Goal: Check status: Check status

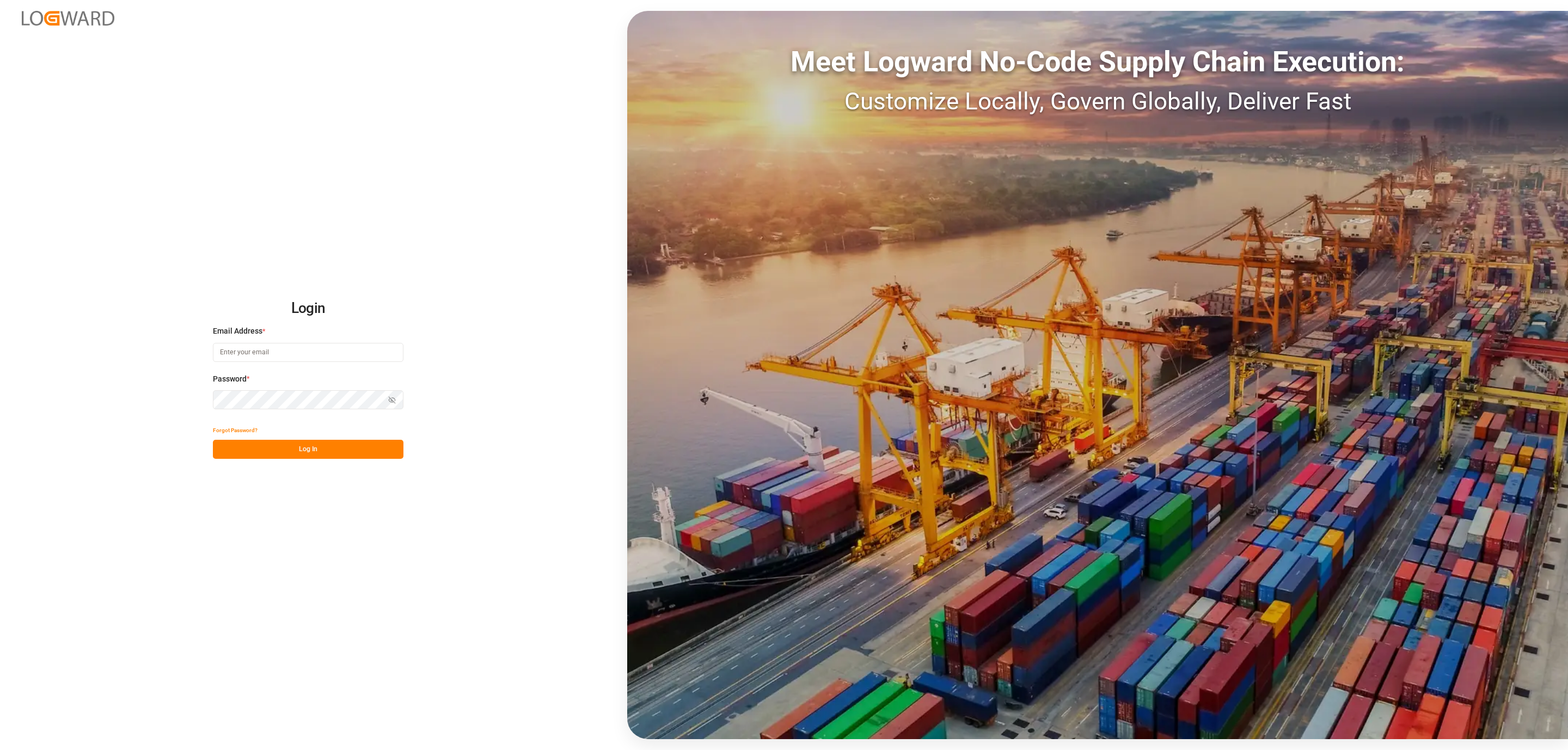
type input "[PERSON_NAME][EMAIL_ADDRESS][DOMAIN_NAME]"
click at [273, 449] on button "Log In" at bounding box center [308, 449] width 190 height 19
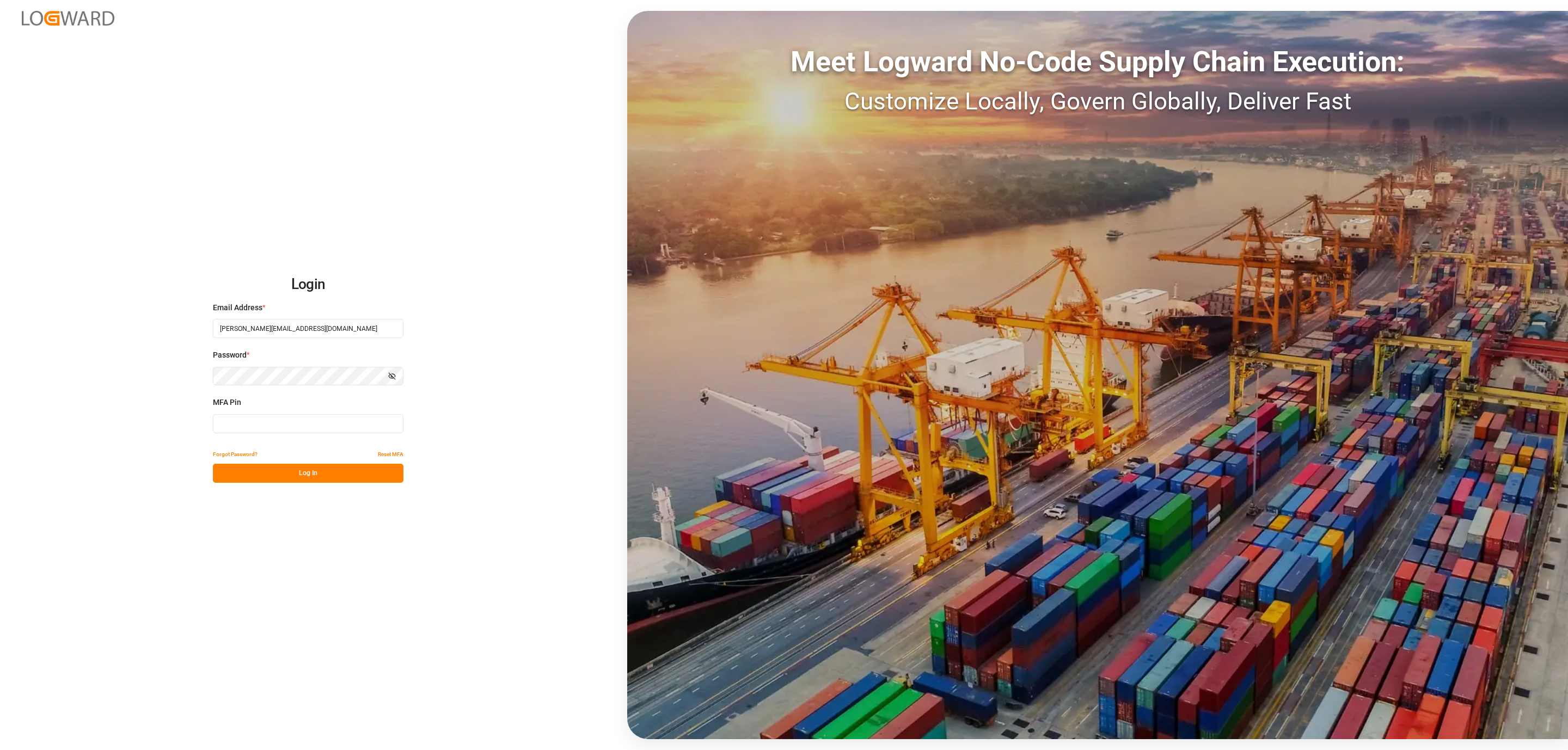
click at [256, 428] on input at bounding box center [308, 424] width 190 height 19
type input "1"
type input "077618"
click at [237, 461] on button "Forgot Password?" at bounding box center [235, 454] width 45 height 19
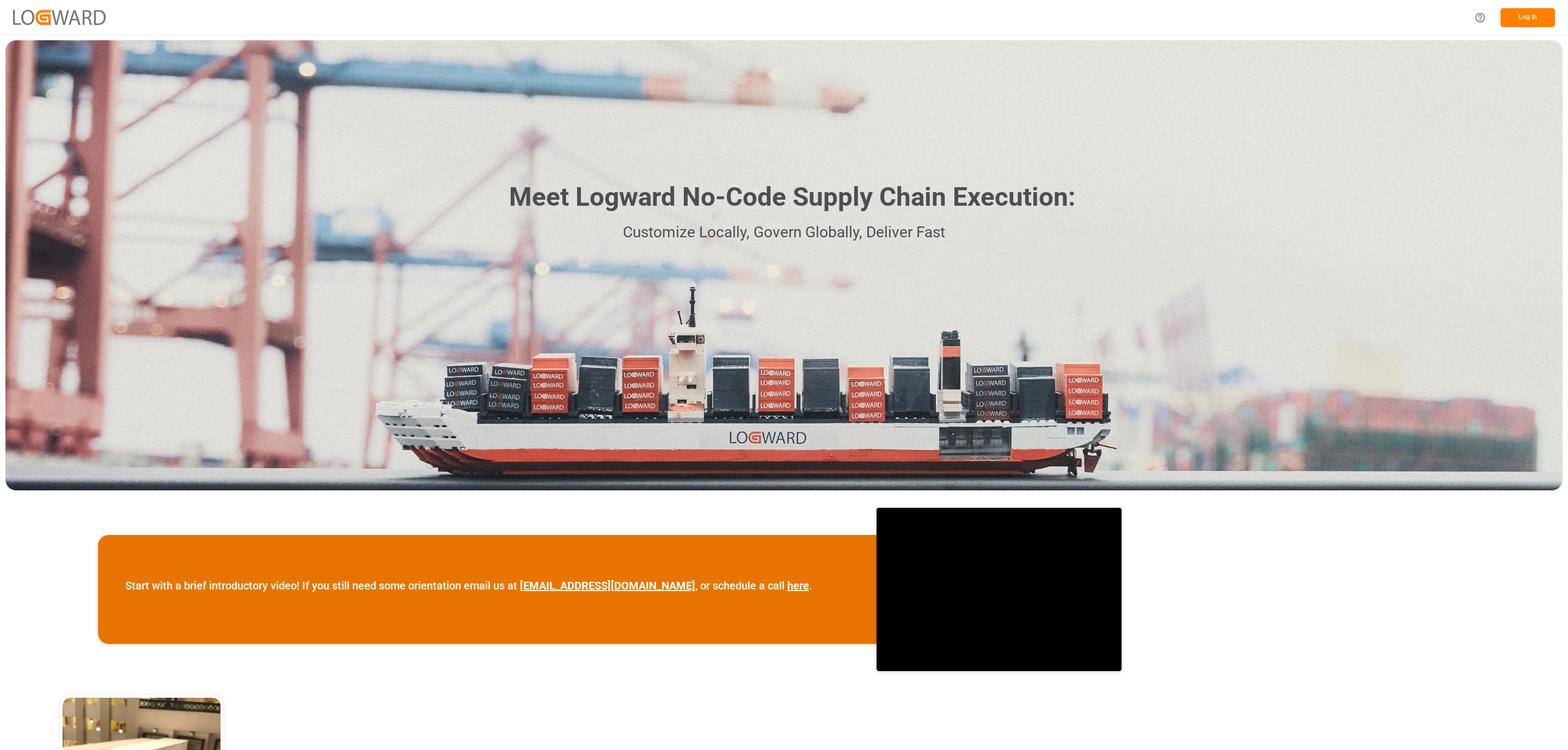
click at [1534, 15] on button "Log In" at bounding box center [1528, 18] width 54 height 19
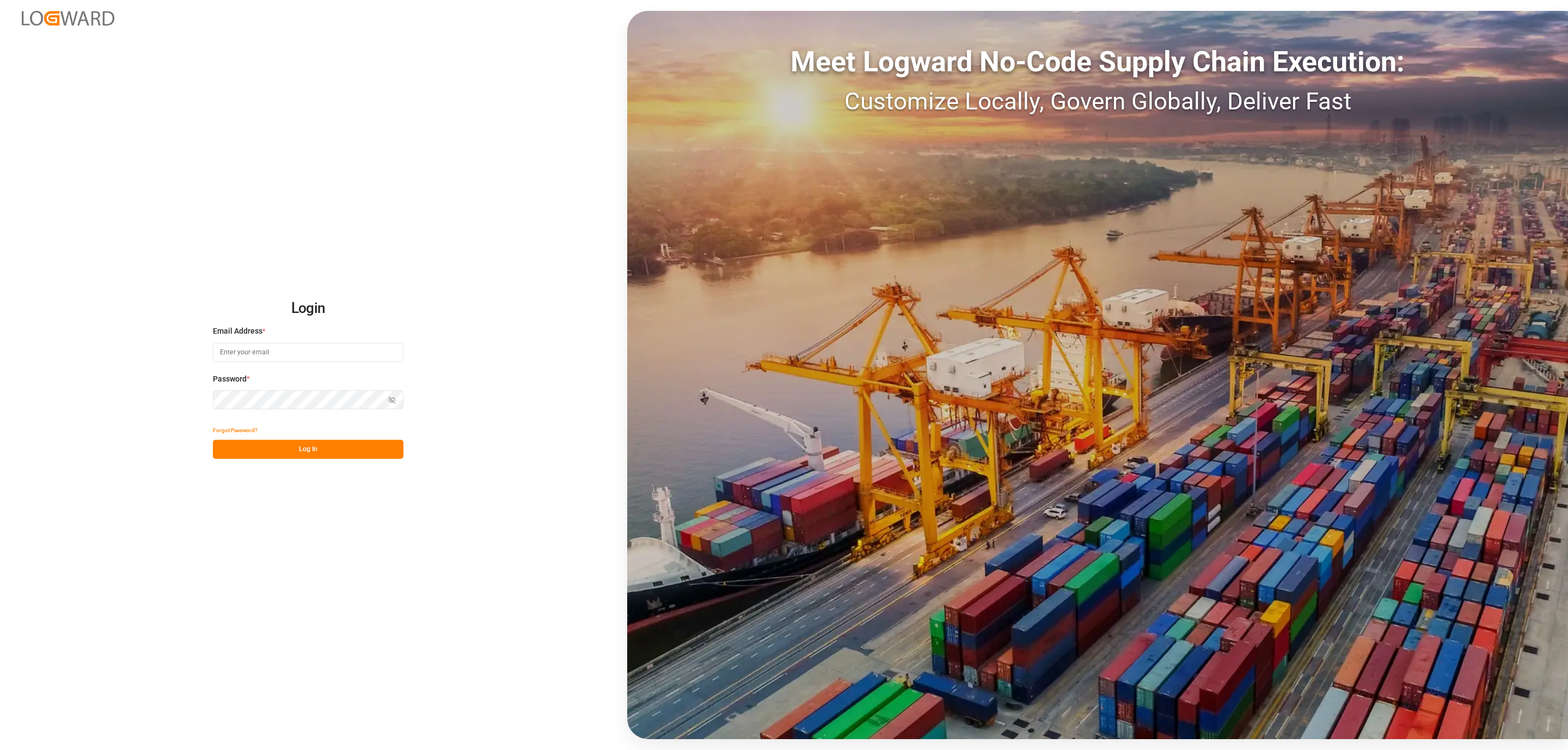
type input "daniel.sokolyk@jamindustries.com"
click at [364, 449] on button "Log In" at bounding box center [308, 449] width 190 height 19
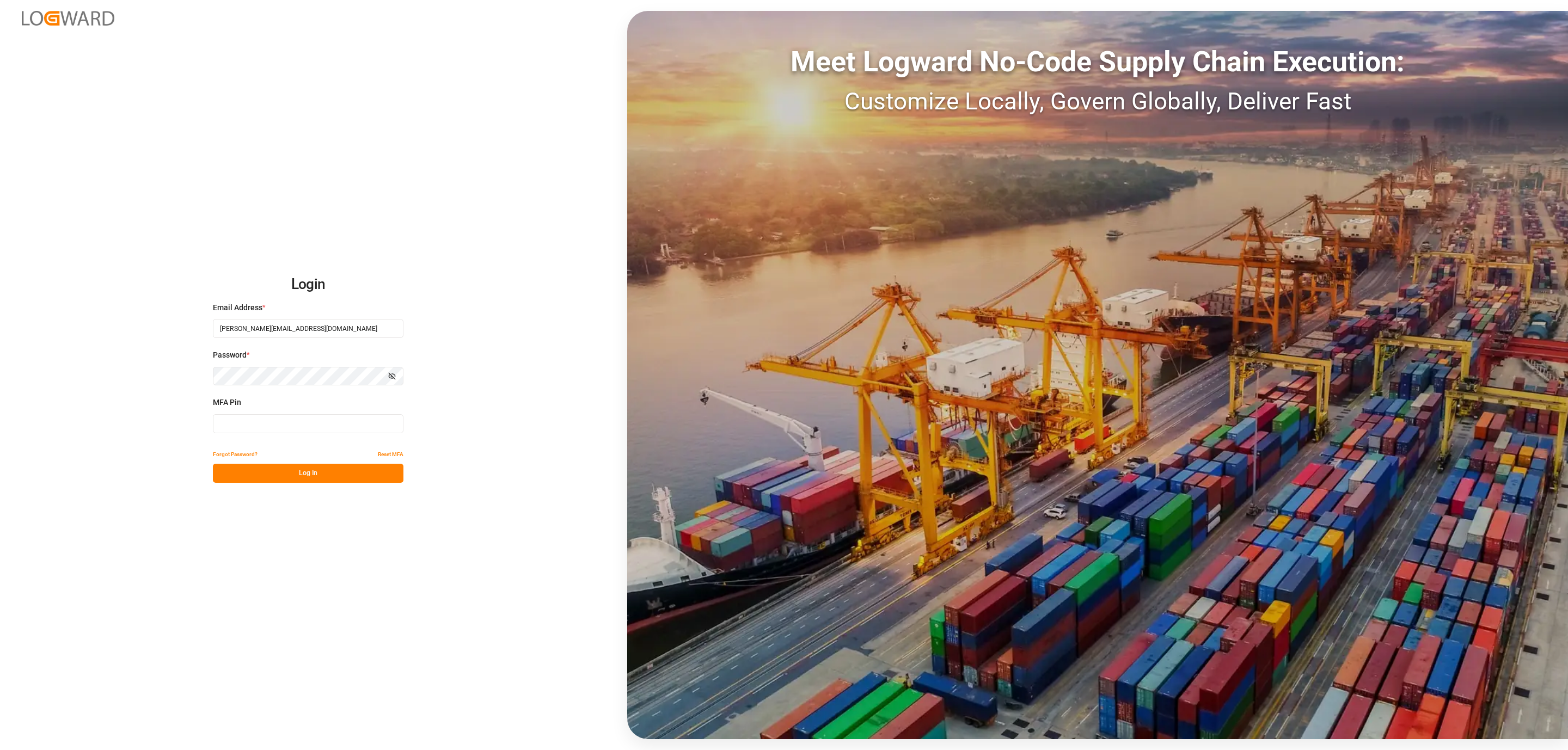
click at [253, 425] on input at bounding box center [308, 424] width 190 height 19
type input "370142"
click at [252, 475] on button "Log In" at bounding box center [308, 473] width 190 height 19
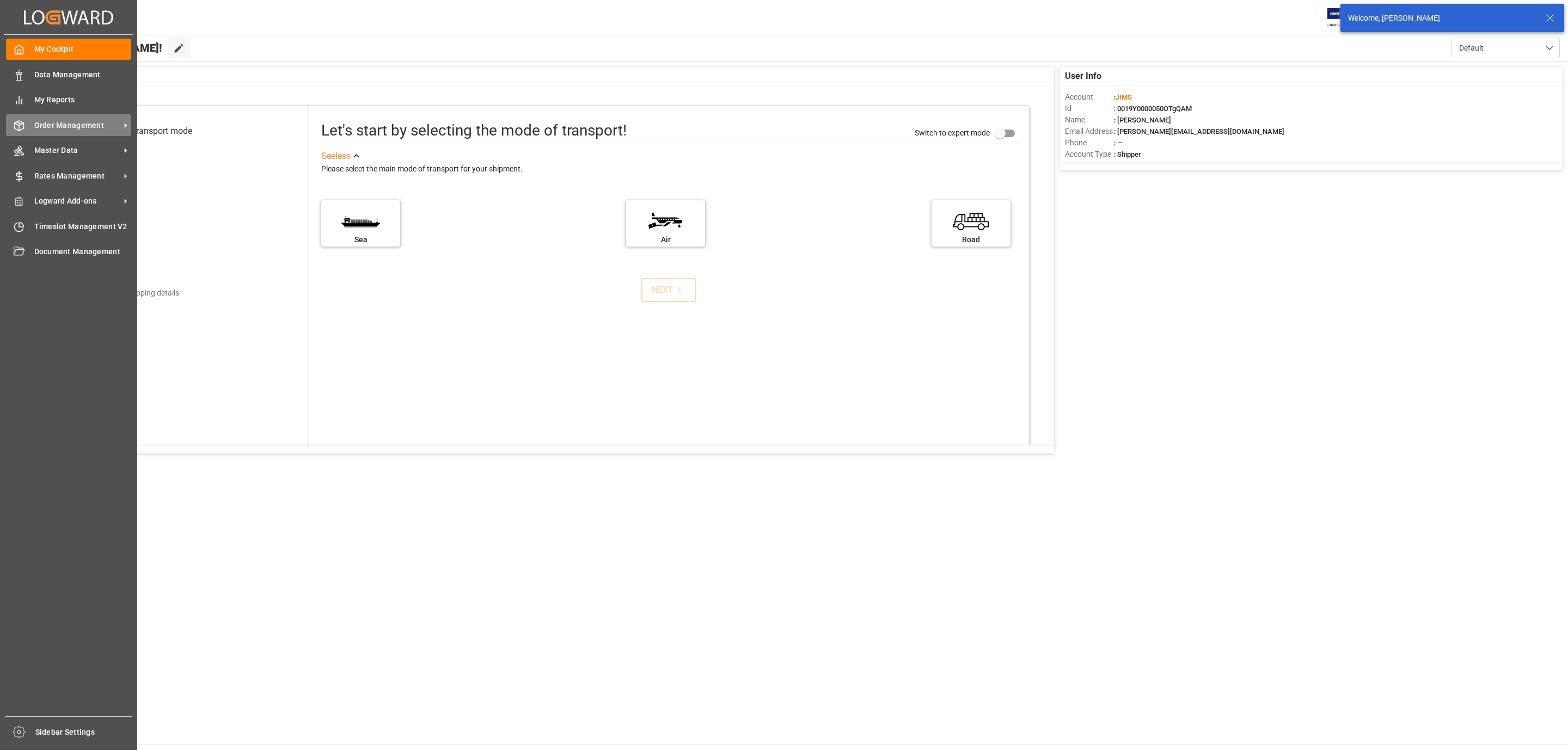
click at [65, 123] on span "Order Management" at bounding box center [77, 125] width 86 height 12
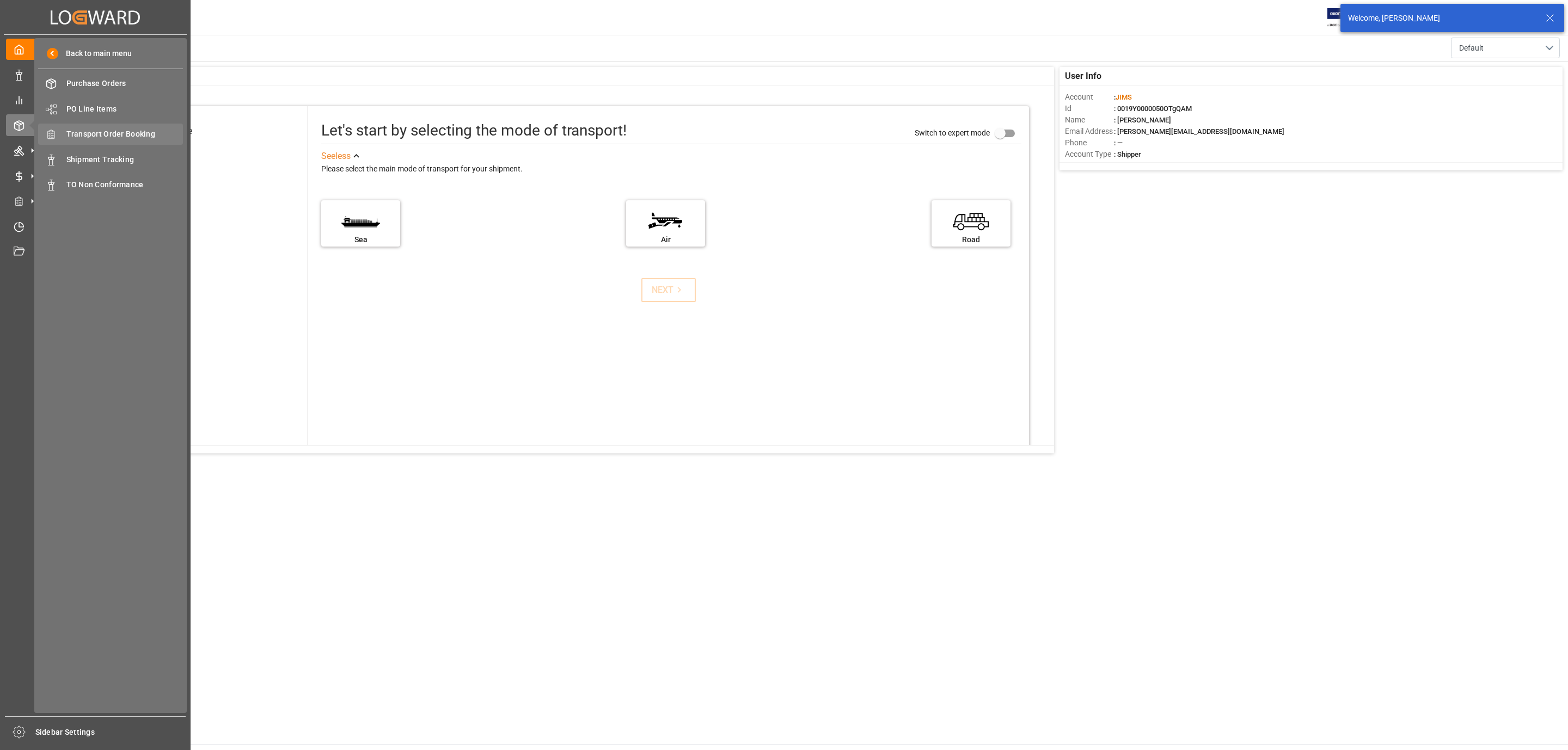
click at [109, 132] on span "Transport Order Booking" at bounding box center [125, 134] width 117 height 12
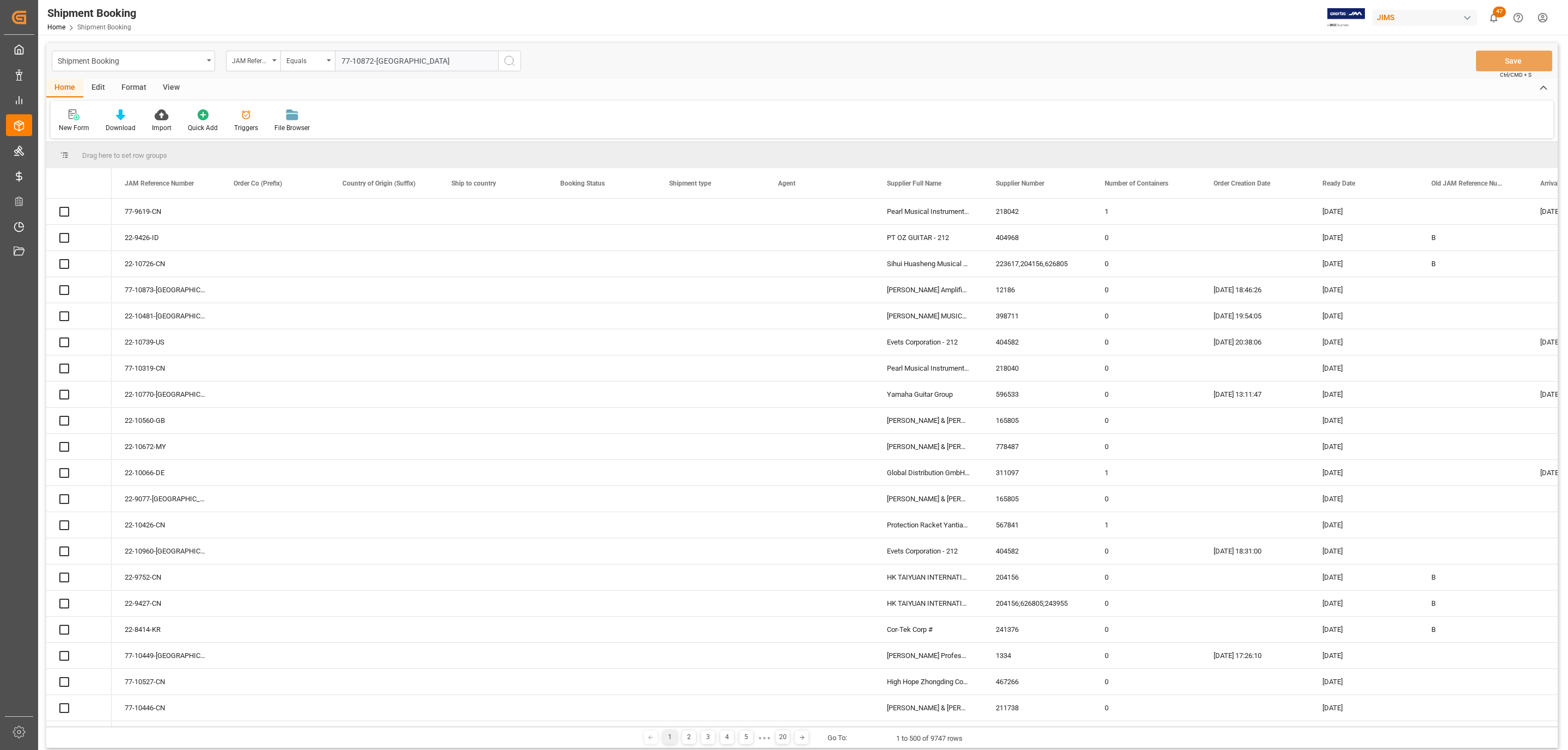
type input "77-10872-[GEOGRAPHIC_DATA]"
click at [510, 59] on icon "search button" at bounding box center [509, 60] width 13 height 13
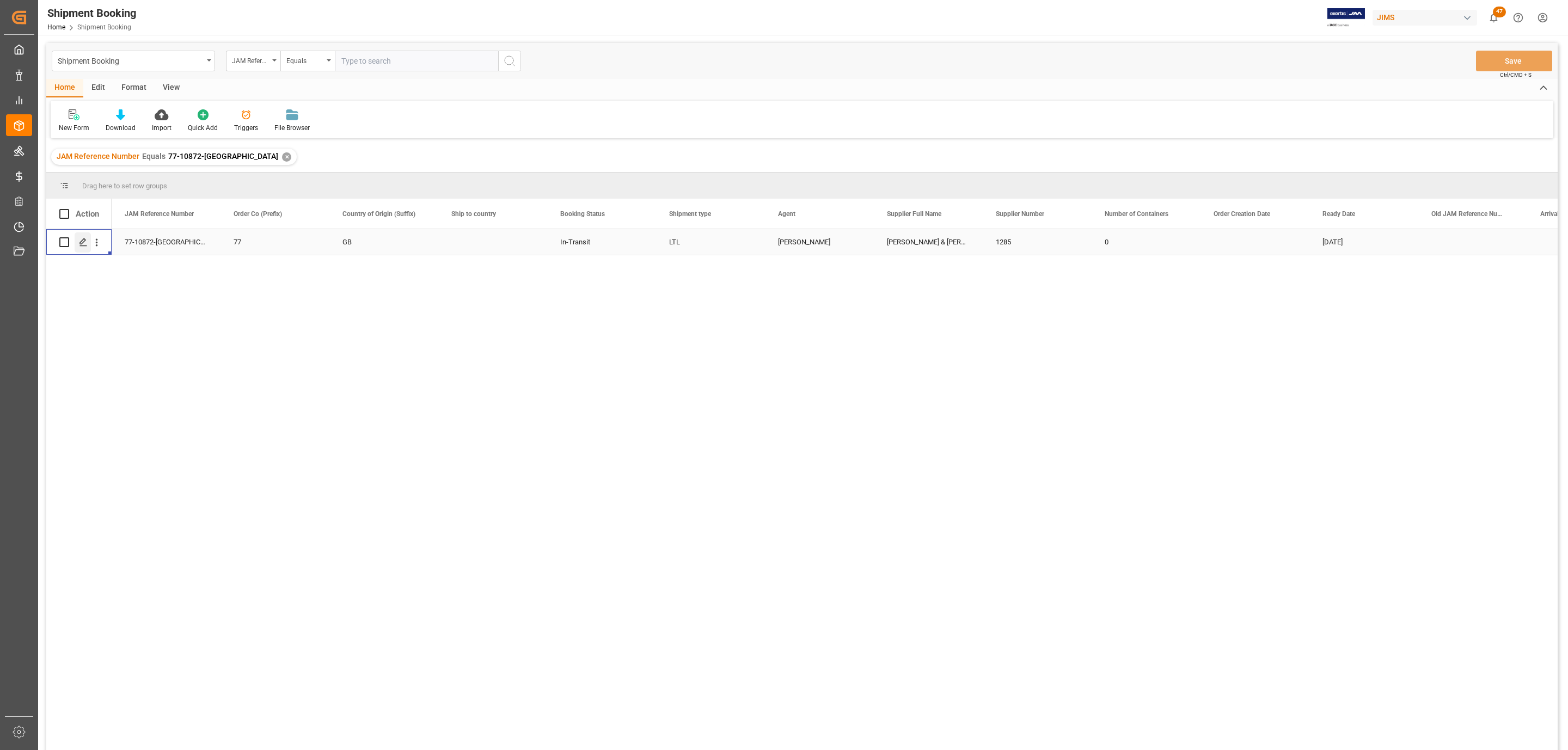
click at [77, 236] on div "Press SPACE to select this row." at bounding box center [83, 243] width 16 height 20
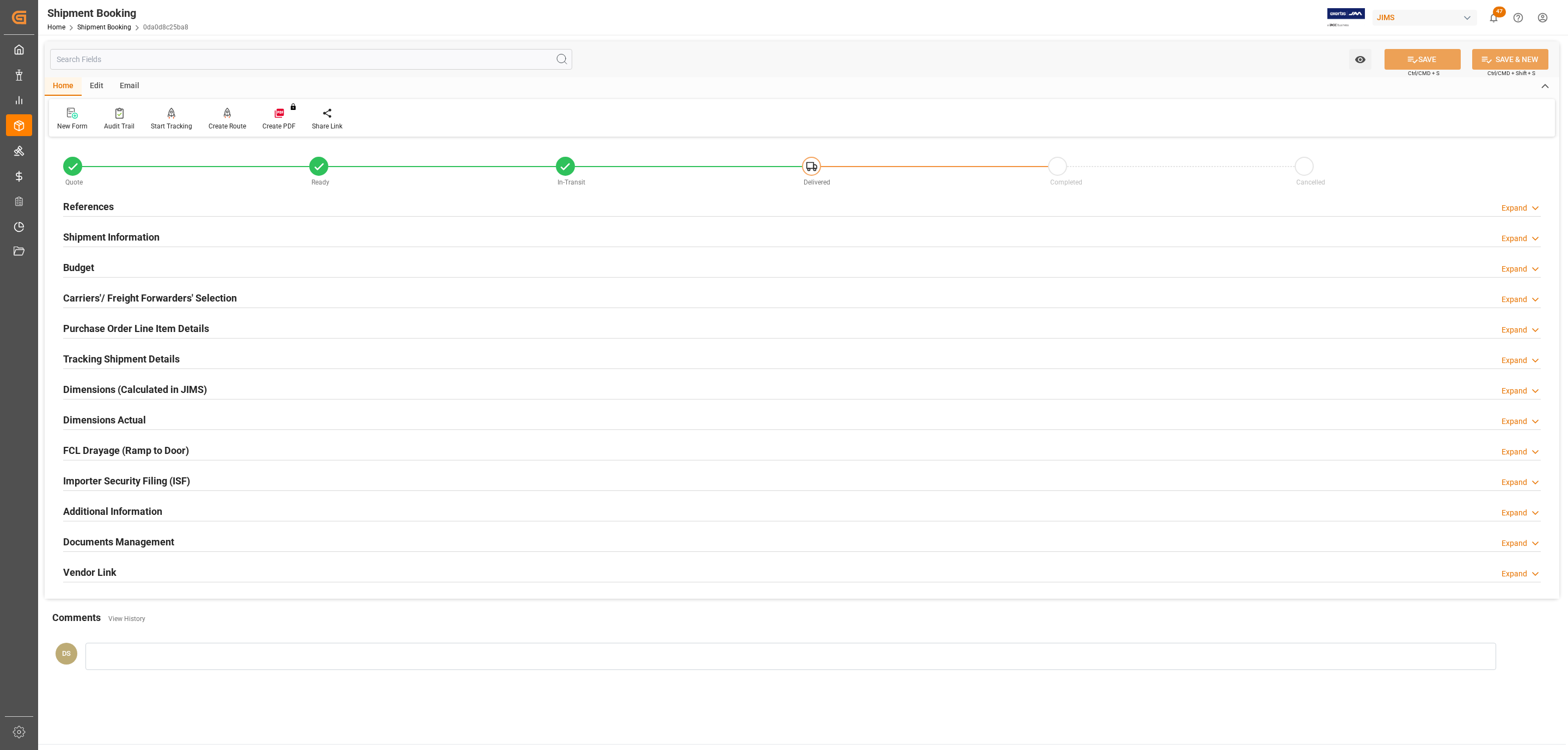
click at [114, 325] on h2 "Purchase Order Line Item Details" at bounding box center [136, 329] width 146 height 15
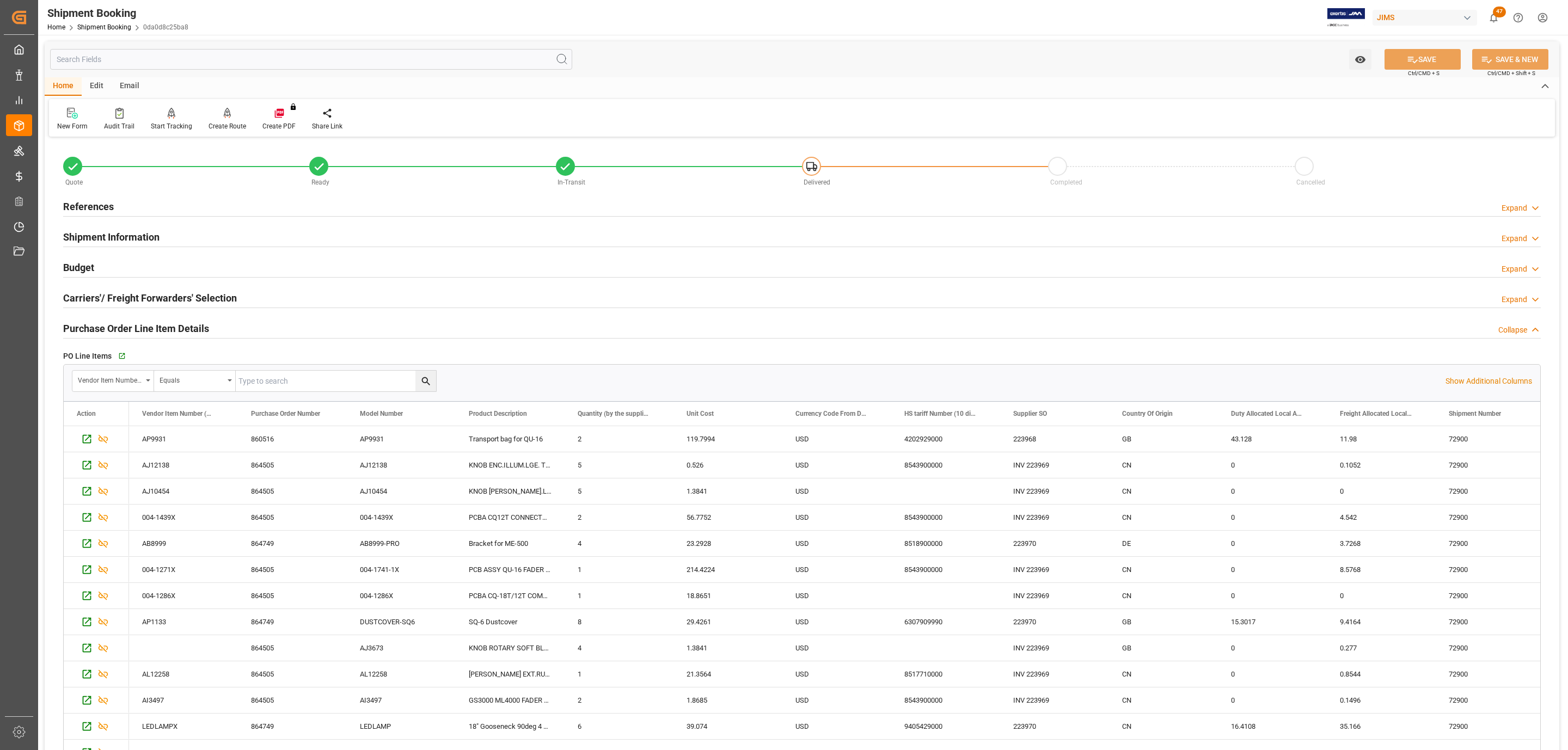
click at [108, 329] on h2 "Purchase Order Line Item Details" at bounding box center [136, 329] width 146 height 15
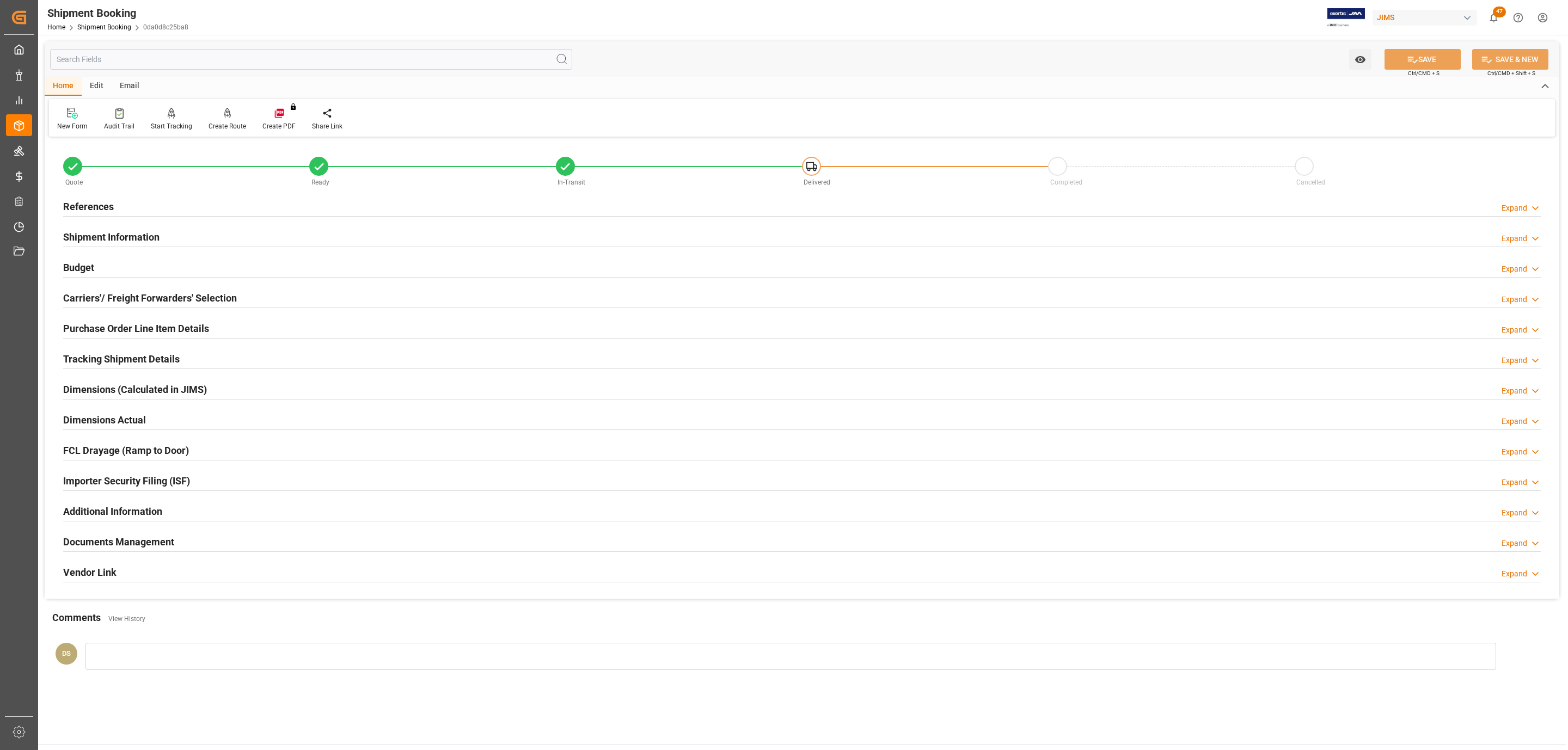
click at [100, 354] on h2 "Tracking Shipment Details" at bounding box center [121, 359] width 116 height 15
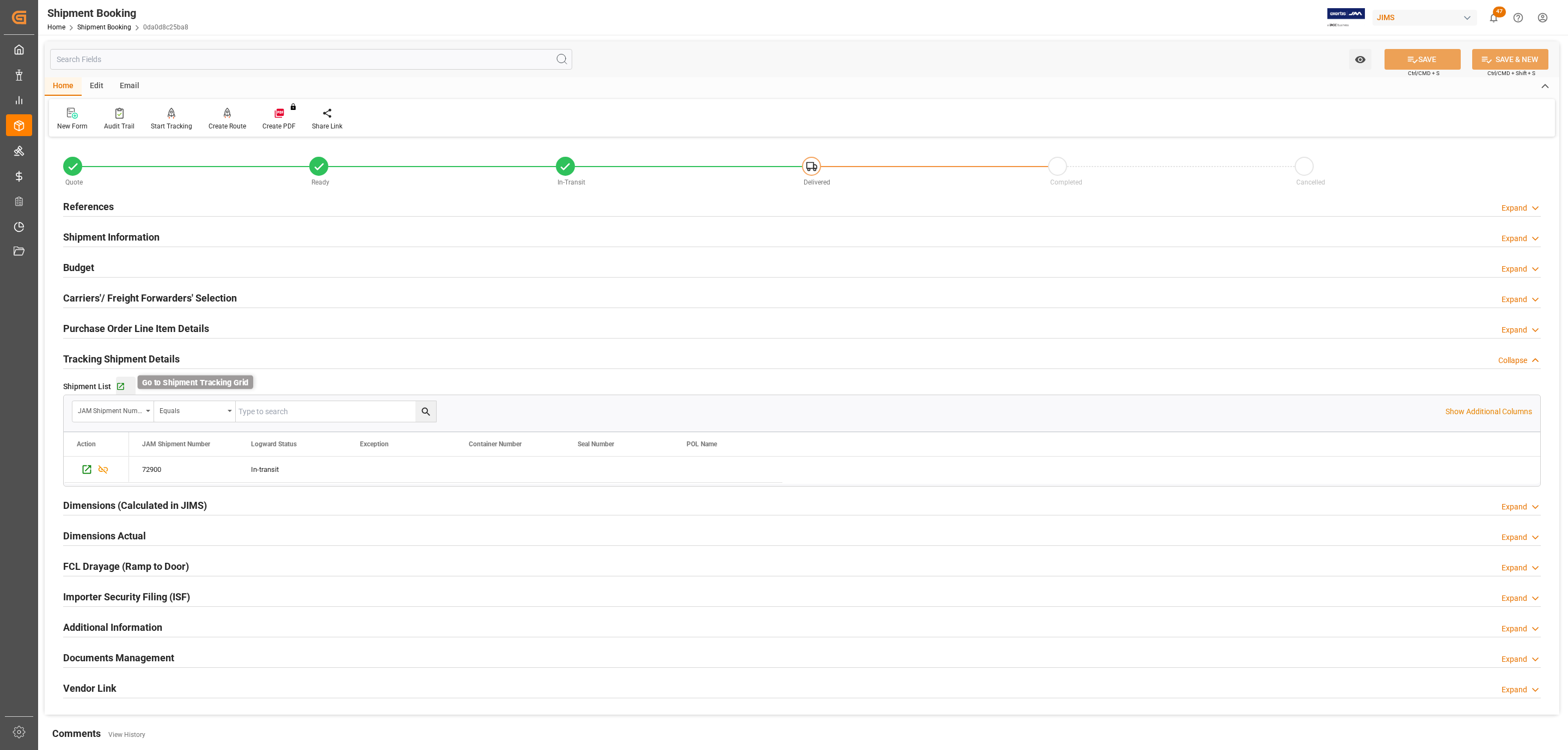
click at [122, 389] on icon "button" at bounding box center [121, 387] width 10 height 10
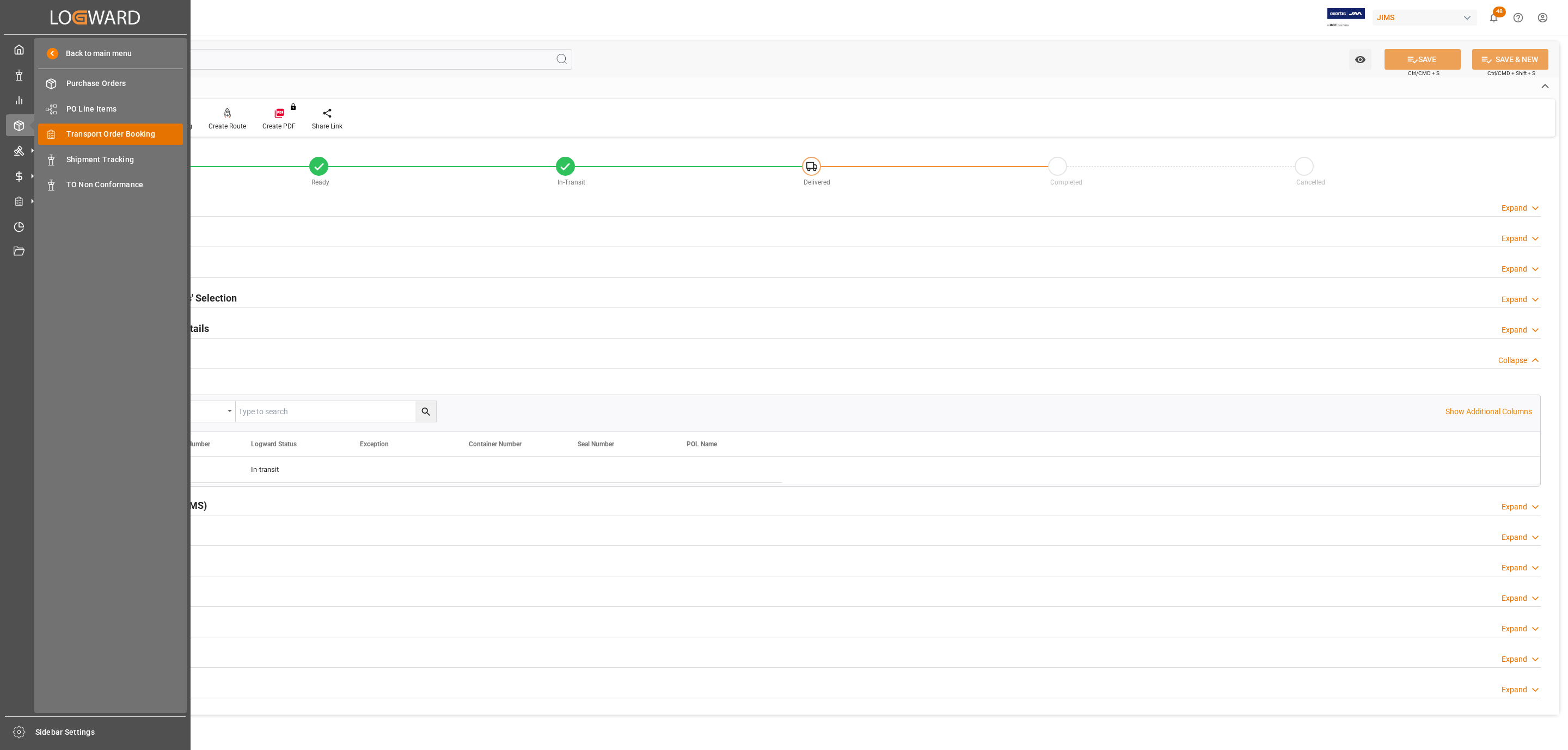
click at [147, 135] on span "Transport Order Booking" at bounding box center [125, 134] width 117 height 12
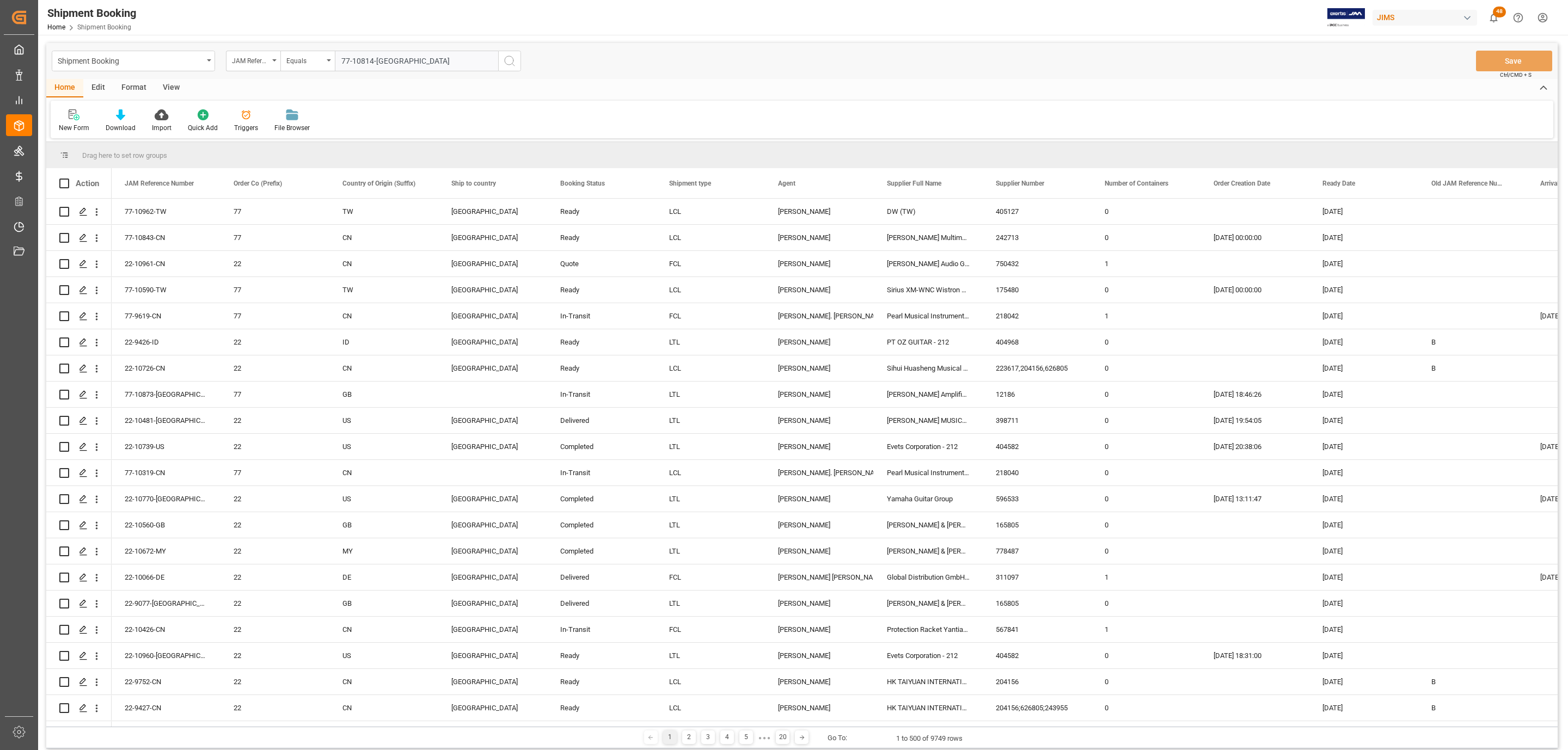
type input "77-10814-US"
click at [513, 65] on icon "search button" at bounding box center [509, 60] width 13 height 13
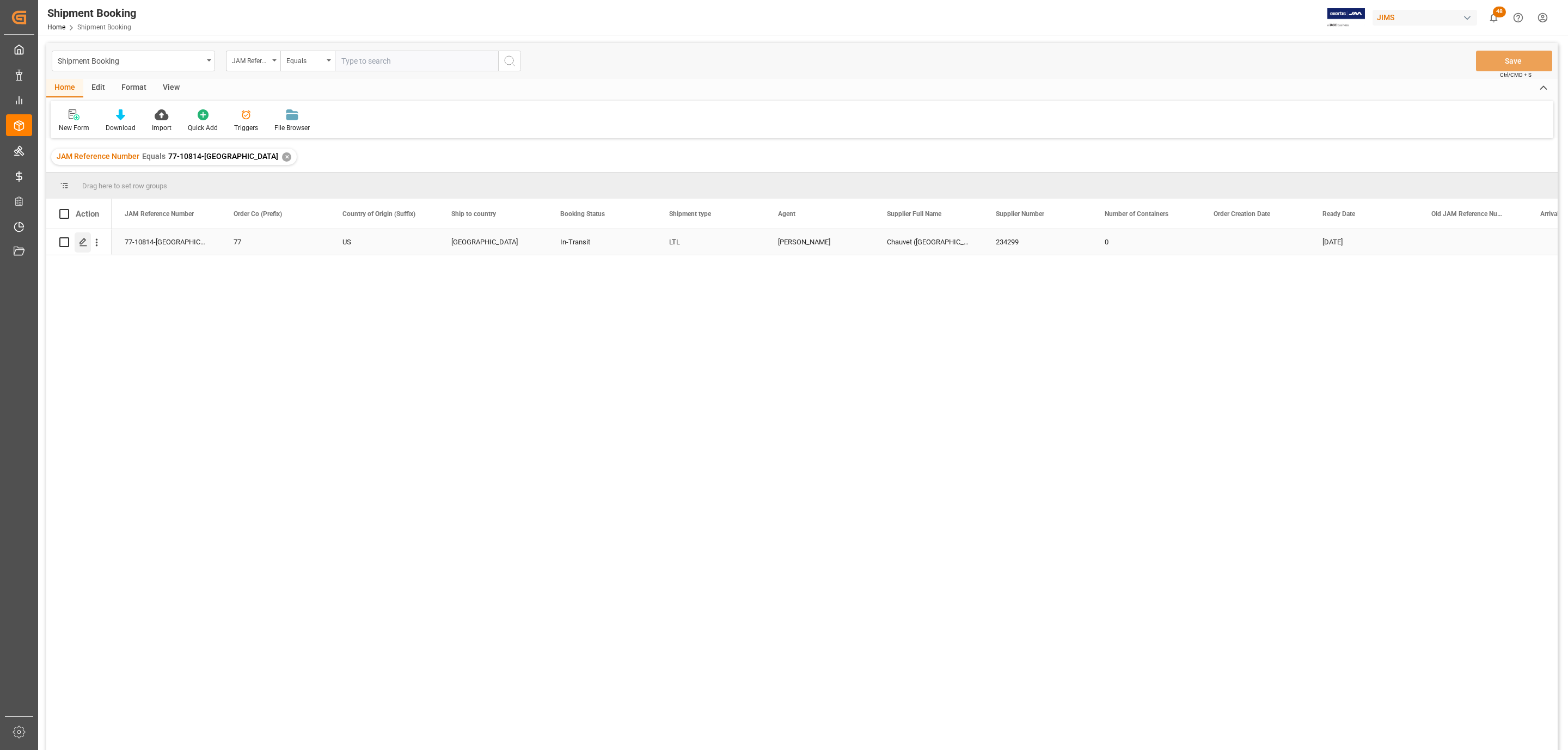
click at [81, 247] on div "Press SPACE to select this row." at bounding box center [83, 243] width 16 height 20
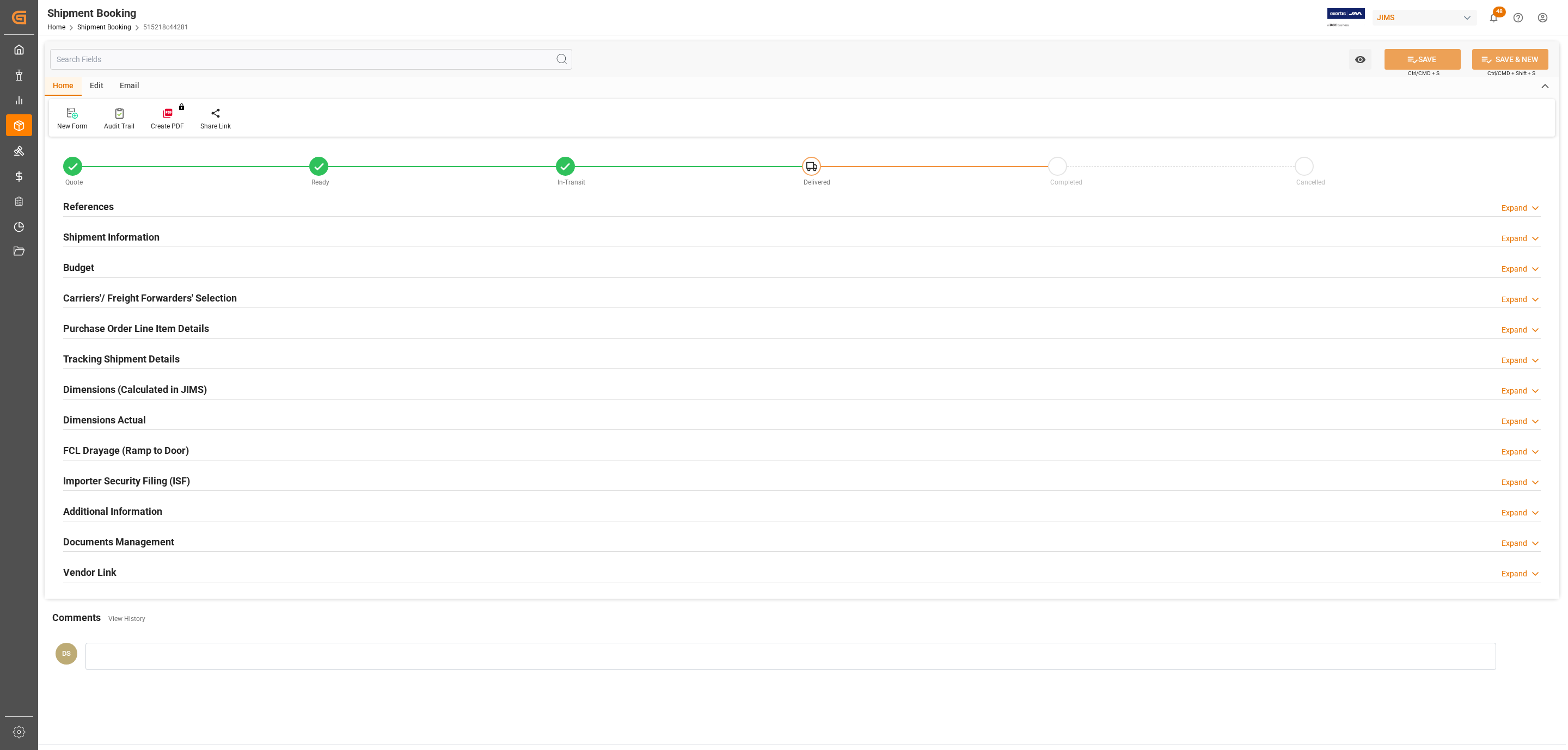
type input "604.1845"
type input "430.2351"
type input "10321"
type input "10474"
click at [194, 293] on h2 "Carriers'/ Freight Forwarders' Selection" at bounding box center [150, 298] width 174 height 15
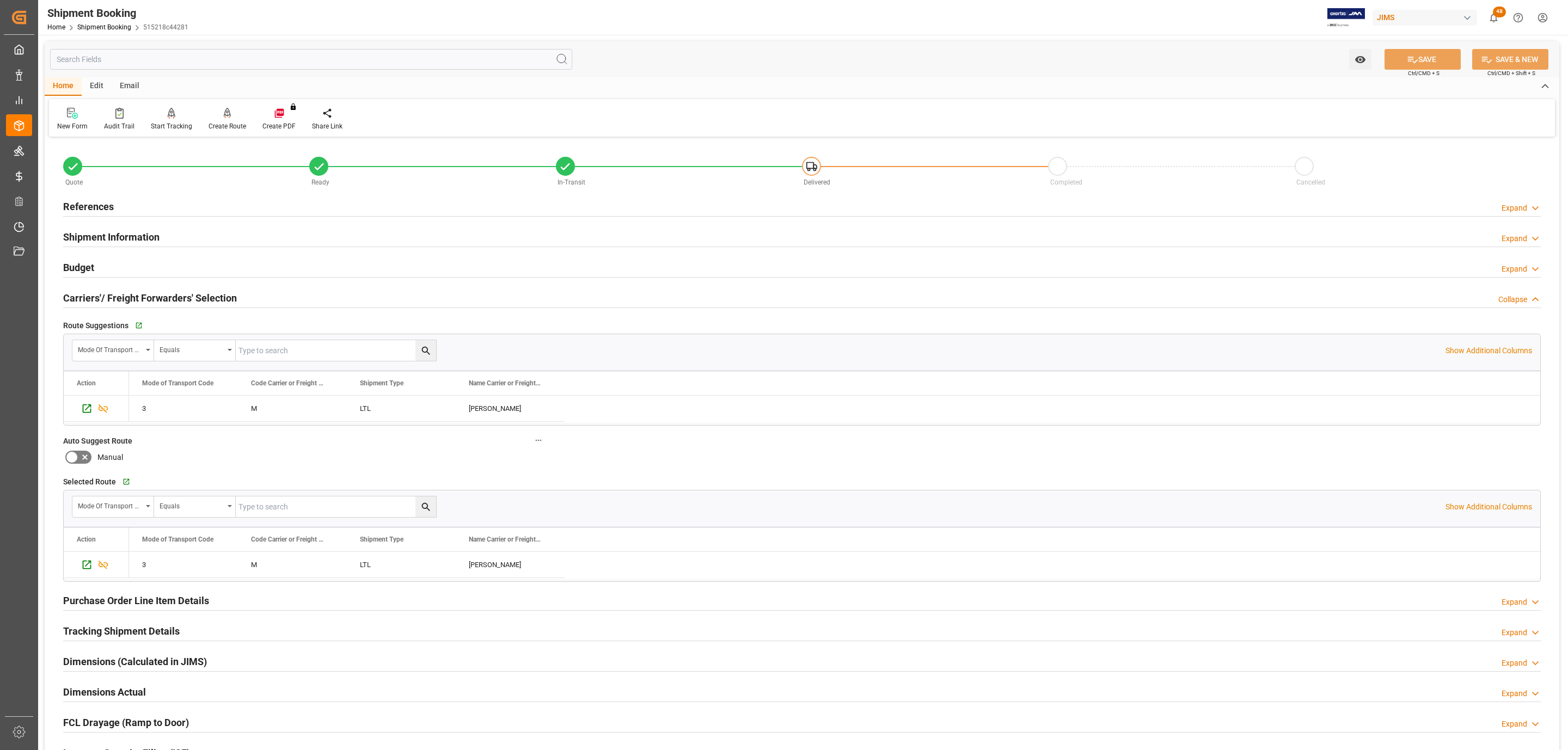
click at [144, 269] on div "Budget Expand" at bounding box center [802, 266] width 1478 height 20
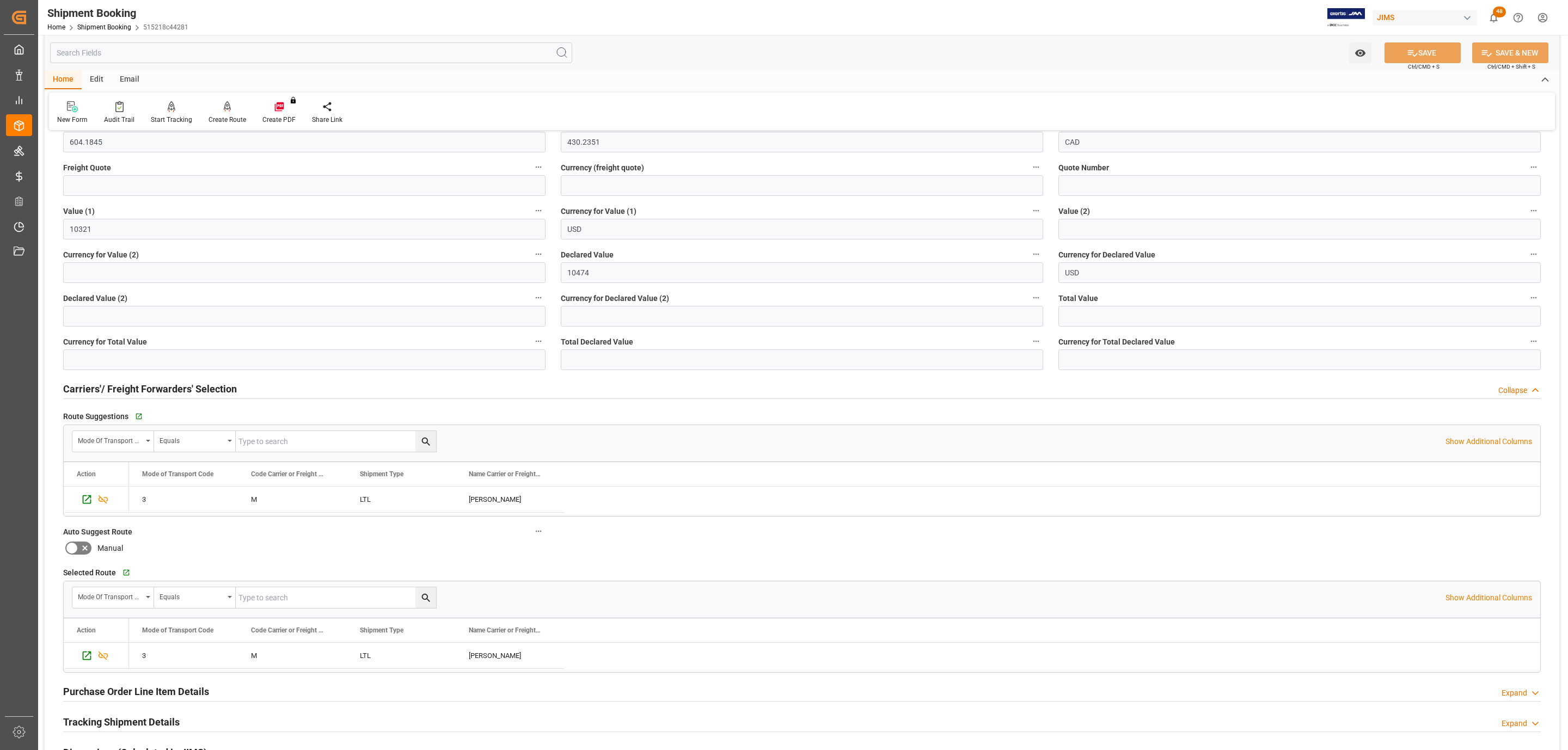
scroll to position [327, 0]
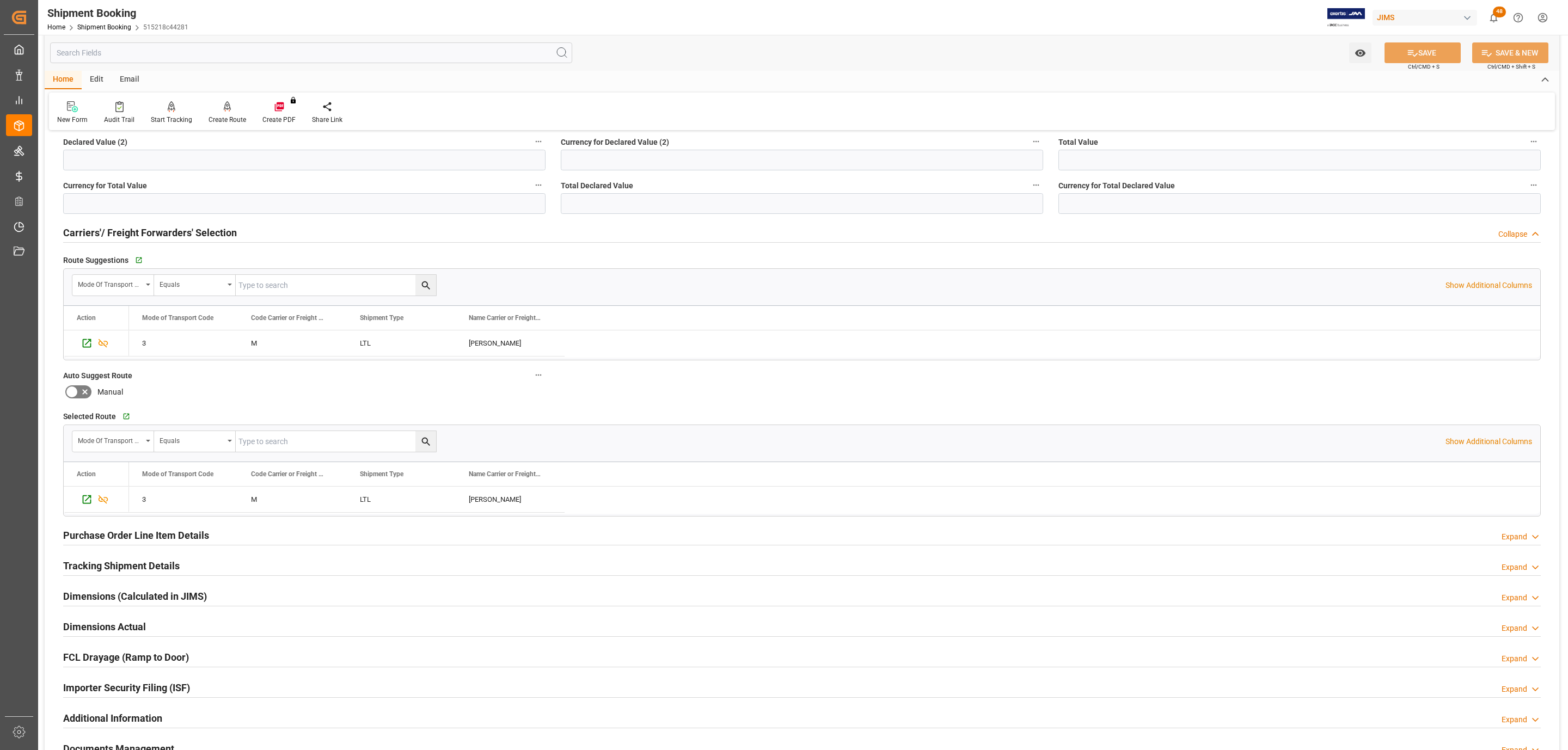
click at [115, 563] on h2 "Tracking Shipment Details" at bounding box center [121, 566] width 116 height 15
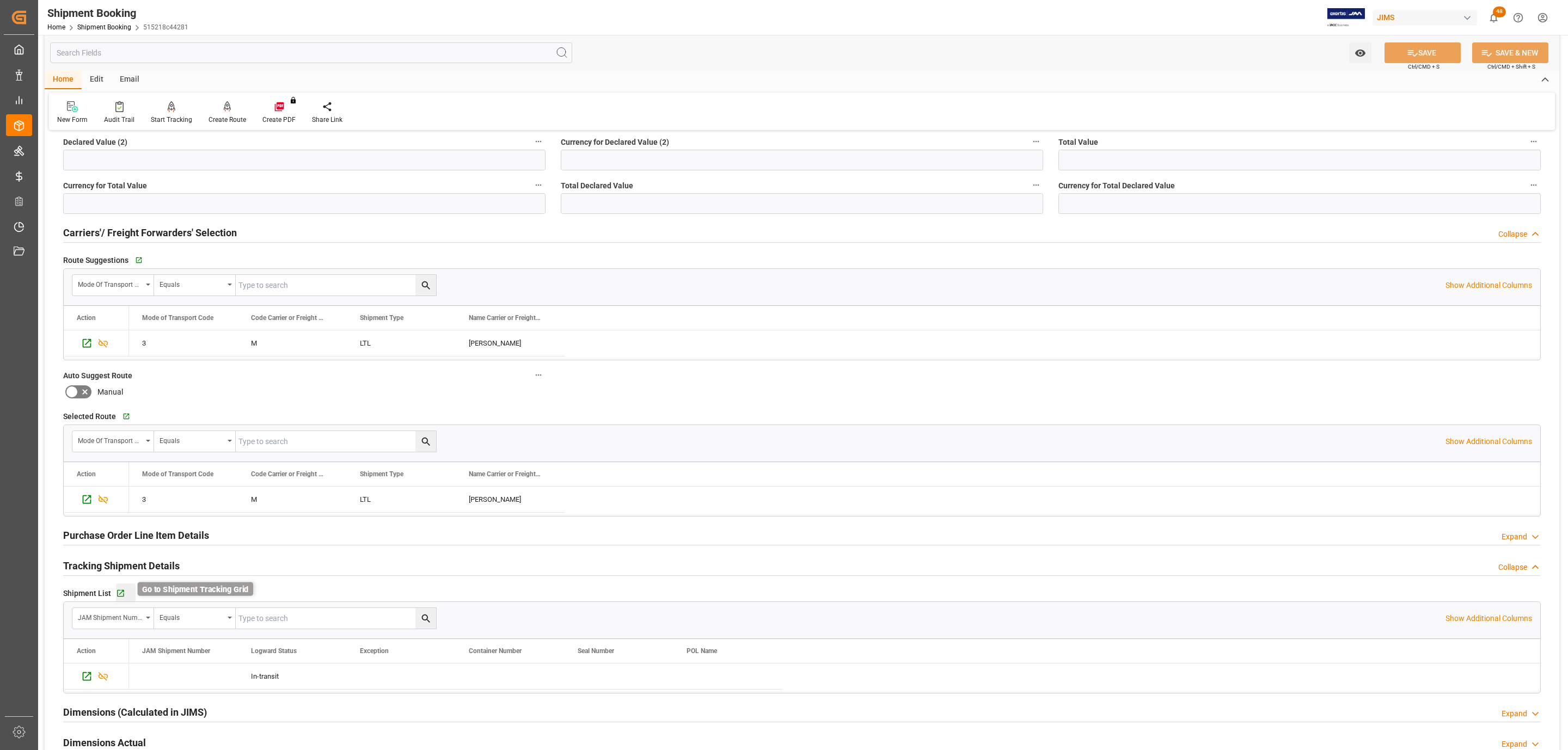
click at [121, 594] on icon "button" at bounding box center [121, 594] width 10 height 10
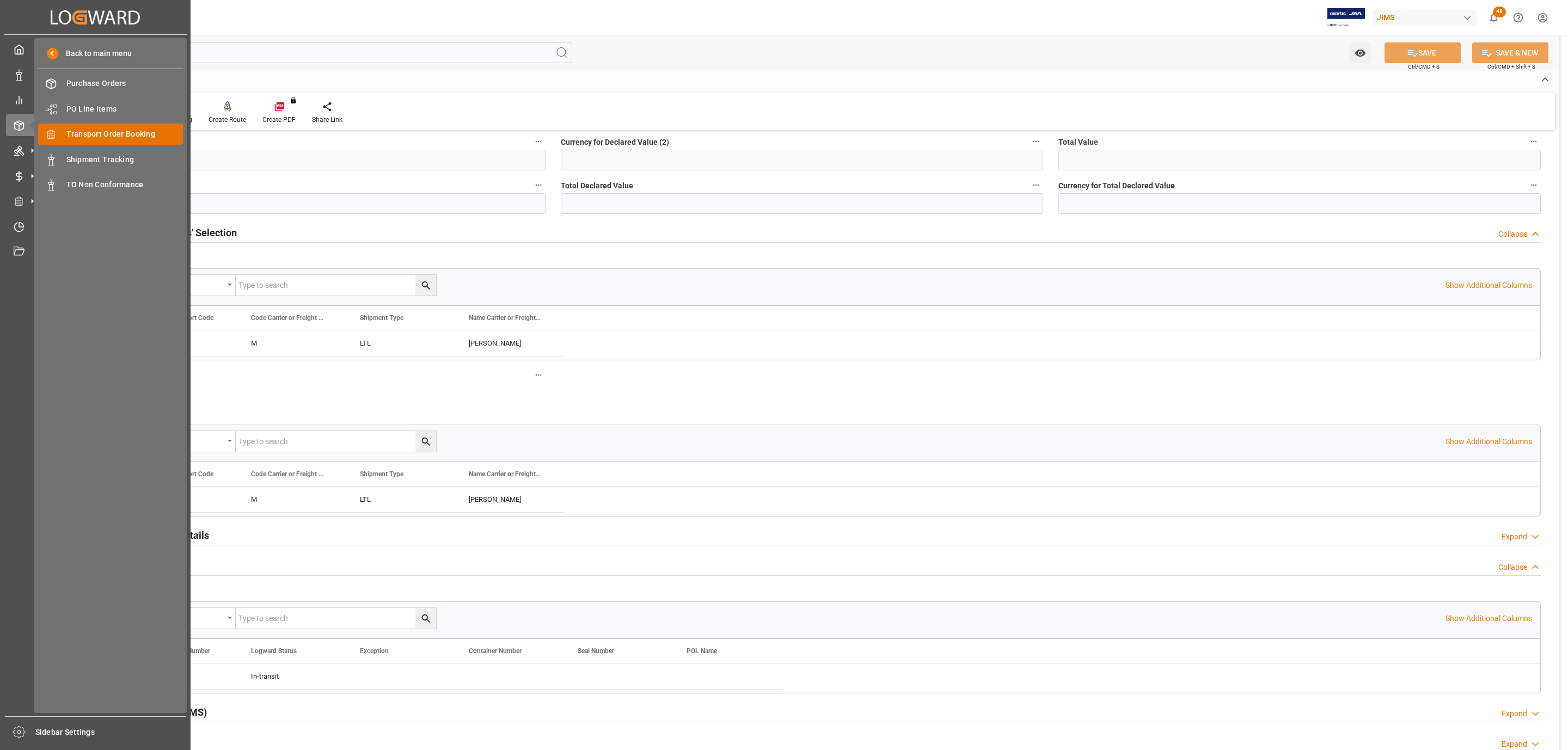
click at [107, 129] on span "Transport Order Booking" at bounding box center [125, 134] width 117 height 12
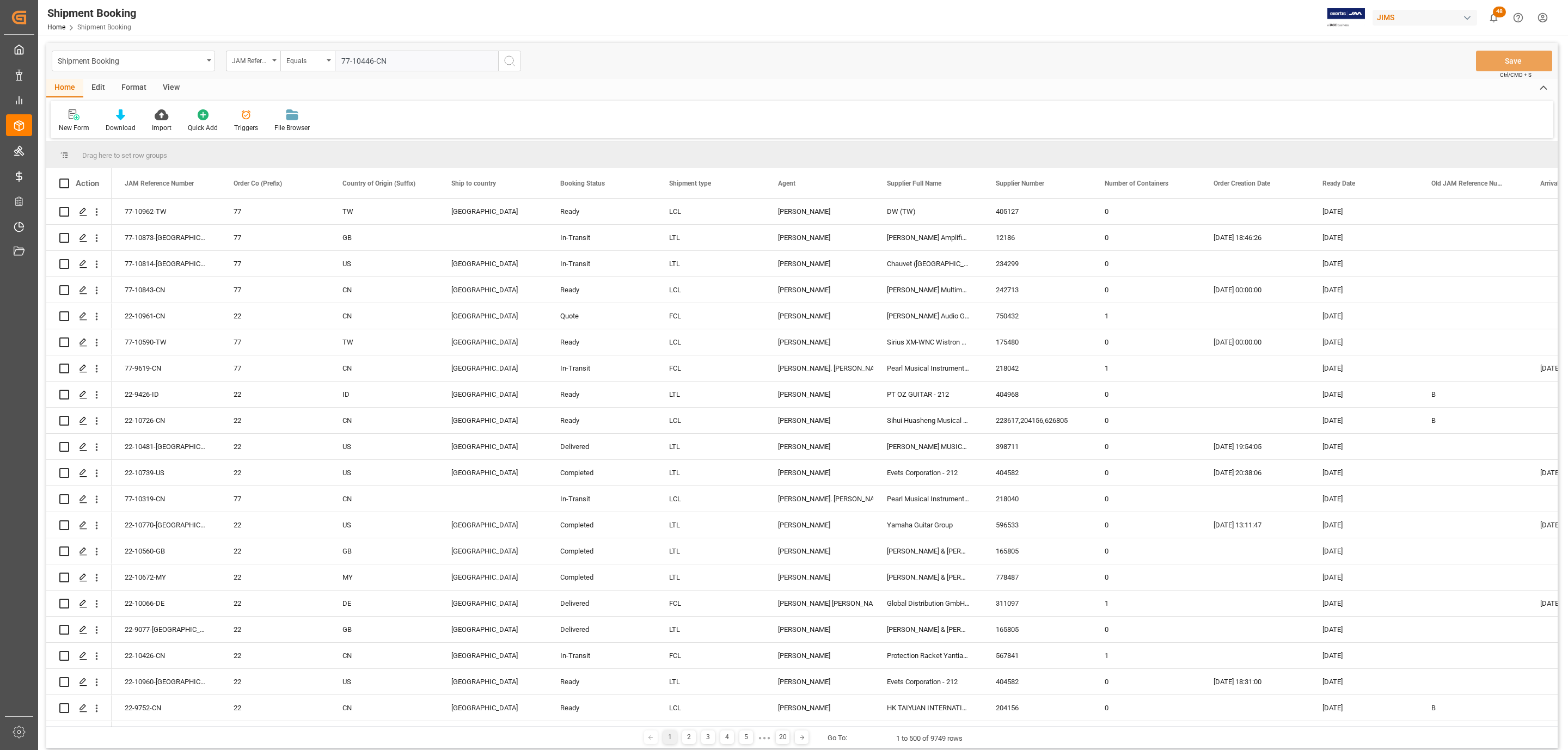
type input "77-10446-CN"
click at [517, 62] on button "search button" at bounding box center [510, 60] width 23 height 20
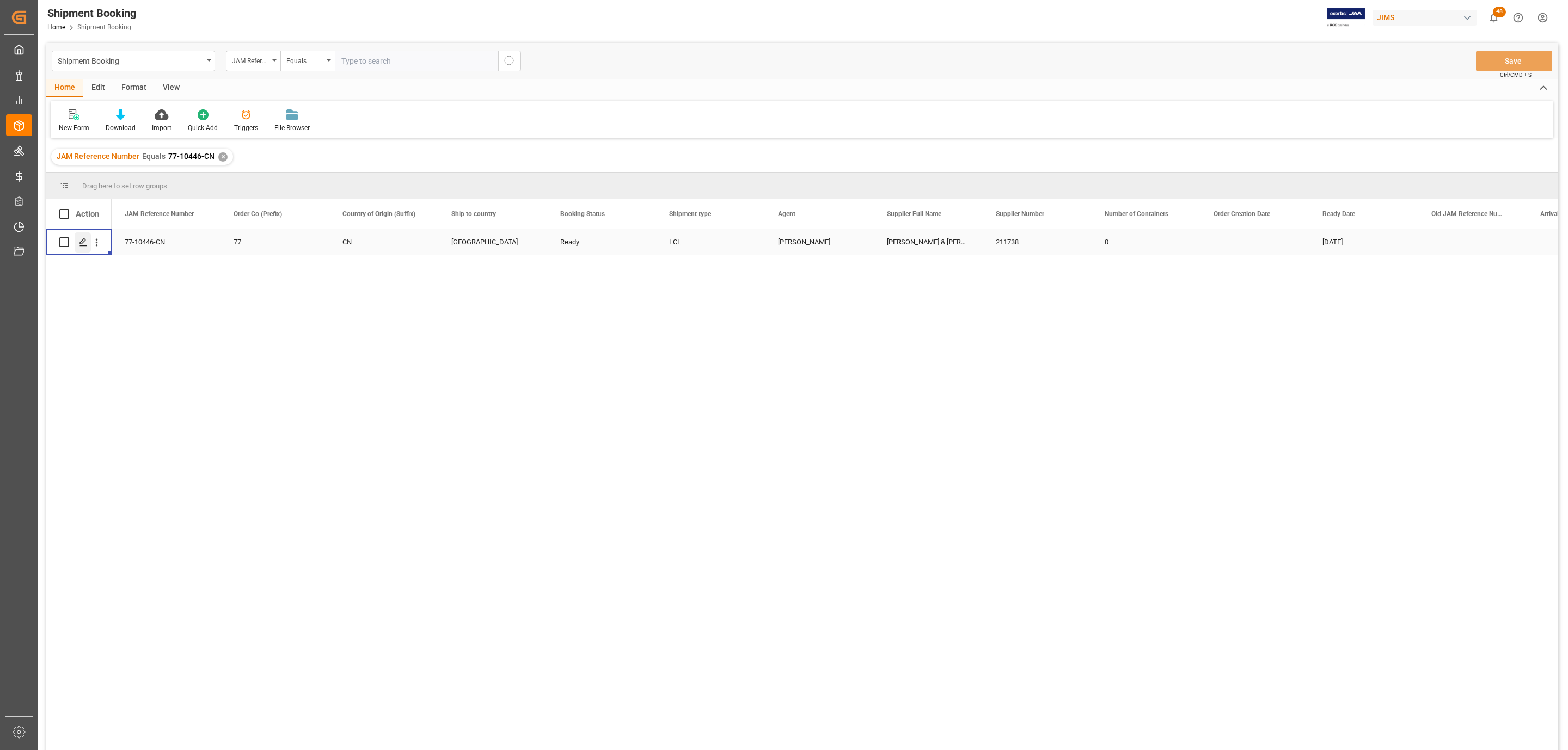
click at [81, 246] on line "Press SPACE to select this row." at bounding box center [84, 246] width 7 height 0
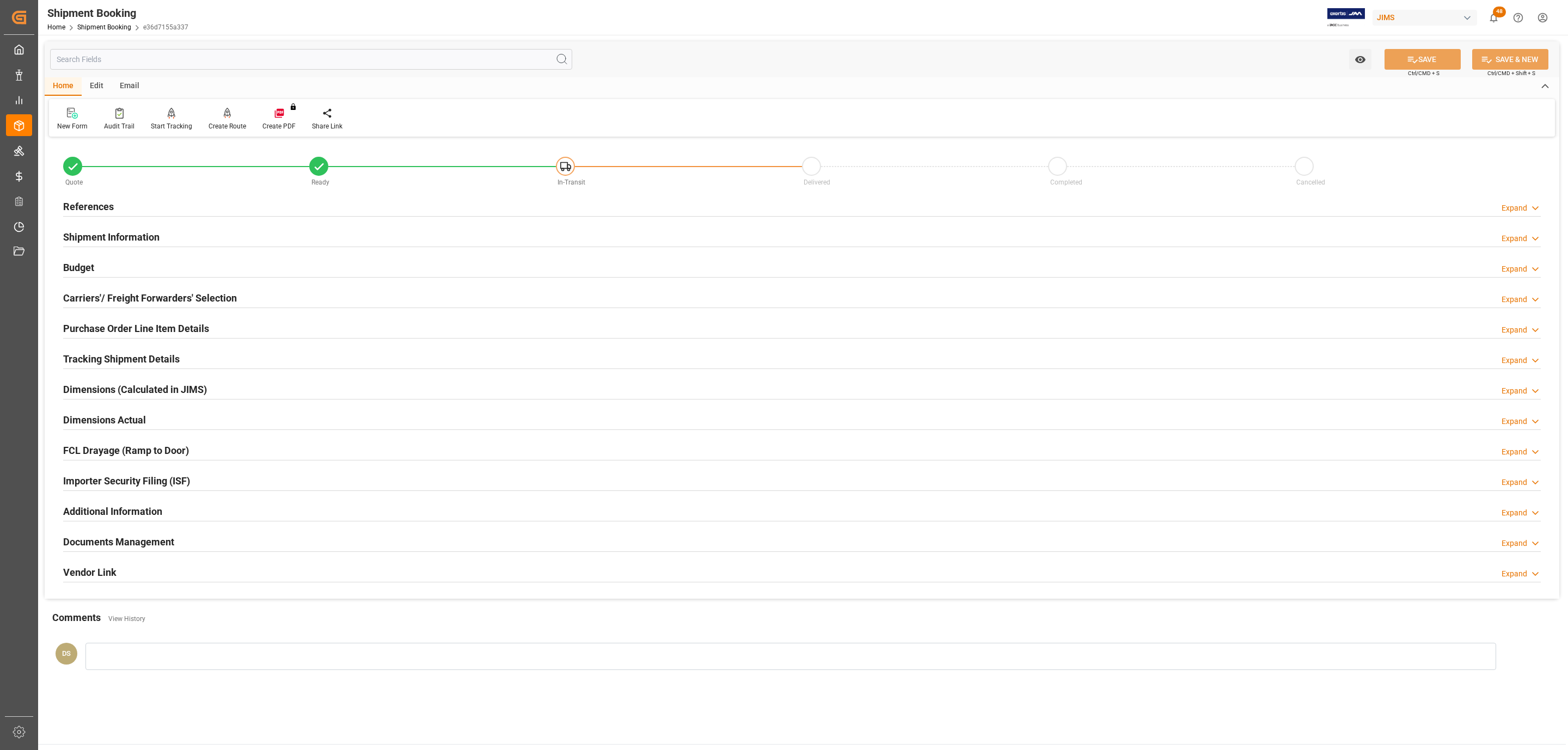
click at [106, 240] on h2 "Shipment Information" at bounding box center [111, 237] width 97 height 15
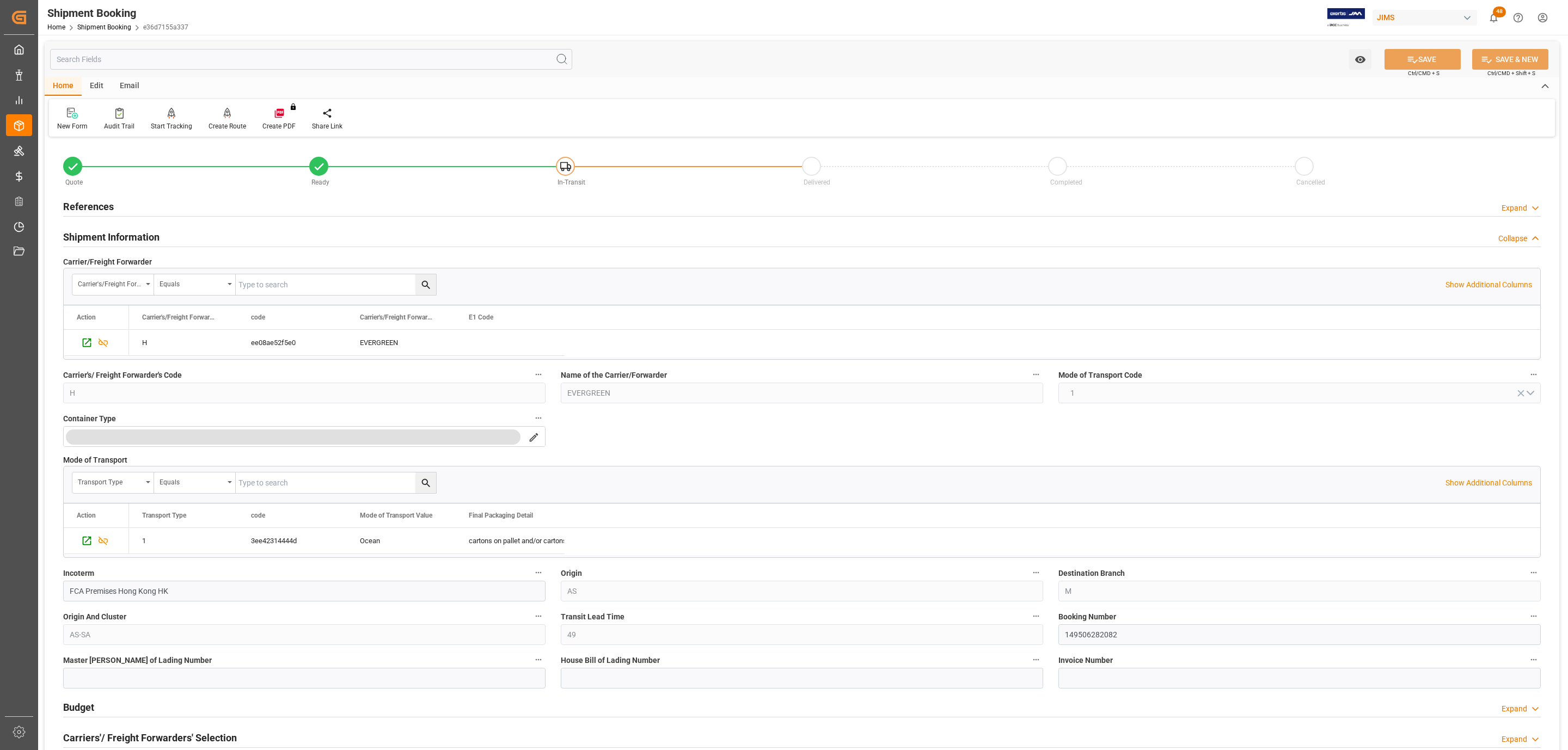
click at [106, 240] on h2 "Shipment Information" at bounding box center [111, 237] width 97 height 15
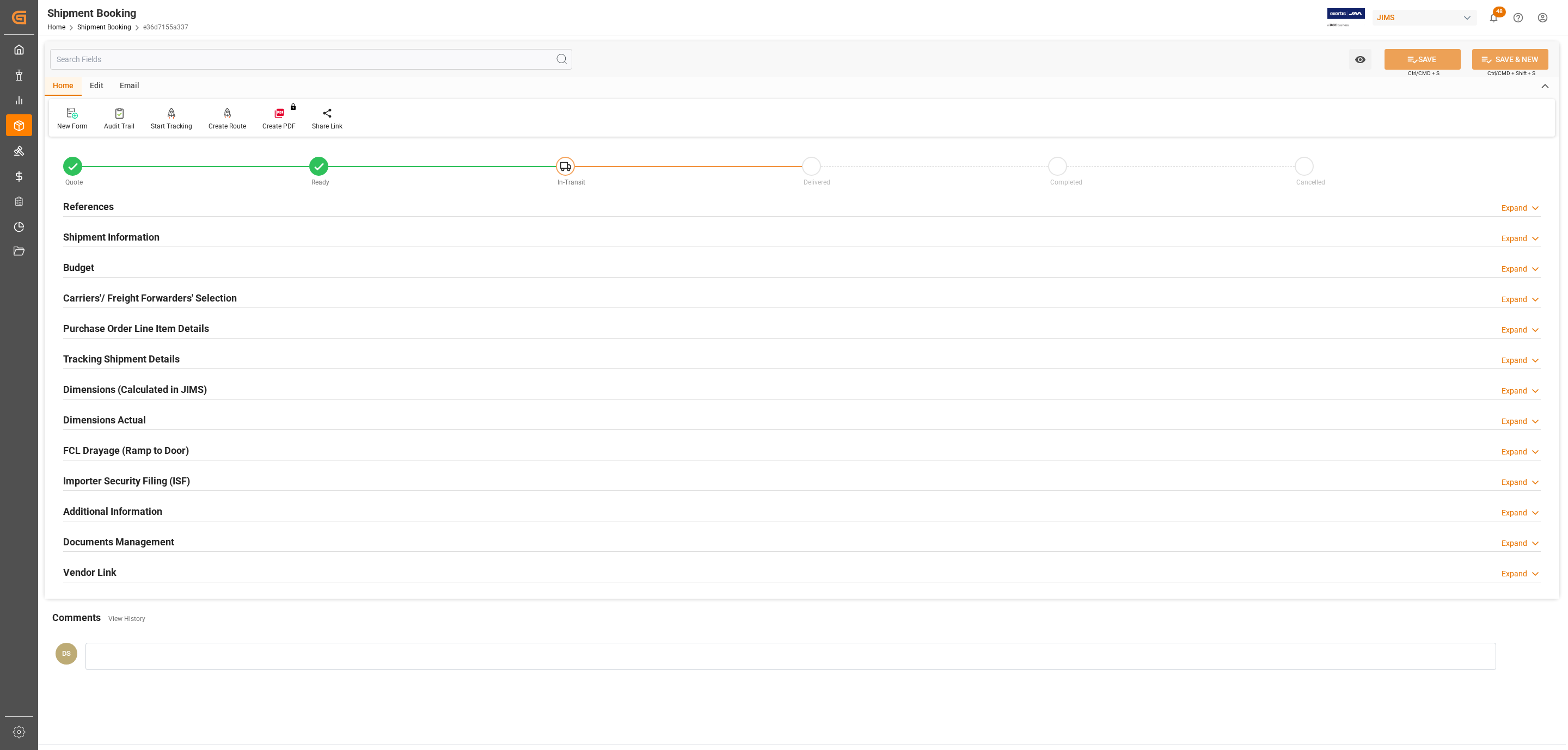
click at [97, 356] on h2 "Tracking Shipment Details" at bounding box center [121, 359] width 116 height 15
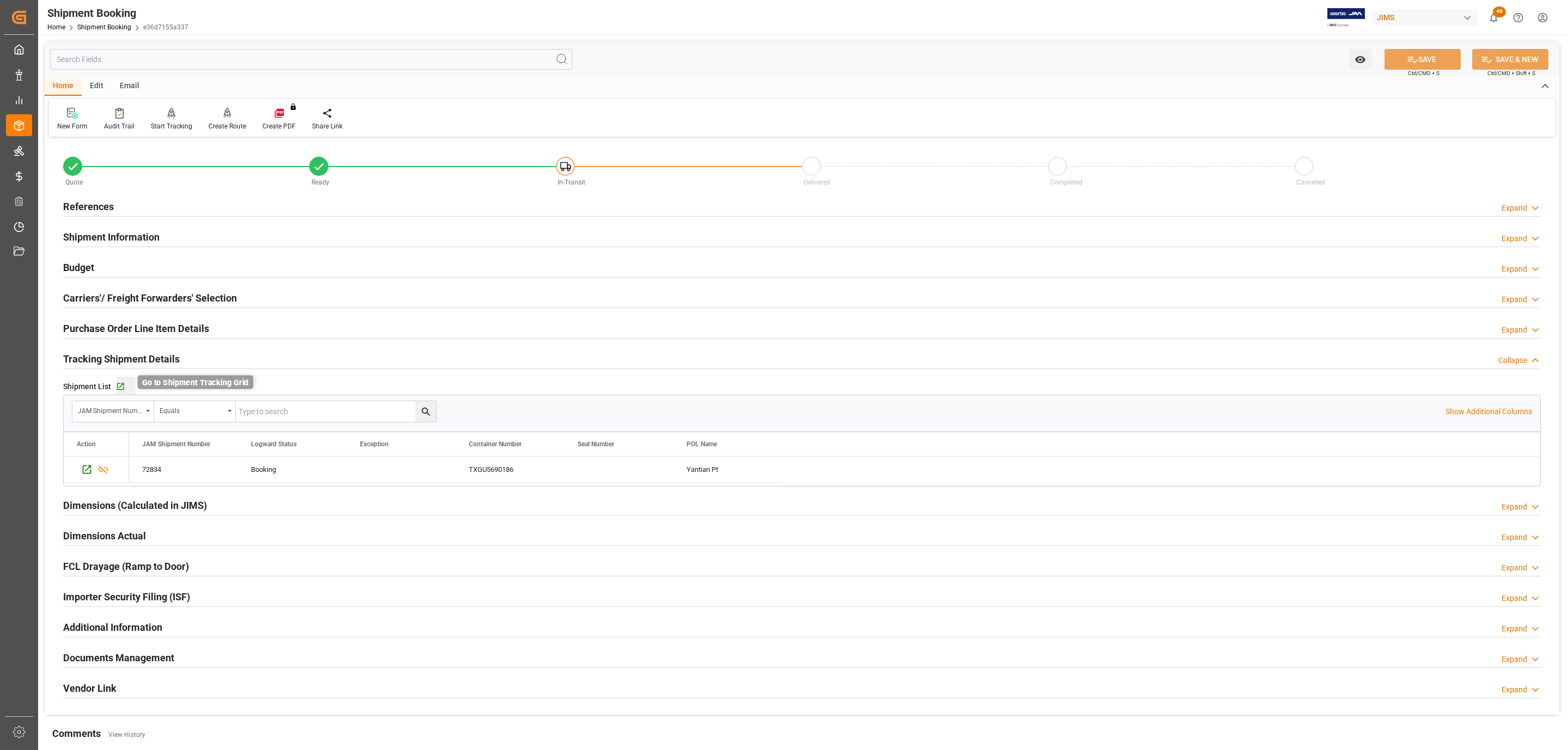
click at [117, 389] on icon "button" at bounding box center [120, 387] width 7 height 7
click at [124, 196] on div "References Expand" at bounding box center [802, 206] width 1478 height 20
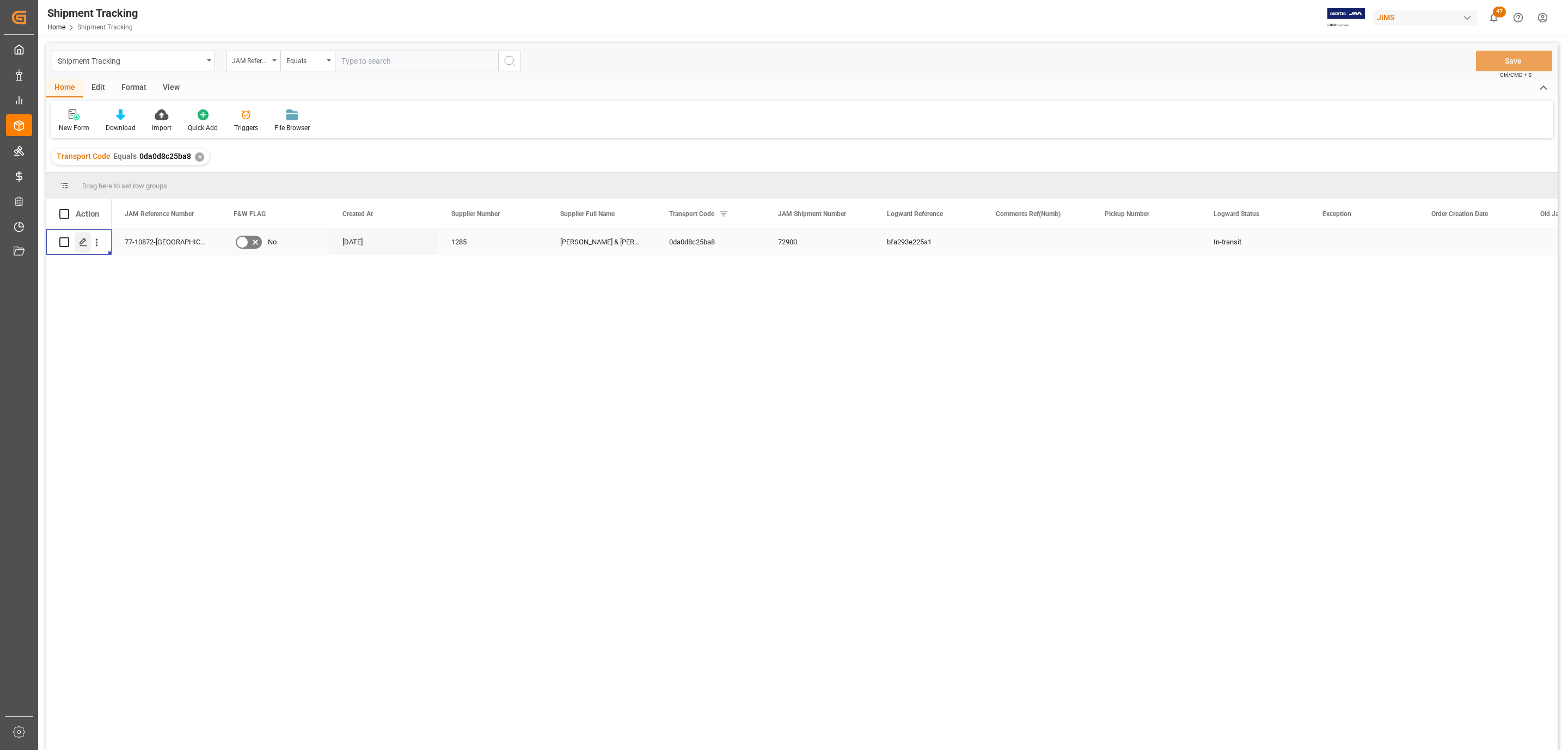
click at [81, 247] on icon "Press SPACE to select this row." at bounding box center [83, 242] width 9 height 9
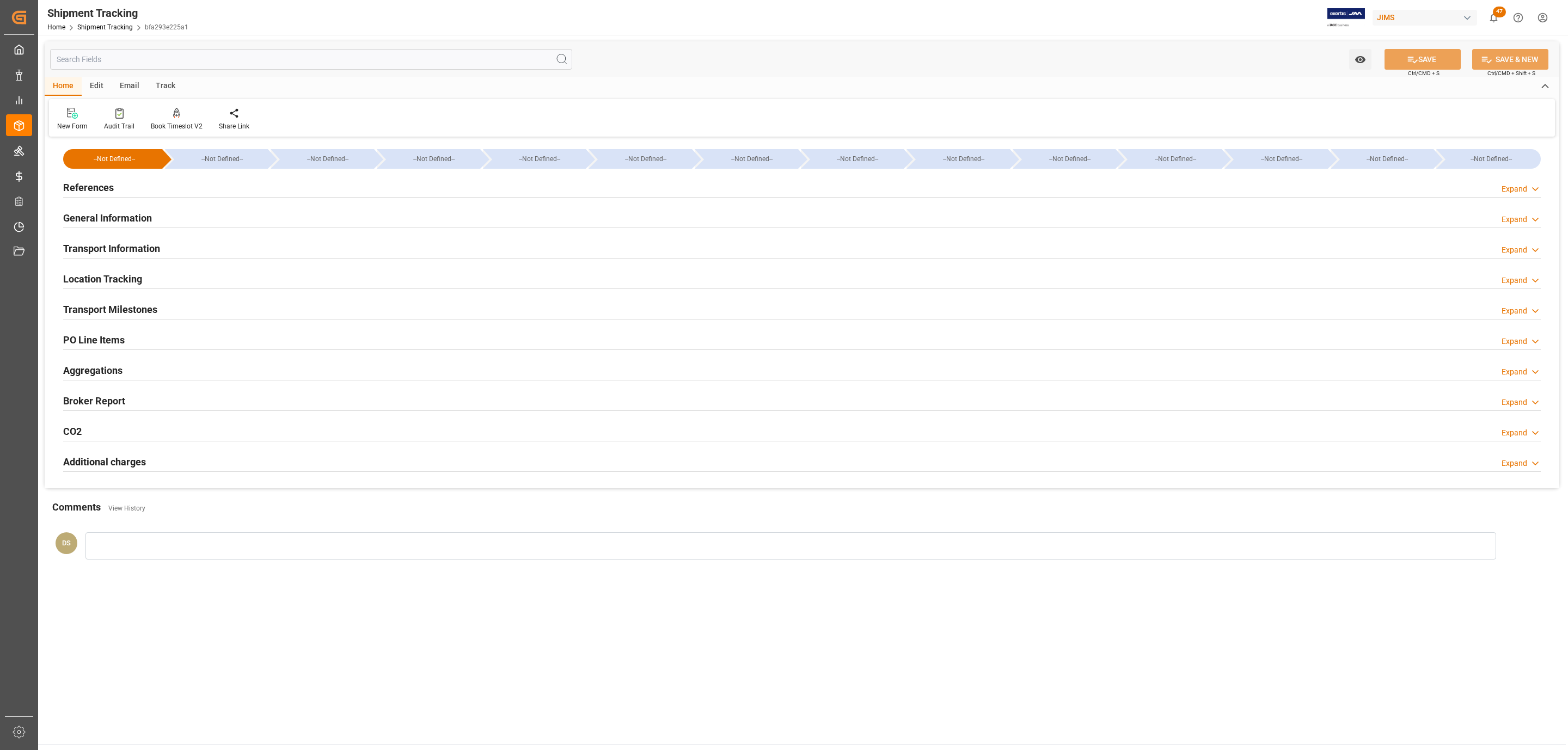
click at [102, 340] on h2 "PO Line Items" at bounding box center [94, 340] width 62 height 15
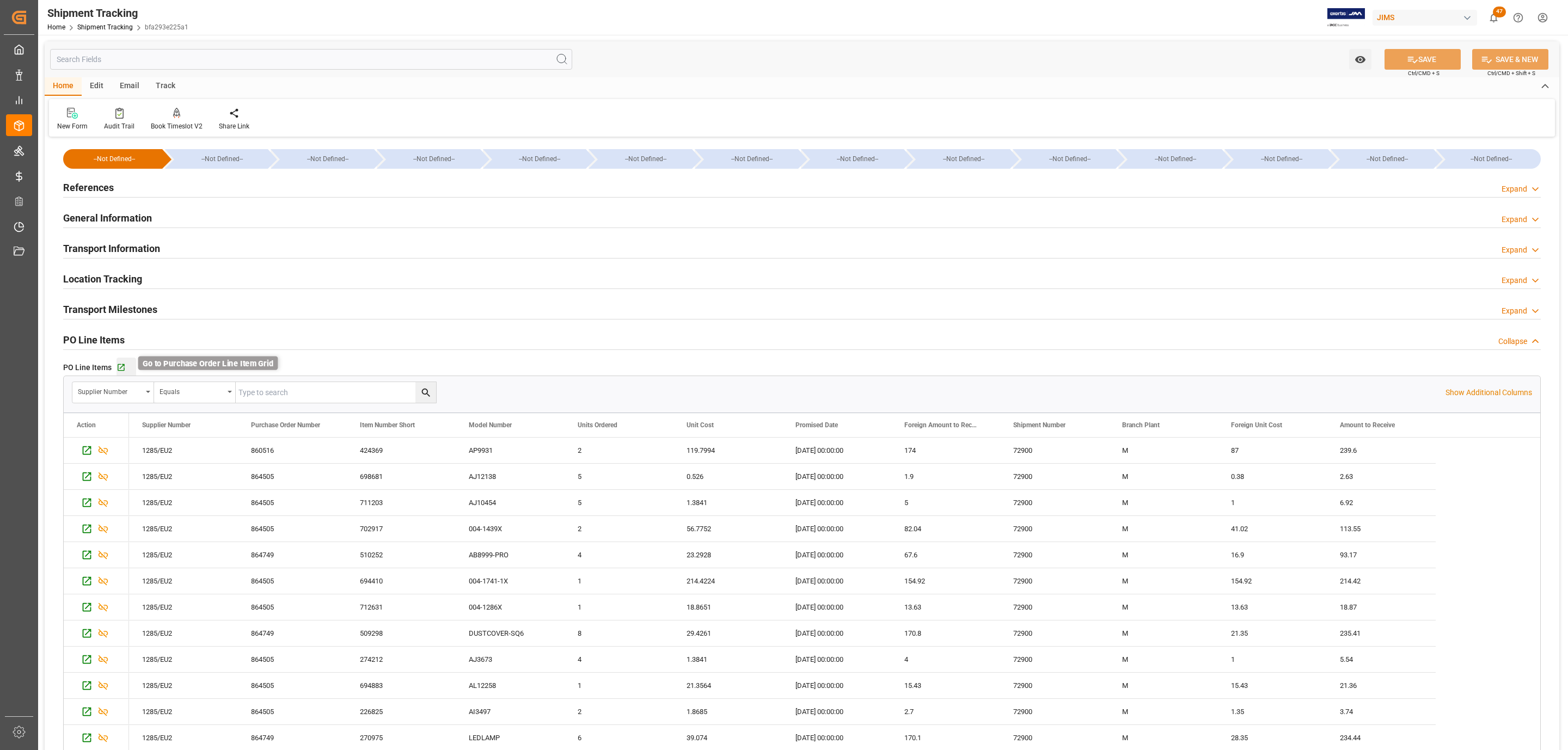
click at [122, 368] on icon "button" at bounding box center [121, 368] width 10 height 10
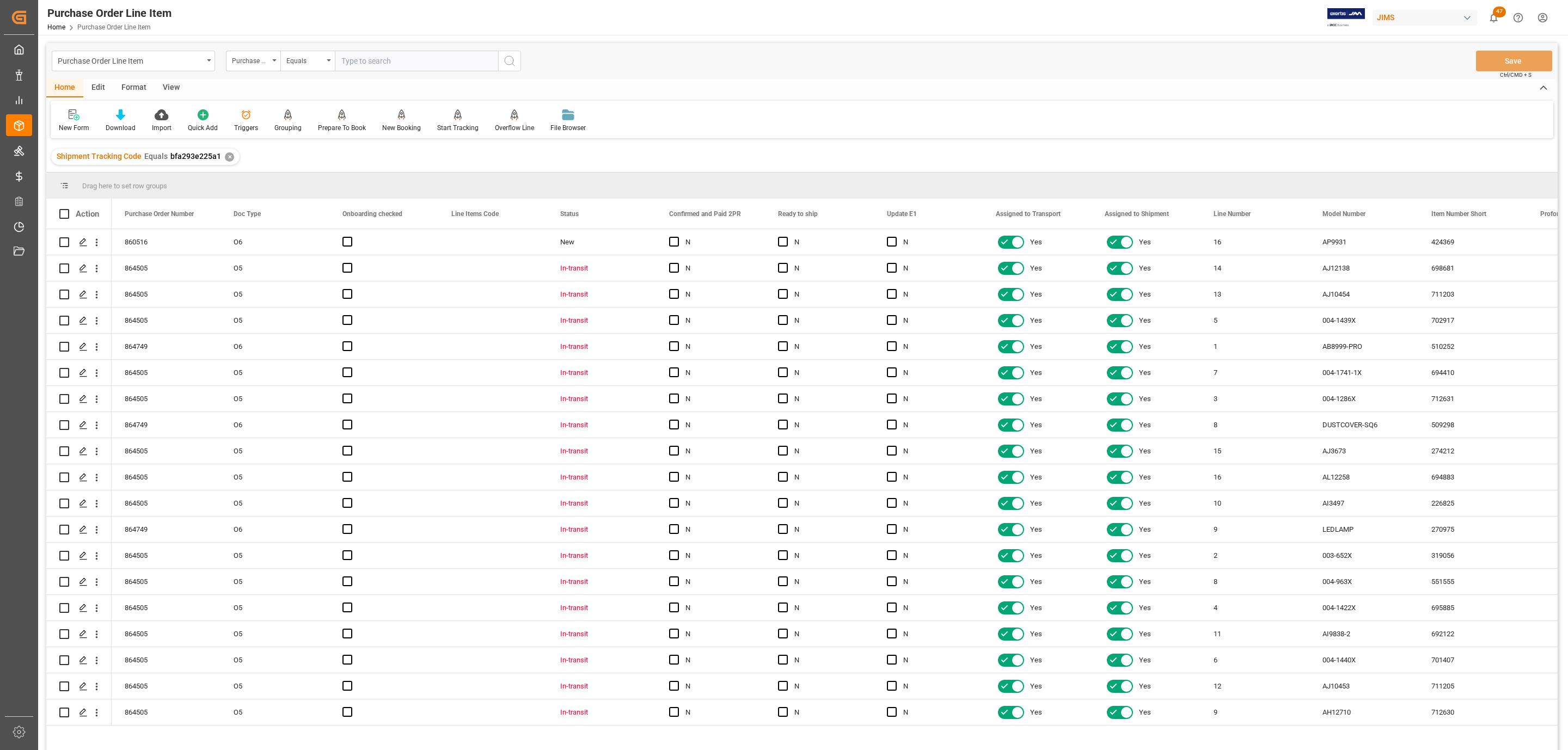
click at [167, 82] on div "View" at bounding box center [171, 88] width 33 height 18
click at [128, 105] on div "Default Standard Templates Save Template Reset Template" at bounding box center [801, 119] width 1503 height 37
click at [122, 115] on icon at bounding box center [124, 115] width 11 height 11
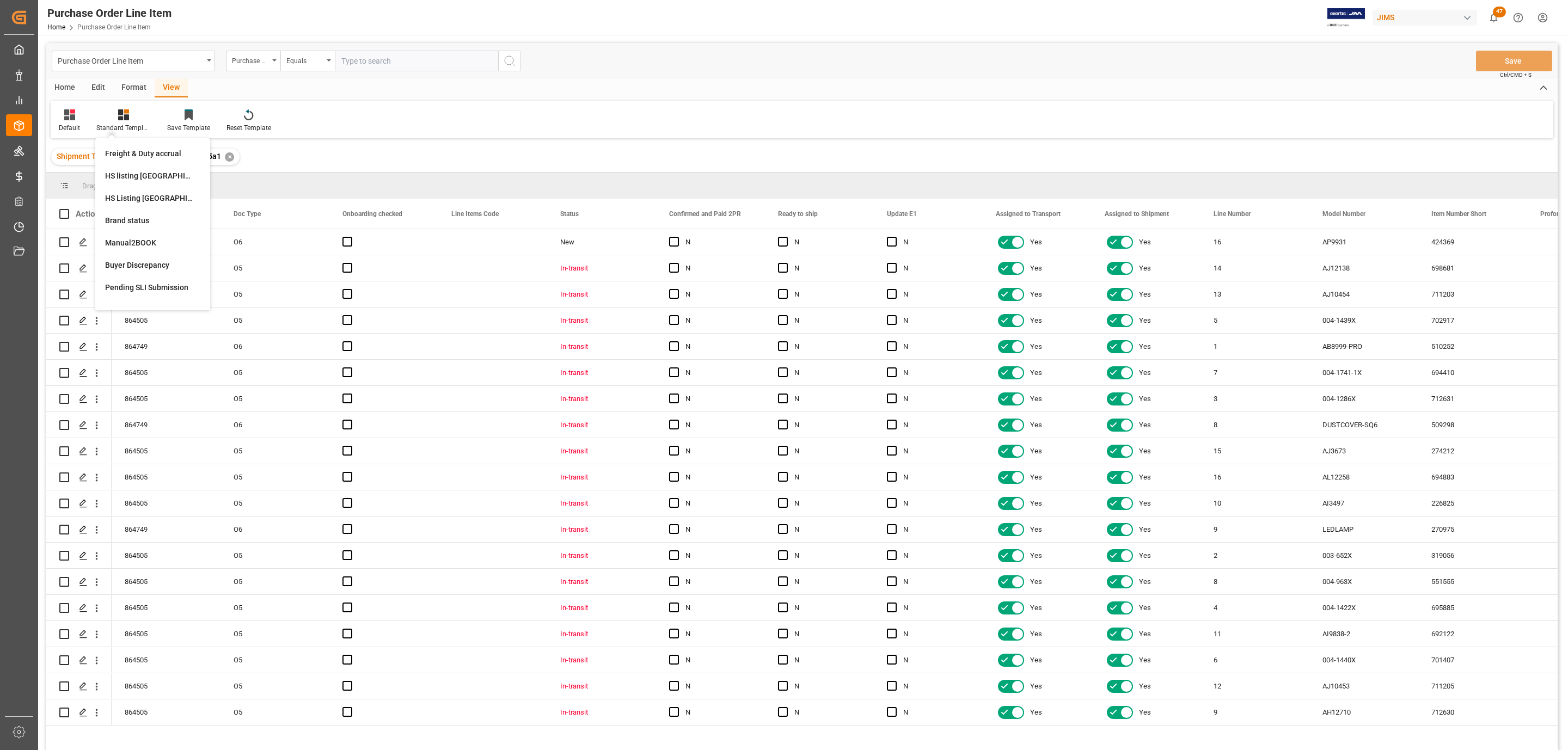
click at [150, 193] on div "HS Listing CANADA" at bounding box center [153, 198] width 95 height 12
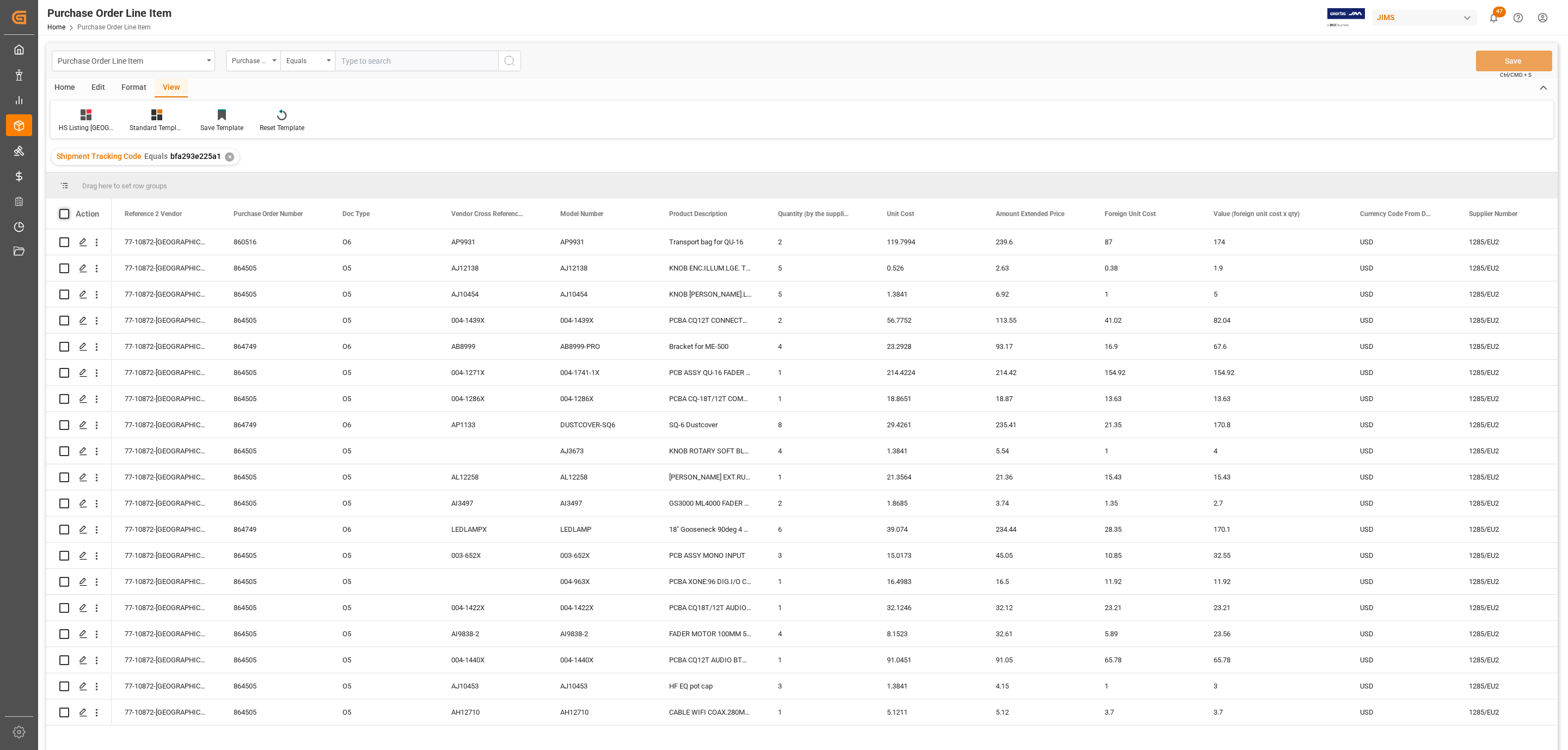
click at [59, 214] on span at bounding box center [64, 214] width 10 height 10
click at [67, 209] on input "checkbox" at bounding box center [67, 209] width 0 height 0
checkbox input "true"
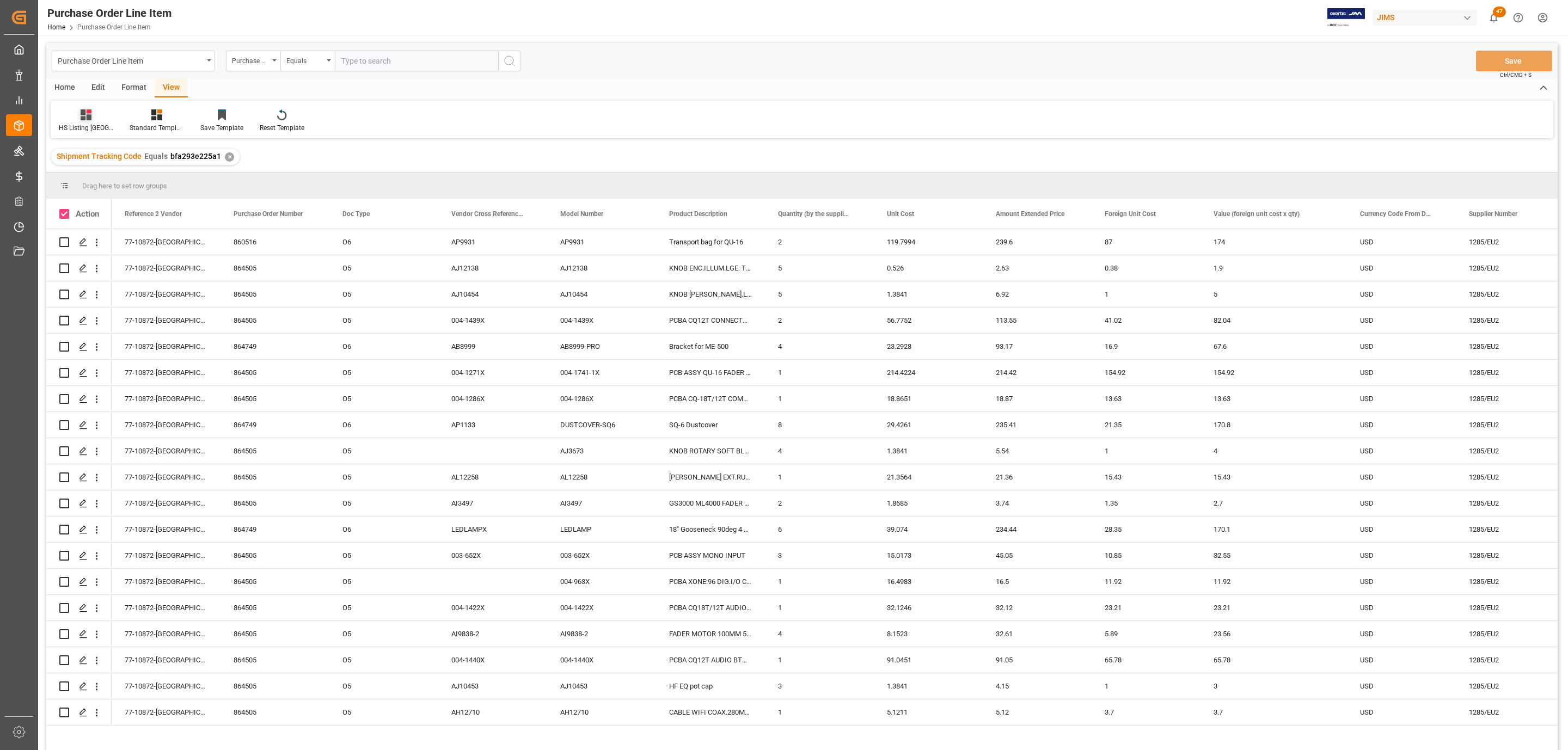
checkbox input "true"
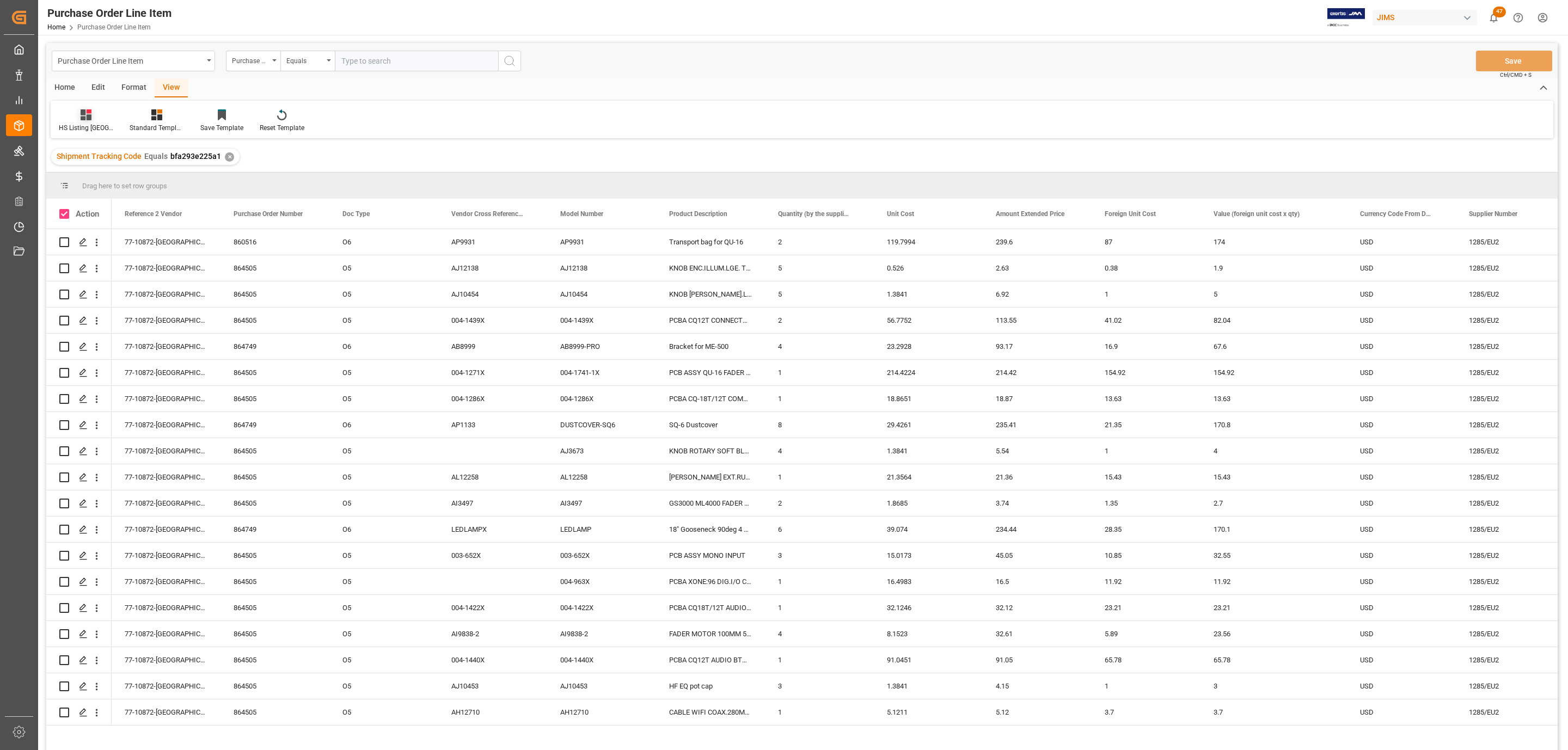
checkbox input "true"
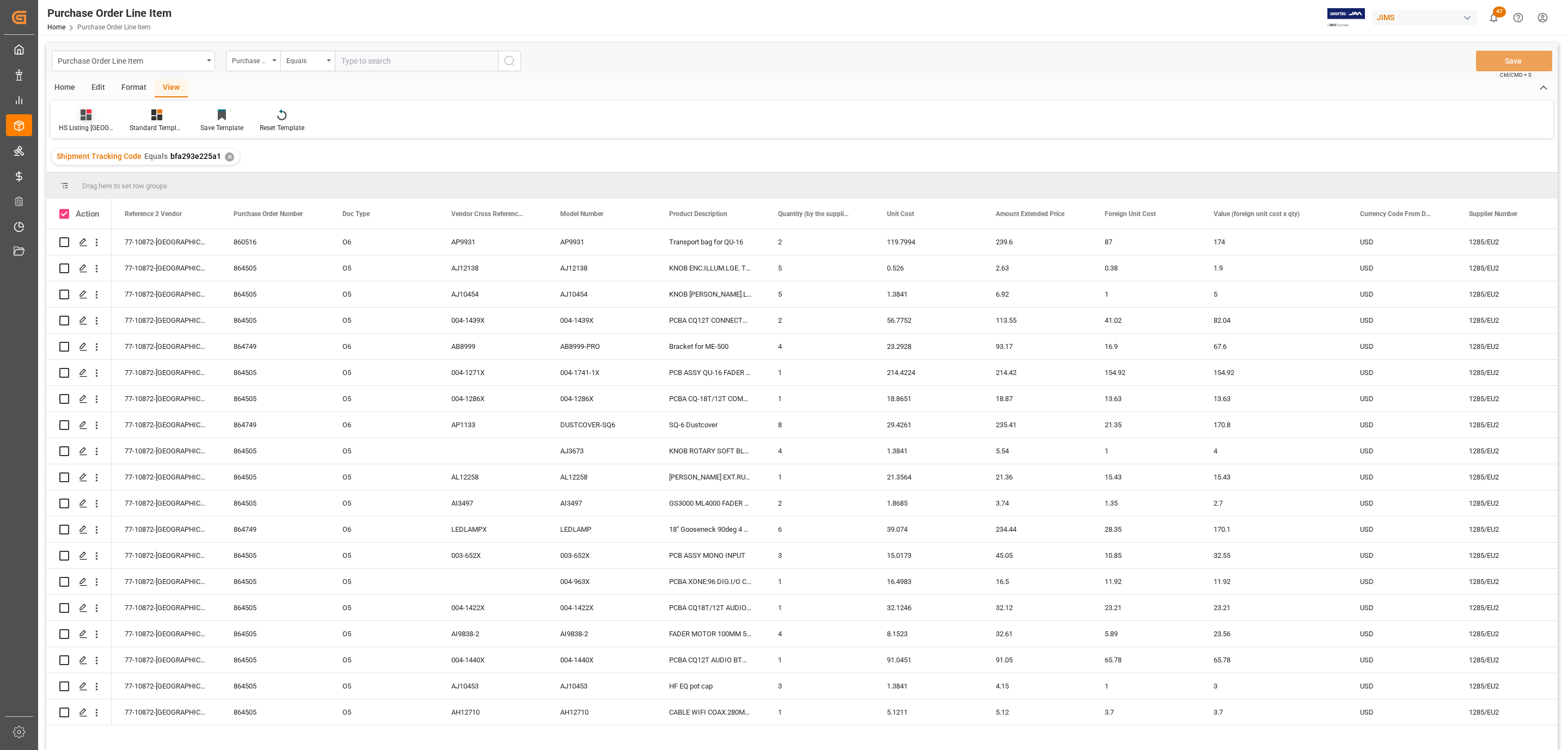
checkbox input "true"
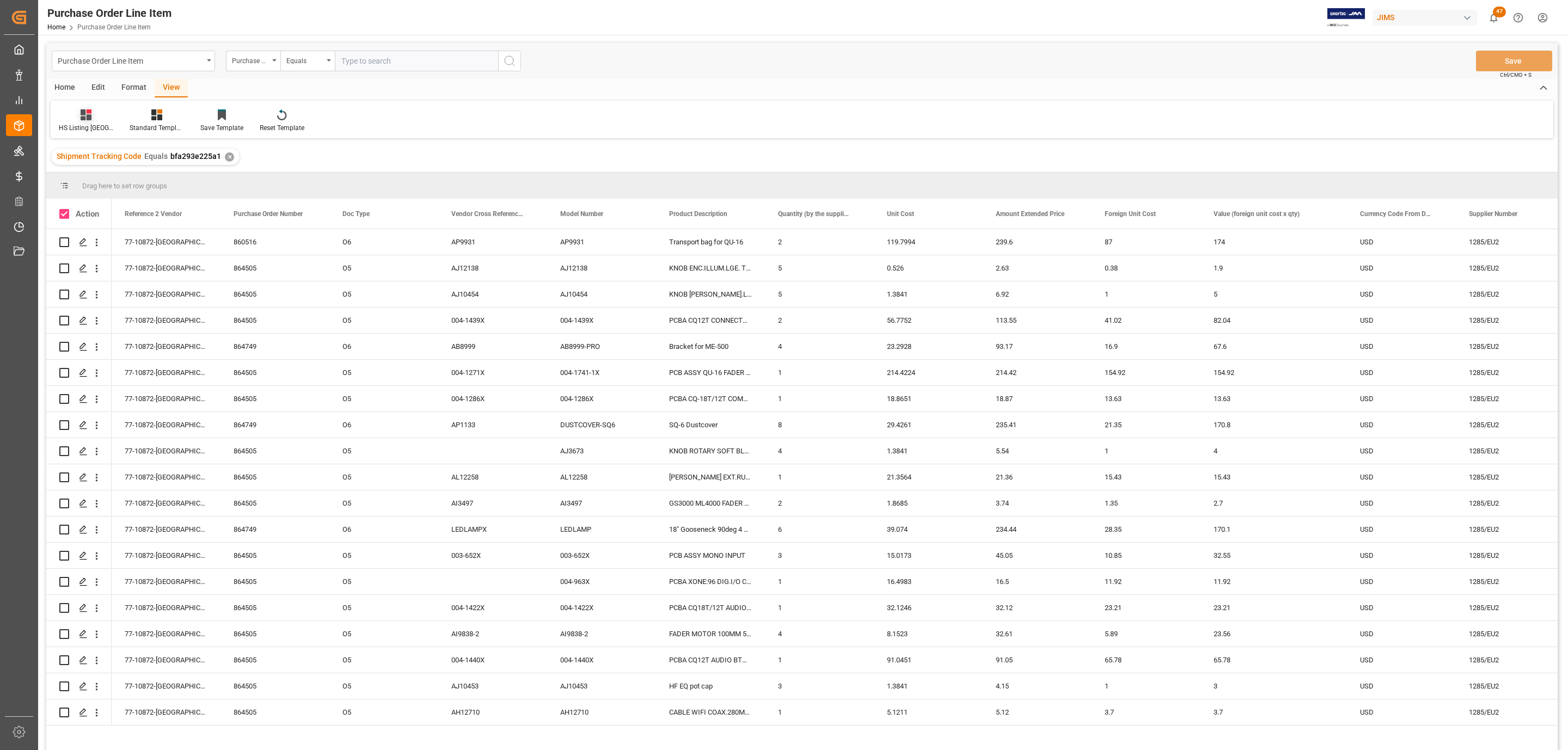
checkbox input "true"
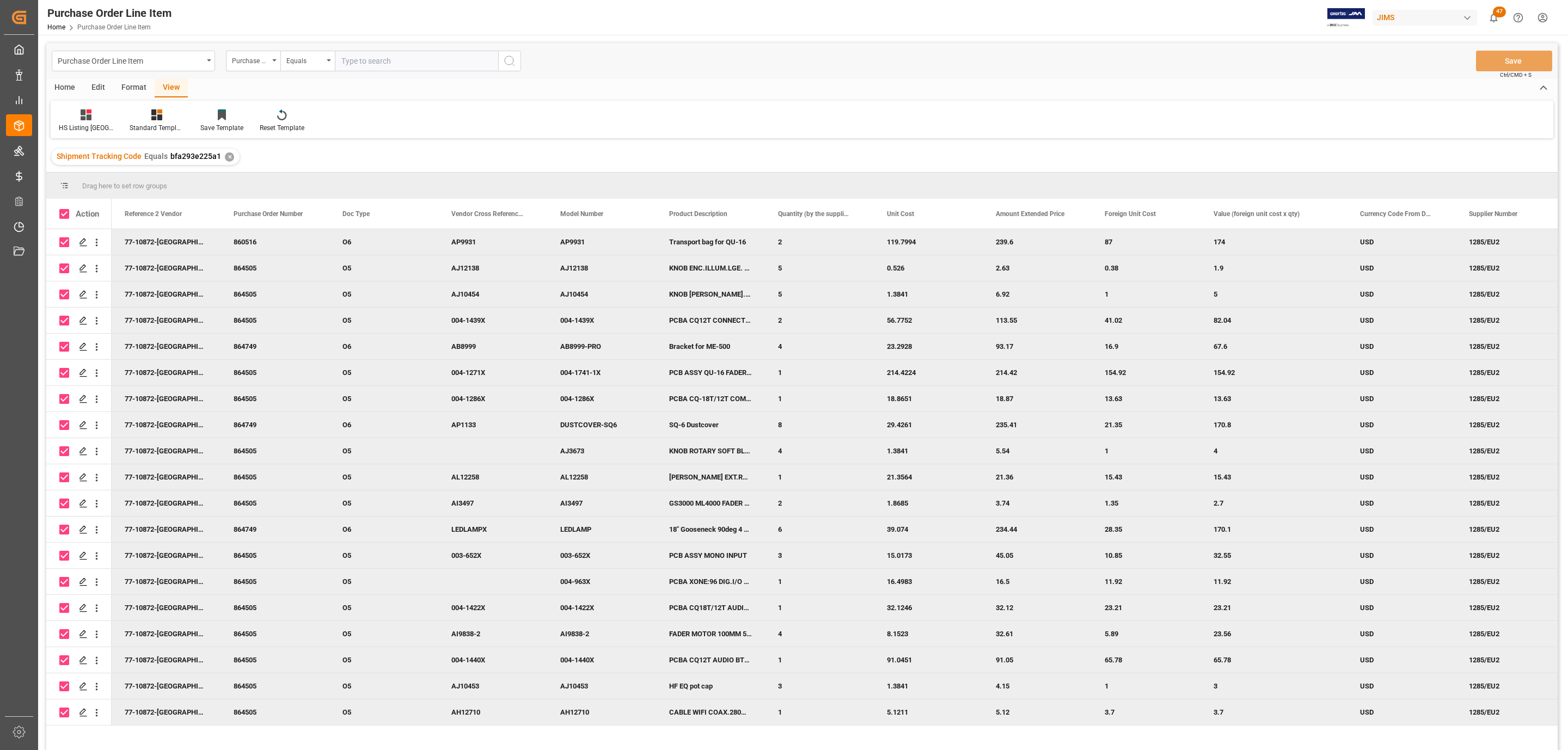
click at [66, 90] on div "Home" at bounding box center [65, 88] width 37 height 18
click at [116, 111] on icon at bounding box center [121, 115] width 10 height 11
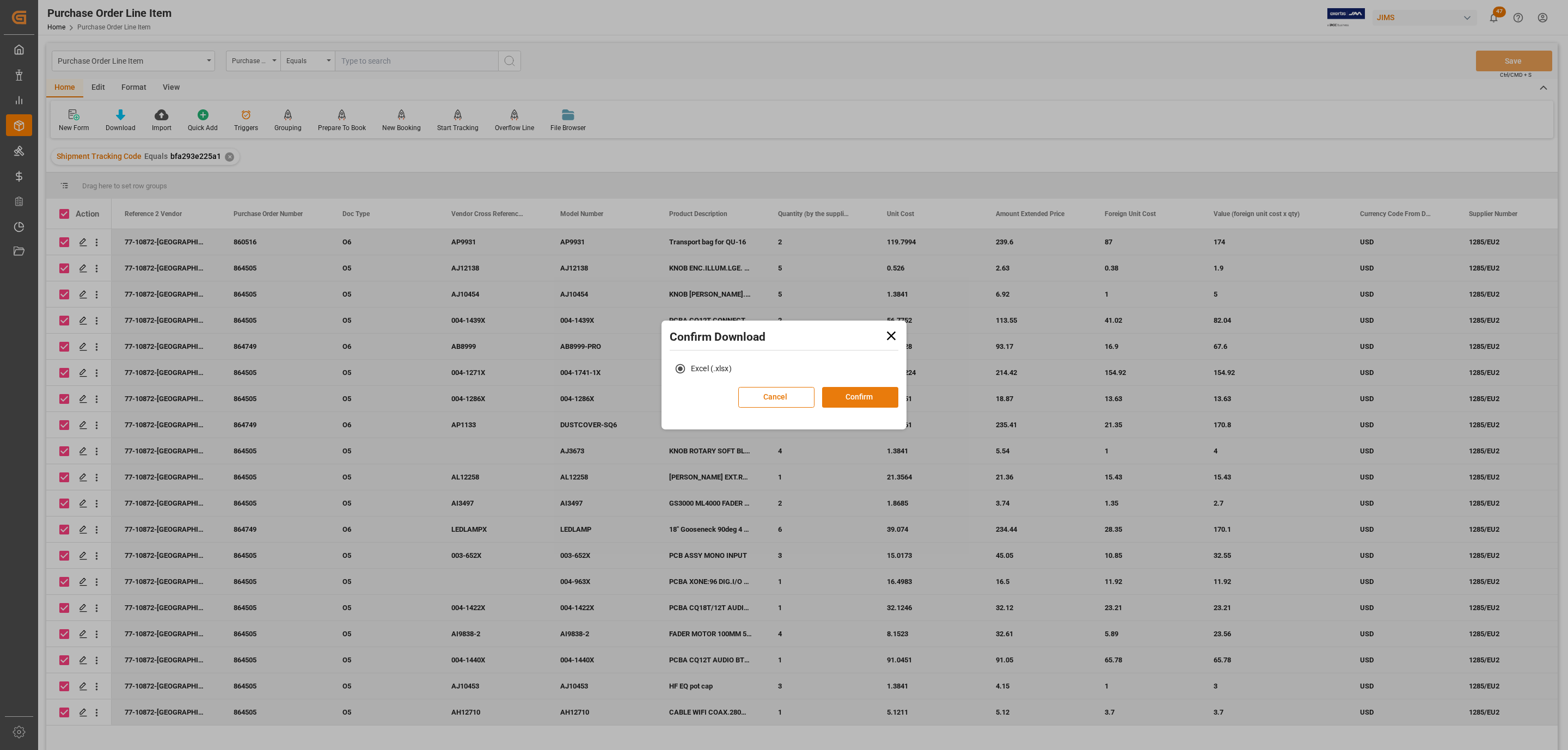
click at [876, 397] on button "Confirm" at bounding box center [860, 397] width 76 height 20
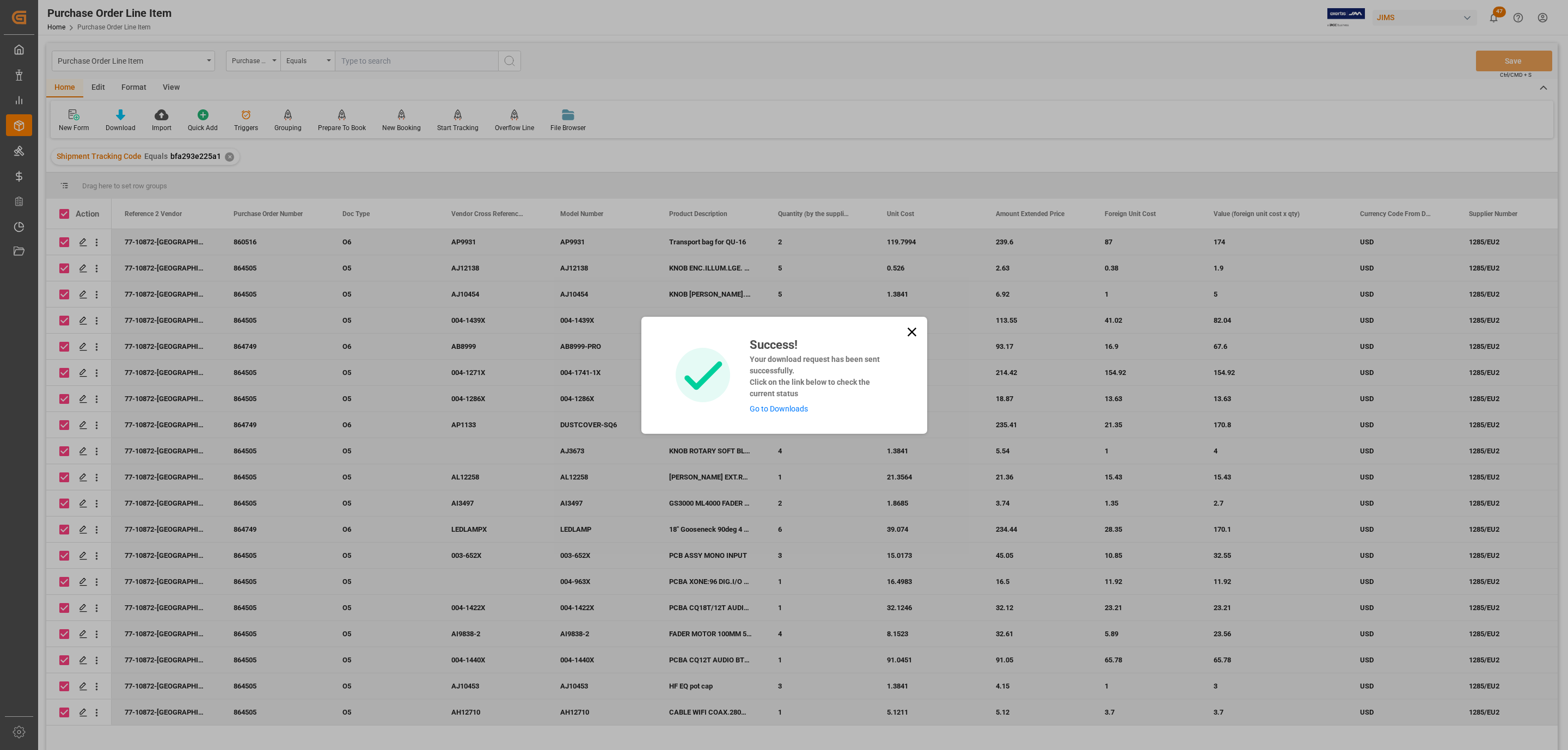
click at [792, 406] on link "Go to Downloads" at bounding box center [779, 408] width 58 height 9
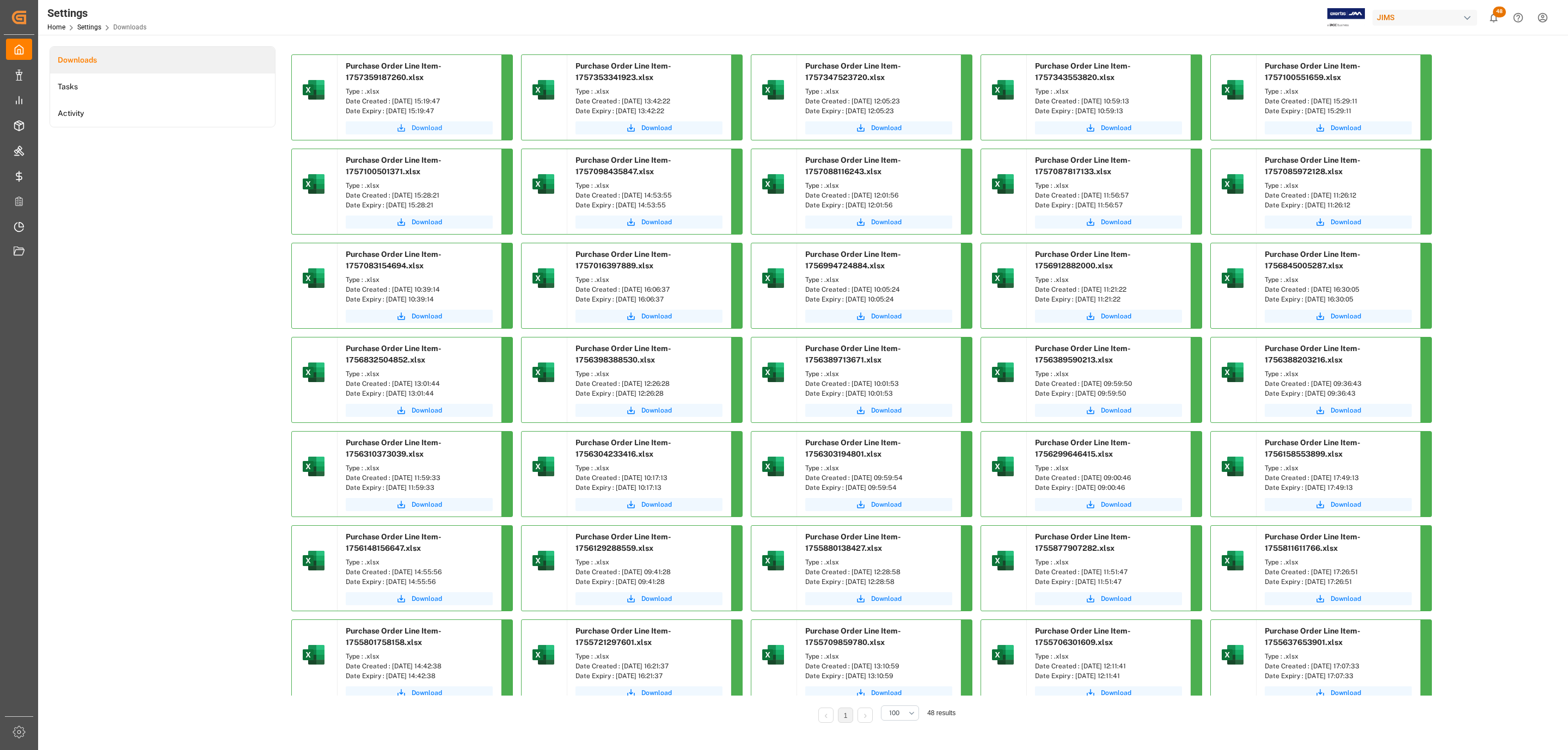
click at [434, 126] on span "Download" at bounding box center [427, 128] width 31 height 10
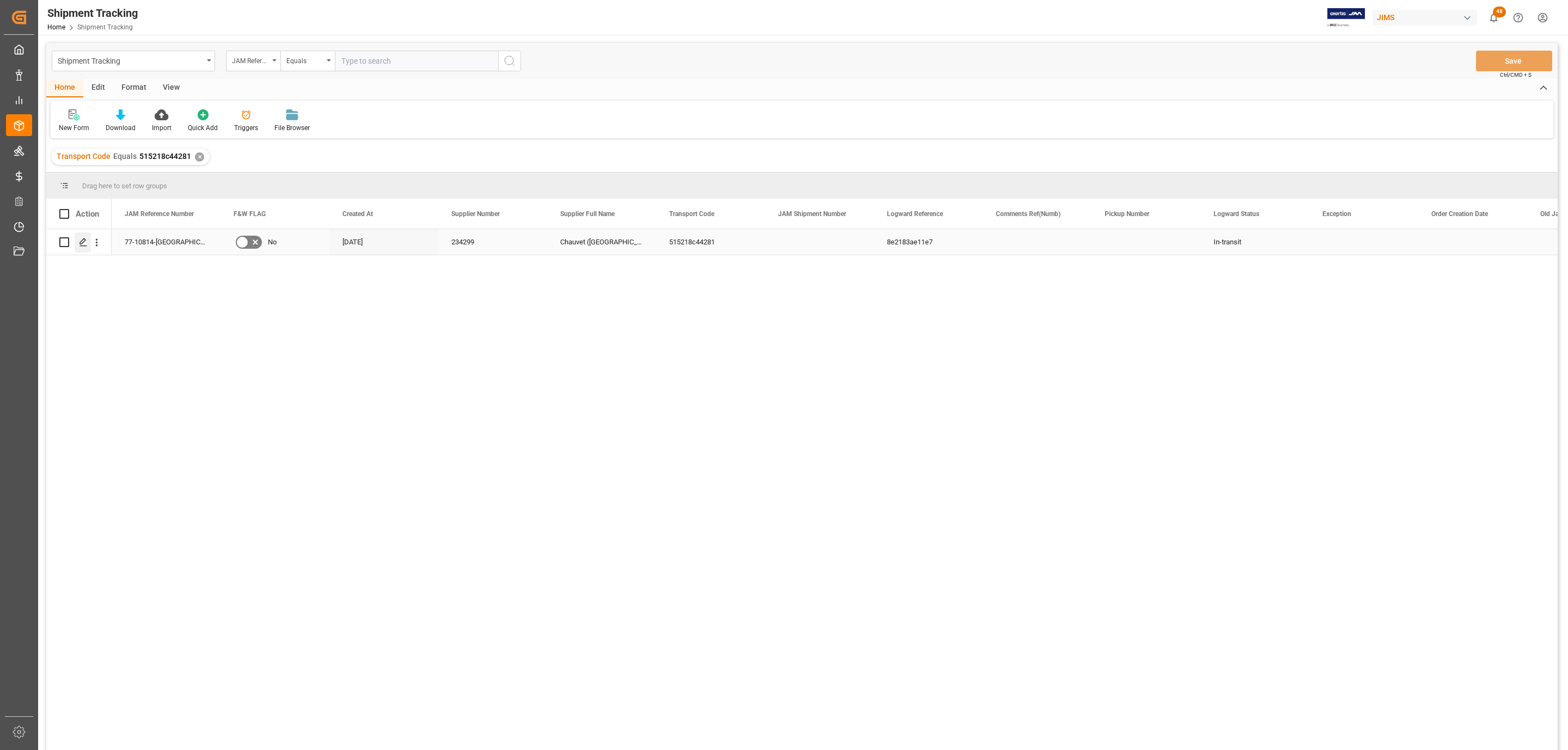
click at [79, 240] on icon "Press SPACE to select this row." at bounding box center [83, 242] width 9 height 9
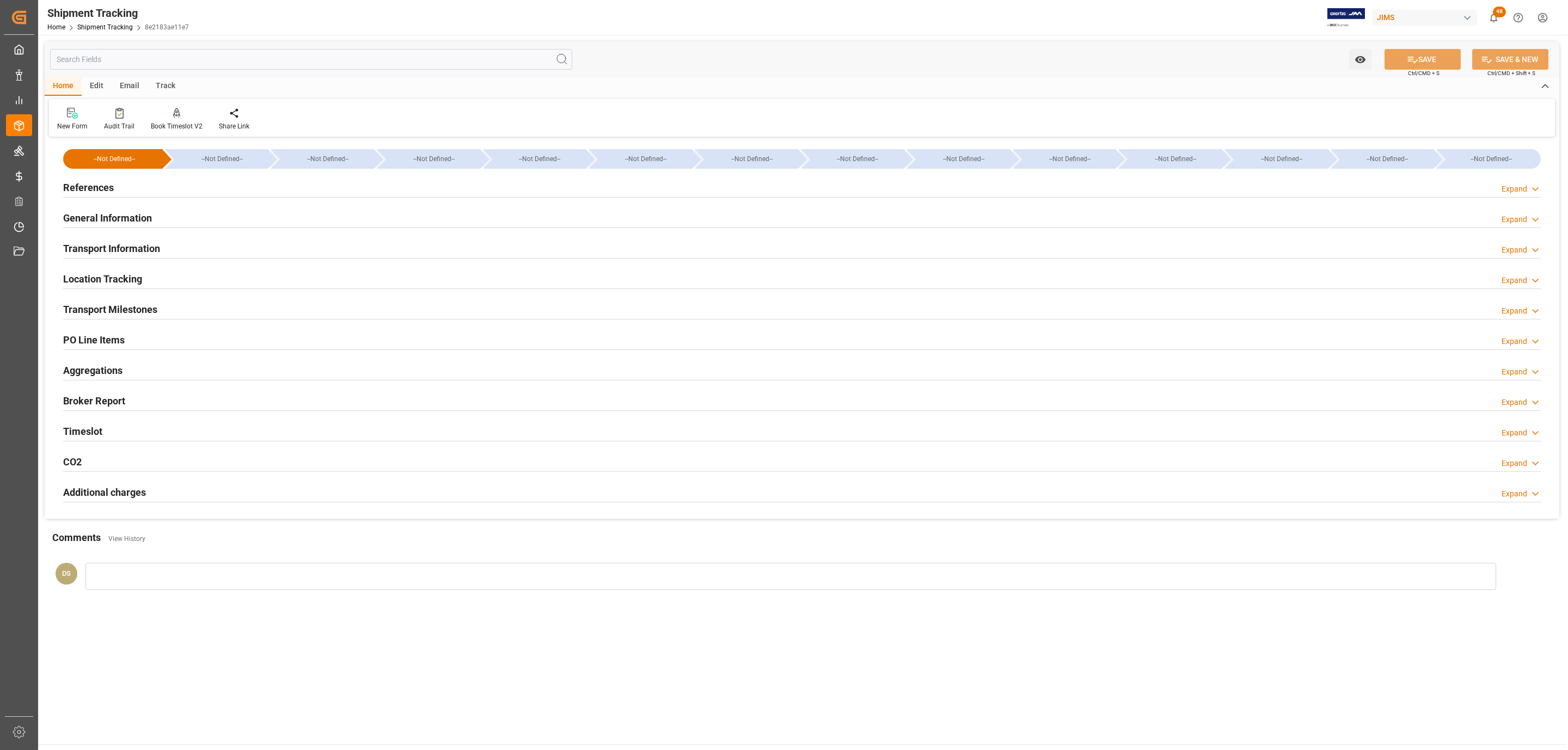
type input "[DATE]"
click at [107, 183] on h2 "References" at bounding box center [88, 188] width 50 height 15
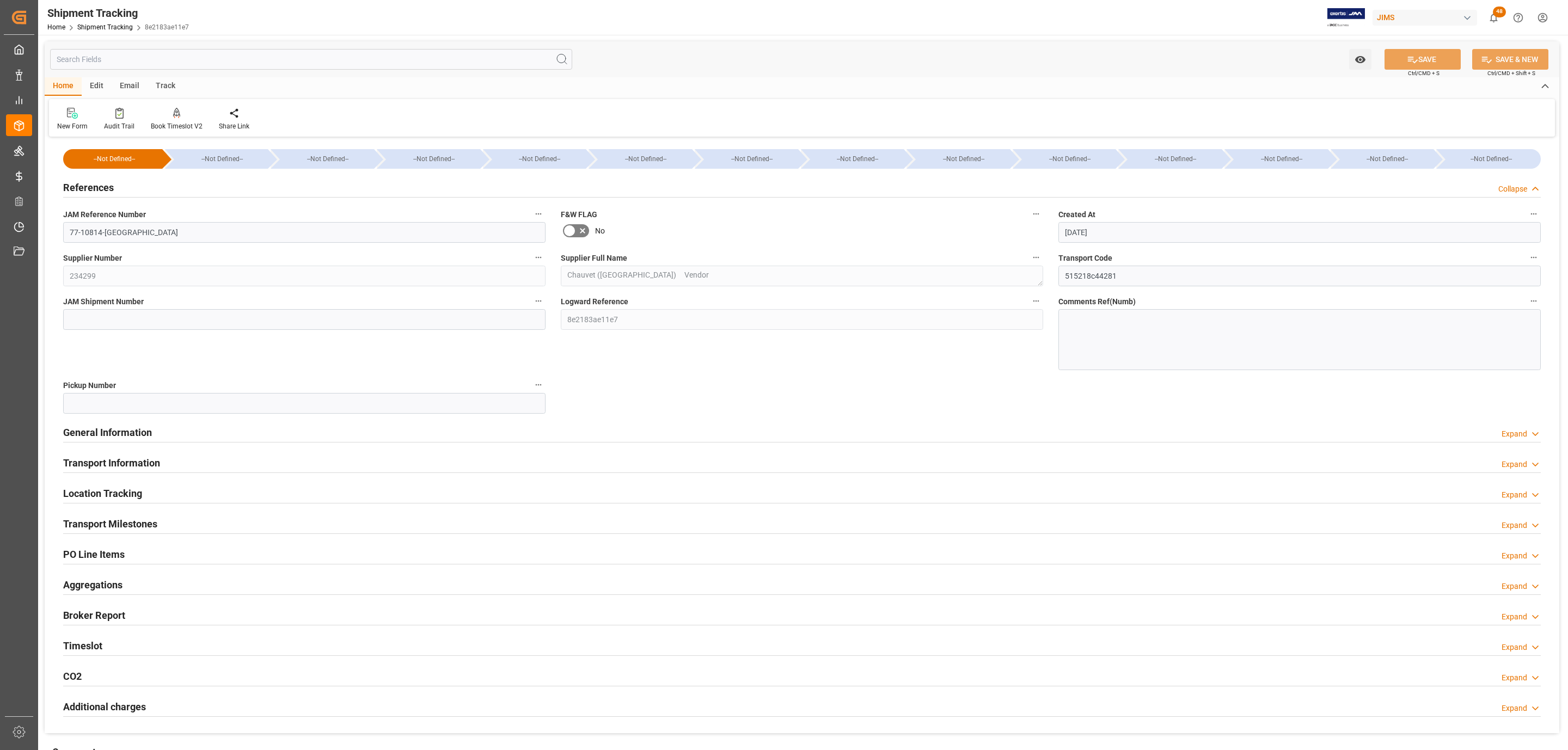
click at [107, 307] on span "JAM Shipment Number" at bounding box center [103, 302] width 81 height 12
click at [532, 307] on button "JAM Shipment Number" at bounding box center [538, 301] width 14 height 14
click at [121, 321] on div at bounding box center [784, 375] width 1568 height 750
click at [121, 321] on input at bounding box center [304, 319] width 483 height 20
paste input "72924"
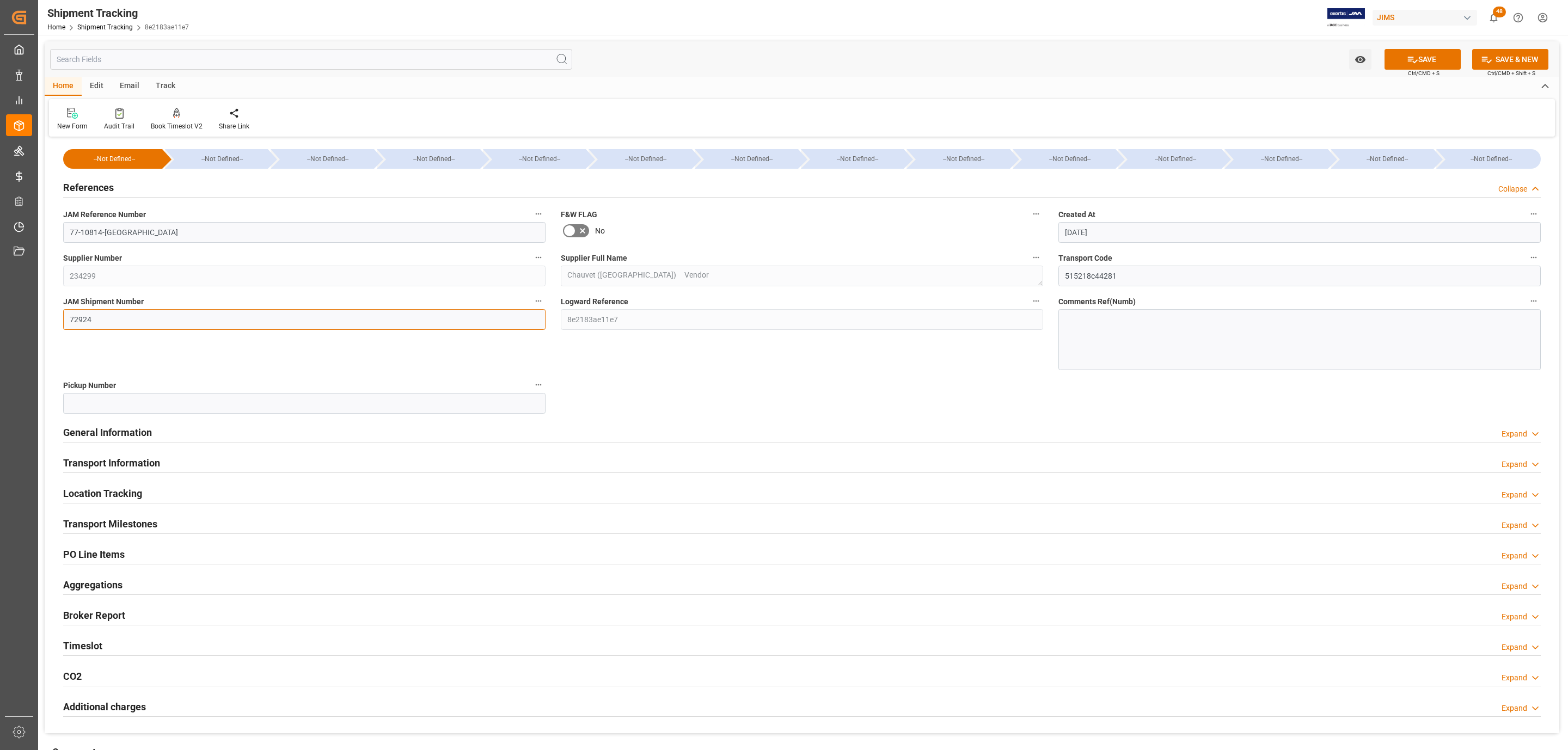
type input "72924"
click at [1418, 70] on span "Ctrl/CMD + S" at bounding box center [1423, 73] width 31 height 8
click at [1418, 59] on button "SAVE" at bounding box center [1423, 59] width 76 height 20
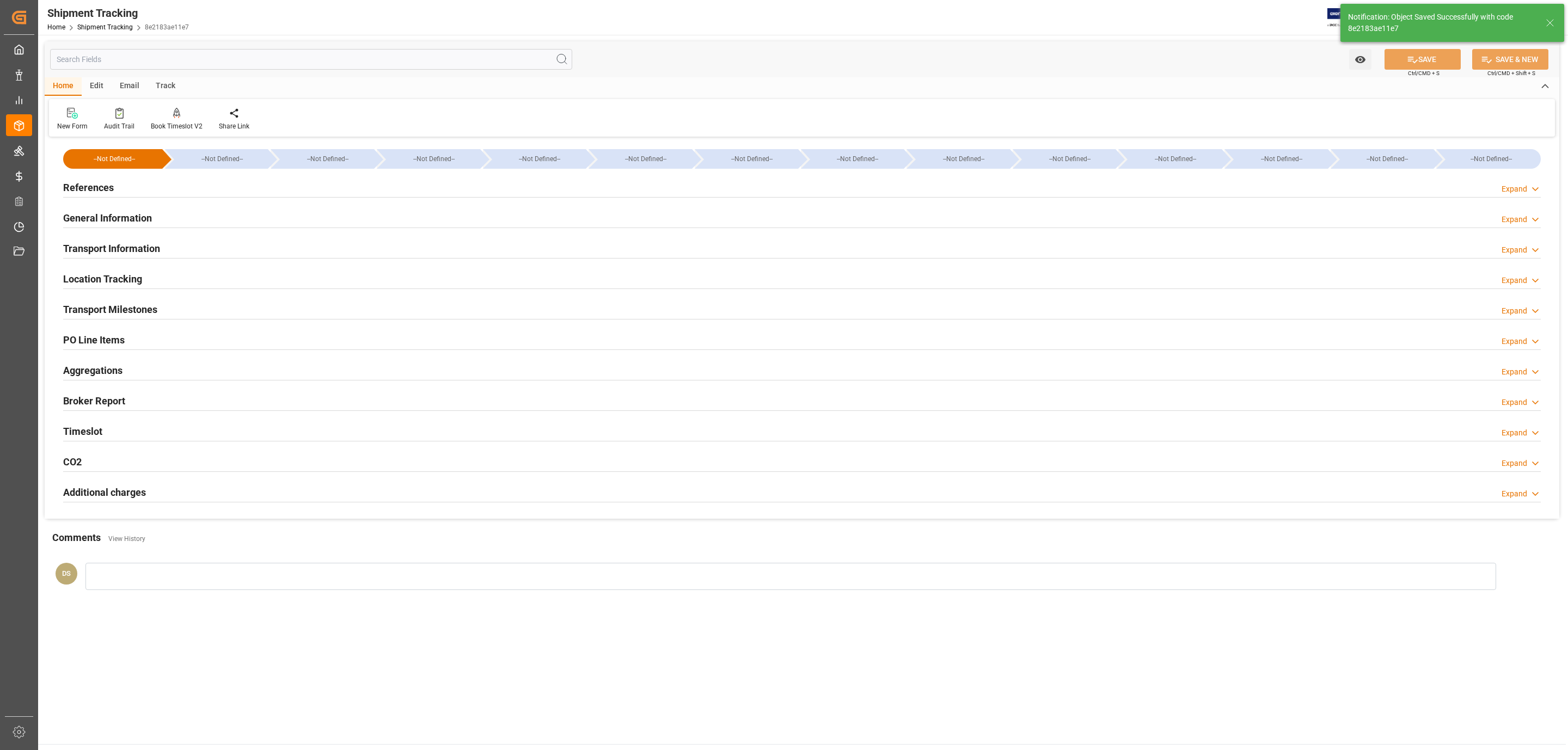
click at [110, 308] on h2 "Transport Milestones" at bounding box center [110, 310] width 94 height 15
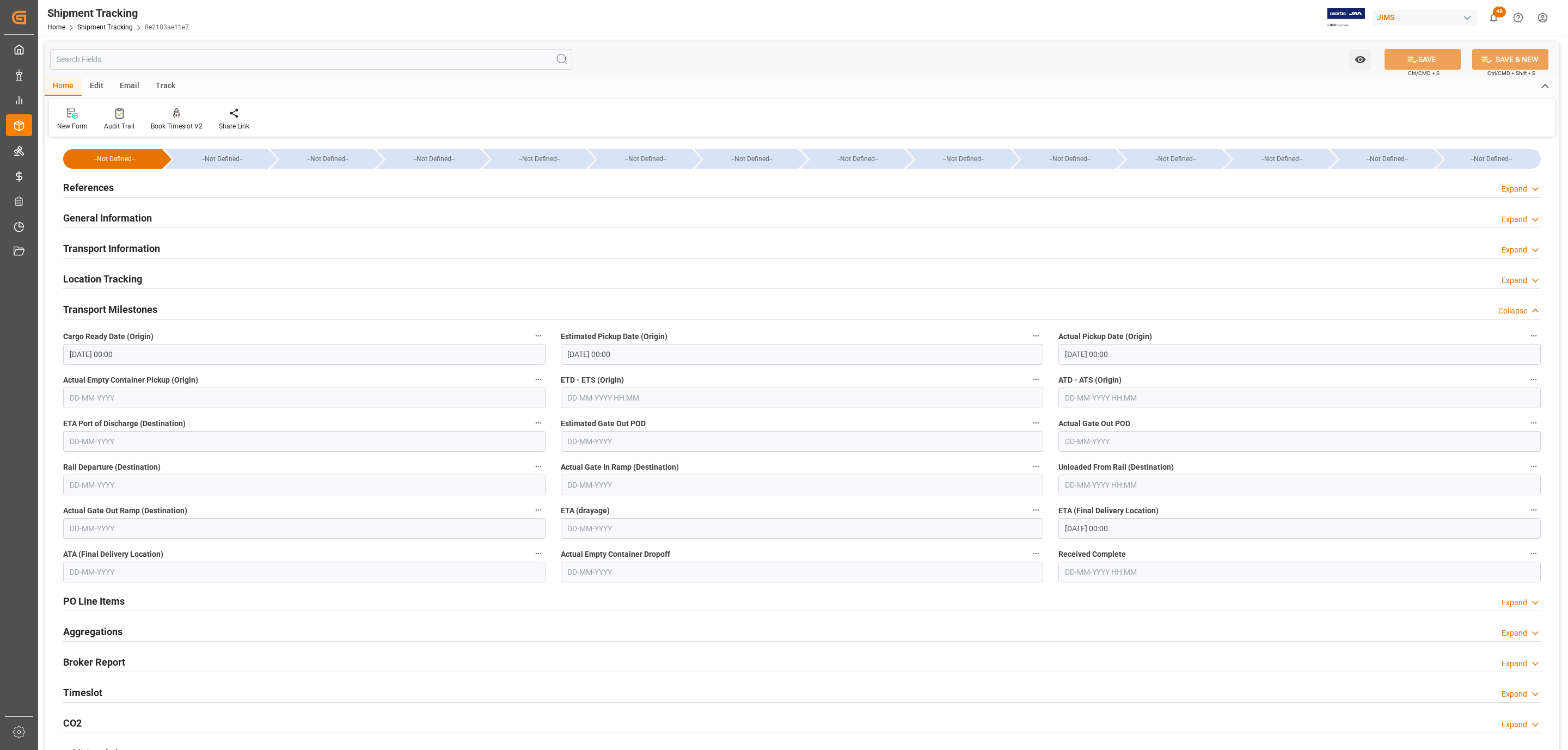
click at [93, 240] on div "Transport Information" at bounding box center [111, 247] width 97 height 20
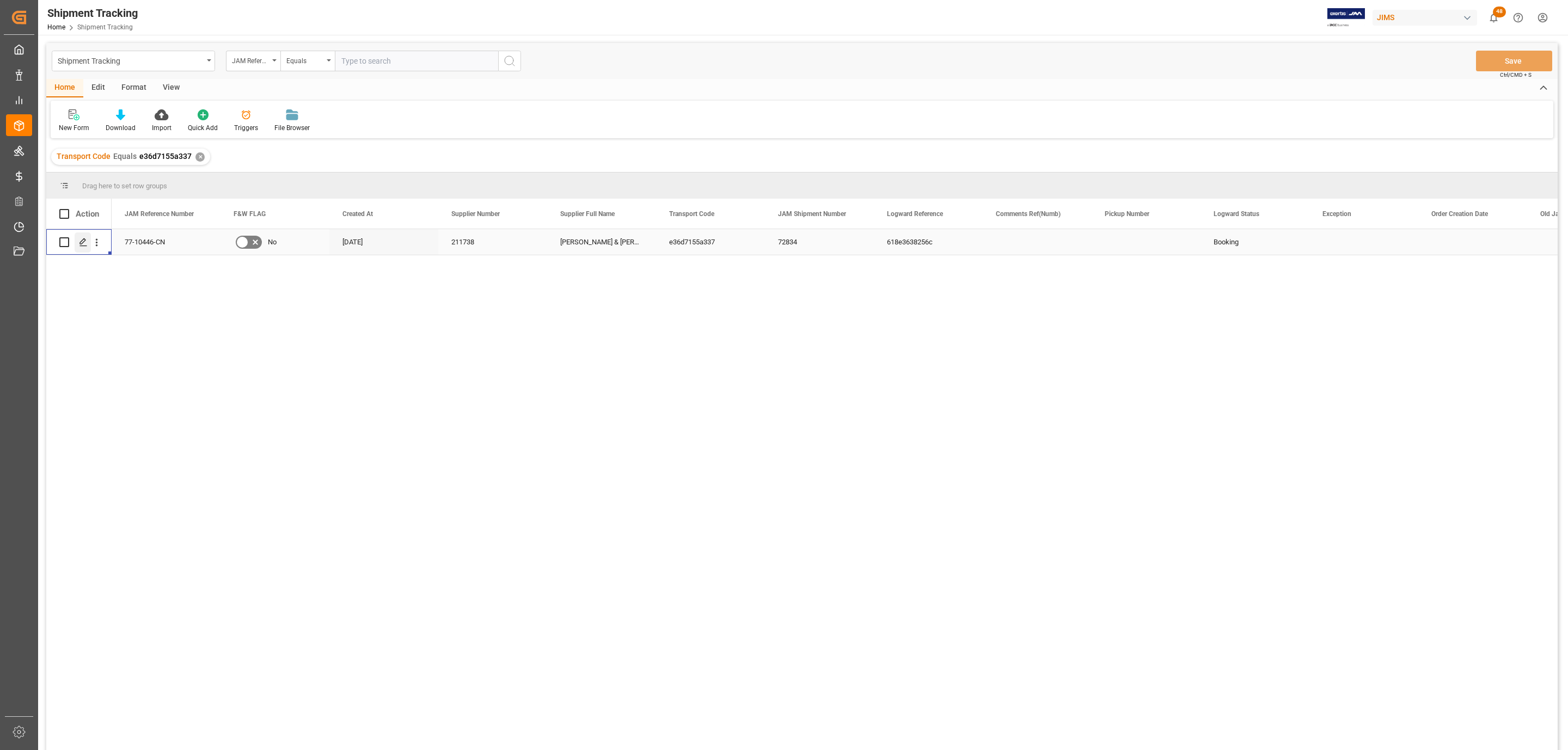
click at [77, 250] on div "Press SPACE to select this row." at bounding box center [83, 243] width 16 height 20
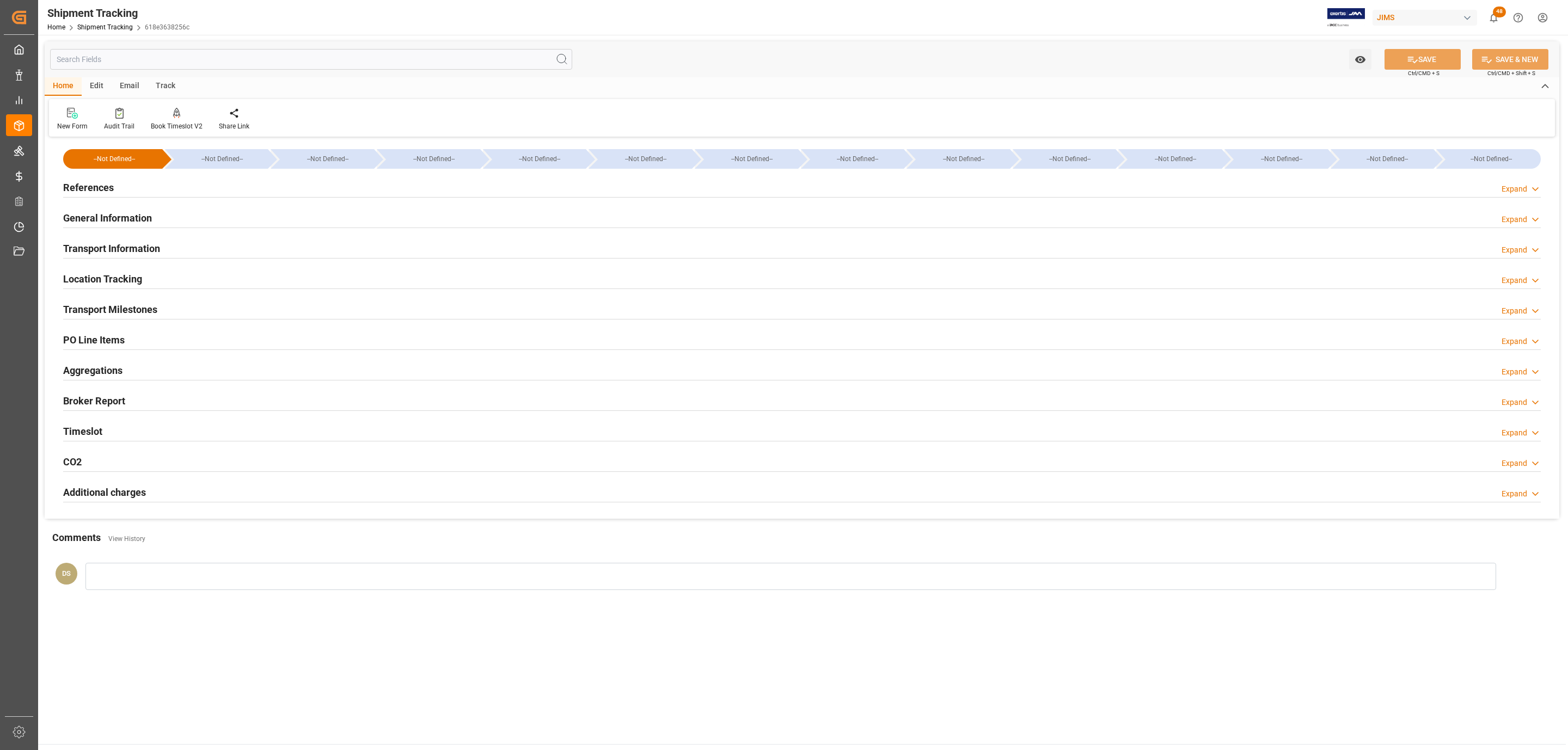
click at [160, 308] on div "Transport Milestones Expand" at bounding box center [802, 308] width 1478 height 20
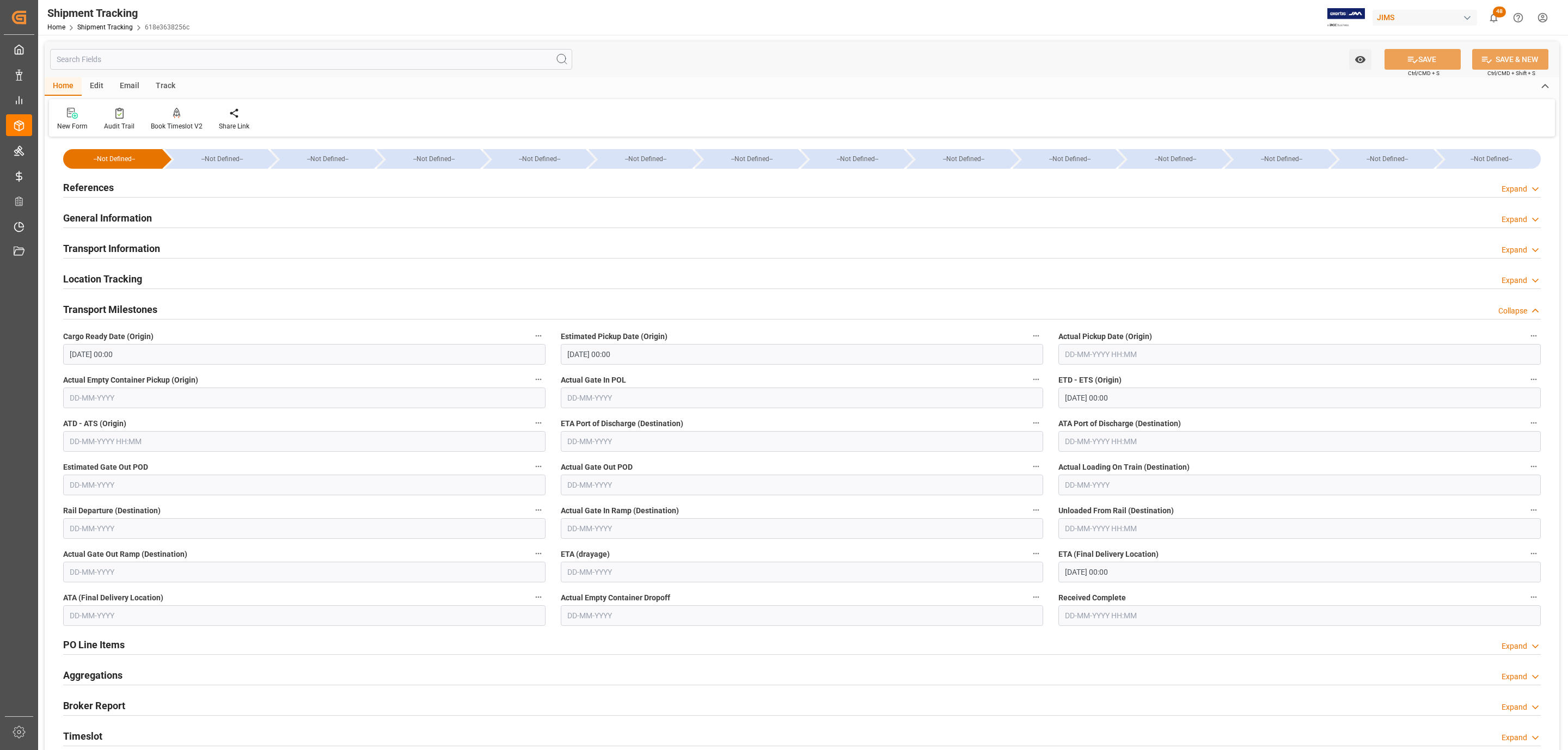
click at [136, 183] on div "References Expand" at bounding box center [802, 187] width 1478 height 20
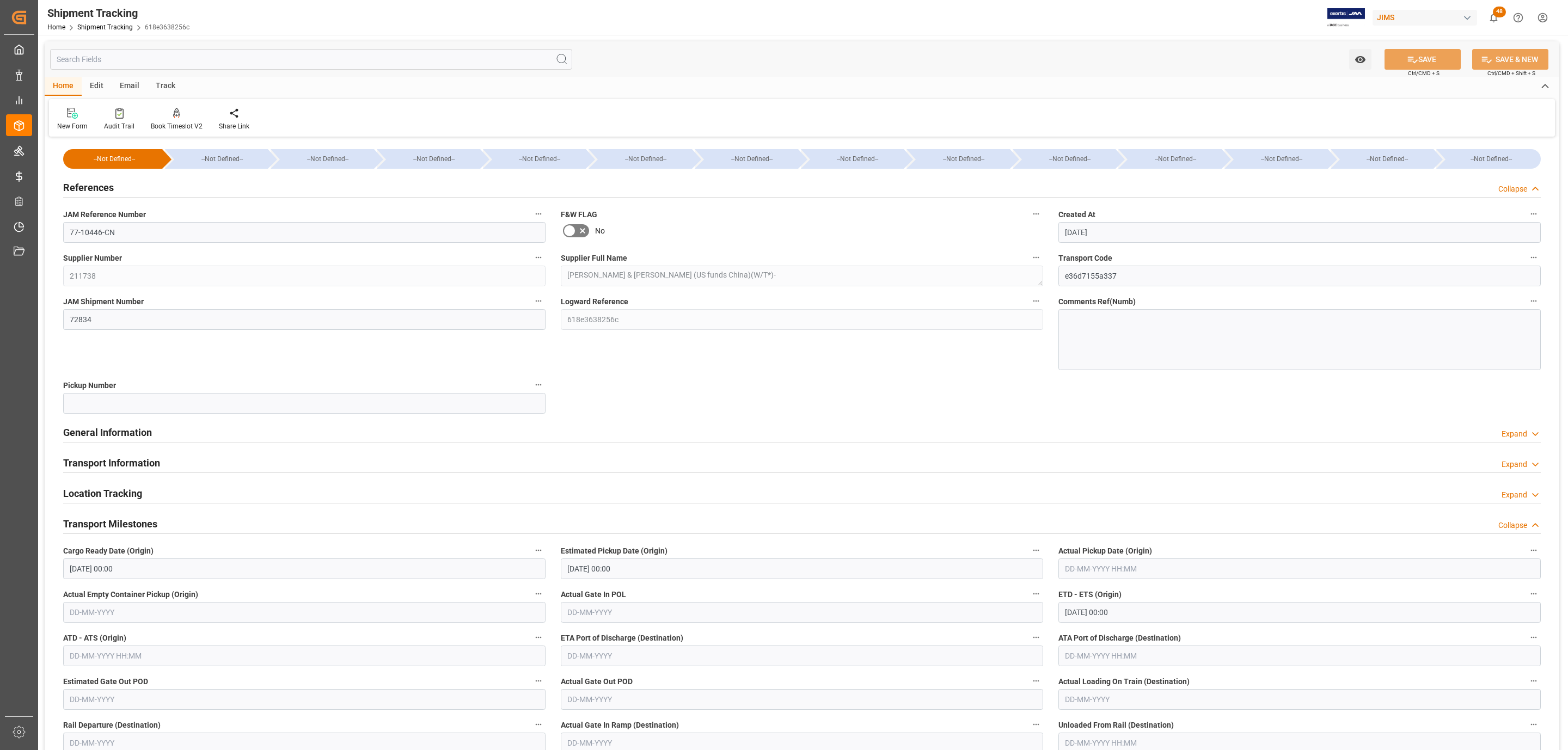
click at [123, 524] on h2 "Transport Milestones" at bounding box center [110, 524] width 94 height 15
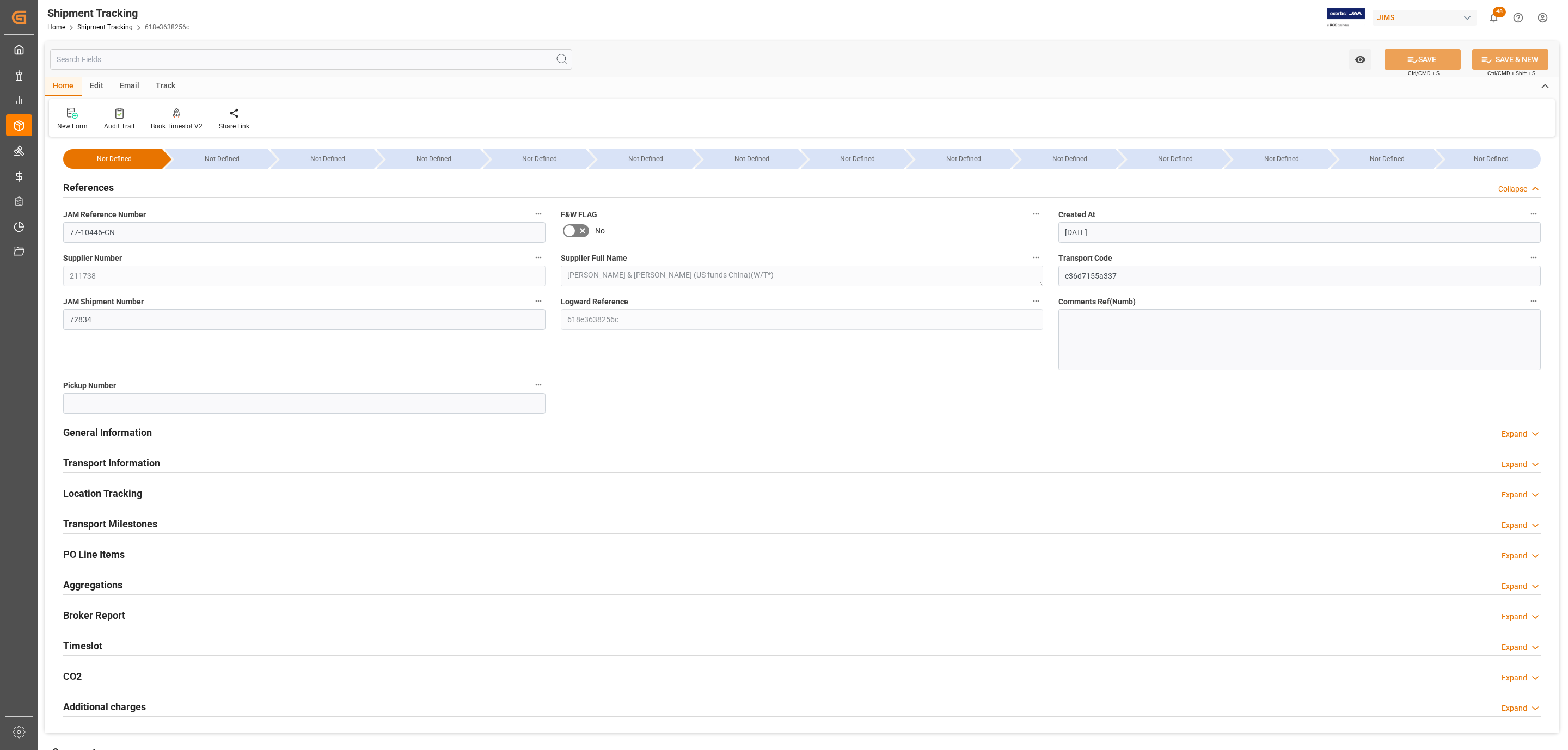
click at [119, 556] on h2 "PO Line Items" at bounding box center [94, 554] width 62 height 15
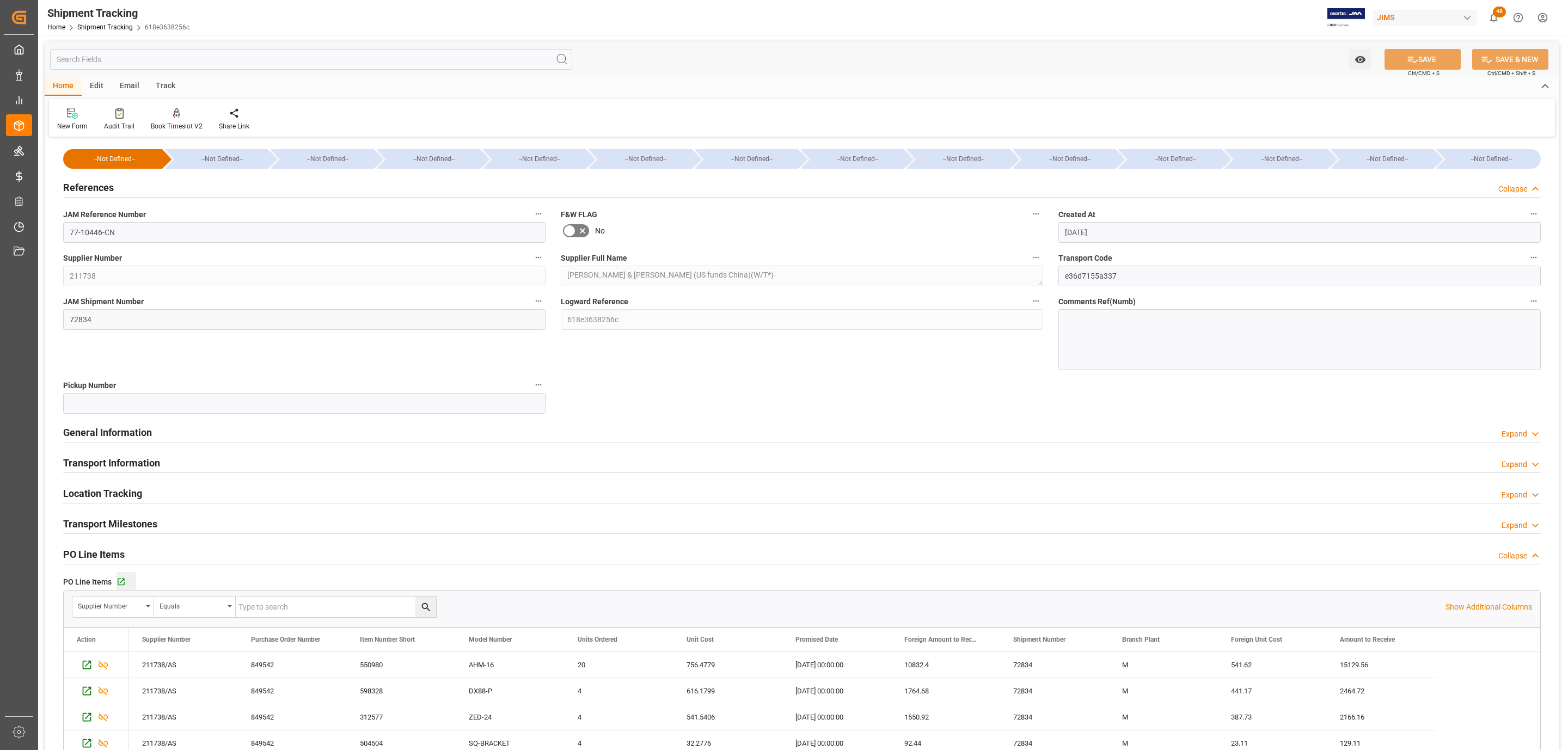
click at [126, 581] on div "Go to Purchase Order Line Item Grid" at bounding box center [126, 582] width 20 height 10
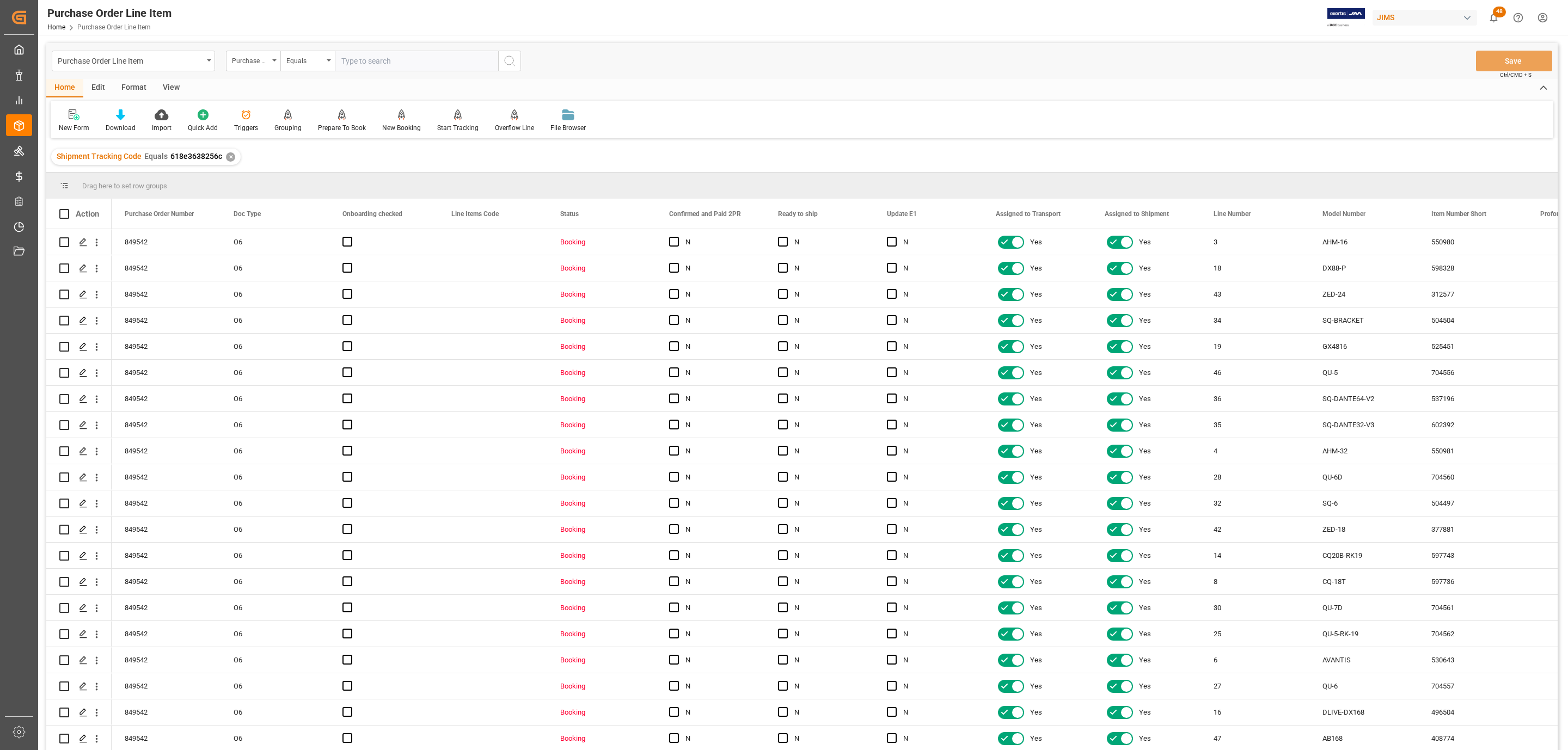
click at [167, 86] on div "View" at bounding box center [171, 88] width 33 height 18
click at [121, 116] on icon at bounding box center [124, 115] width 11 height 11
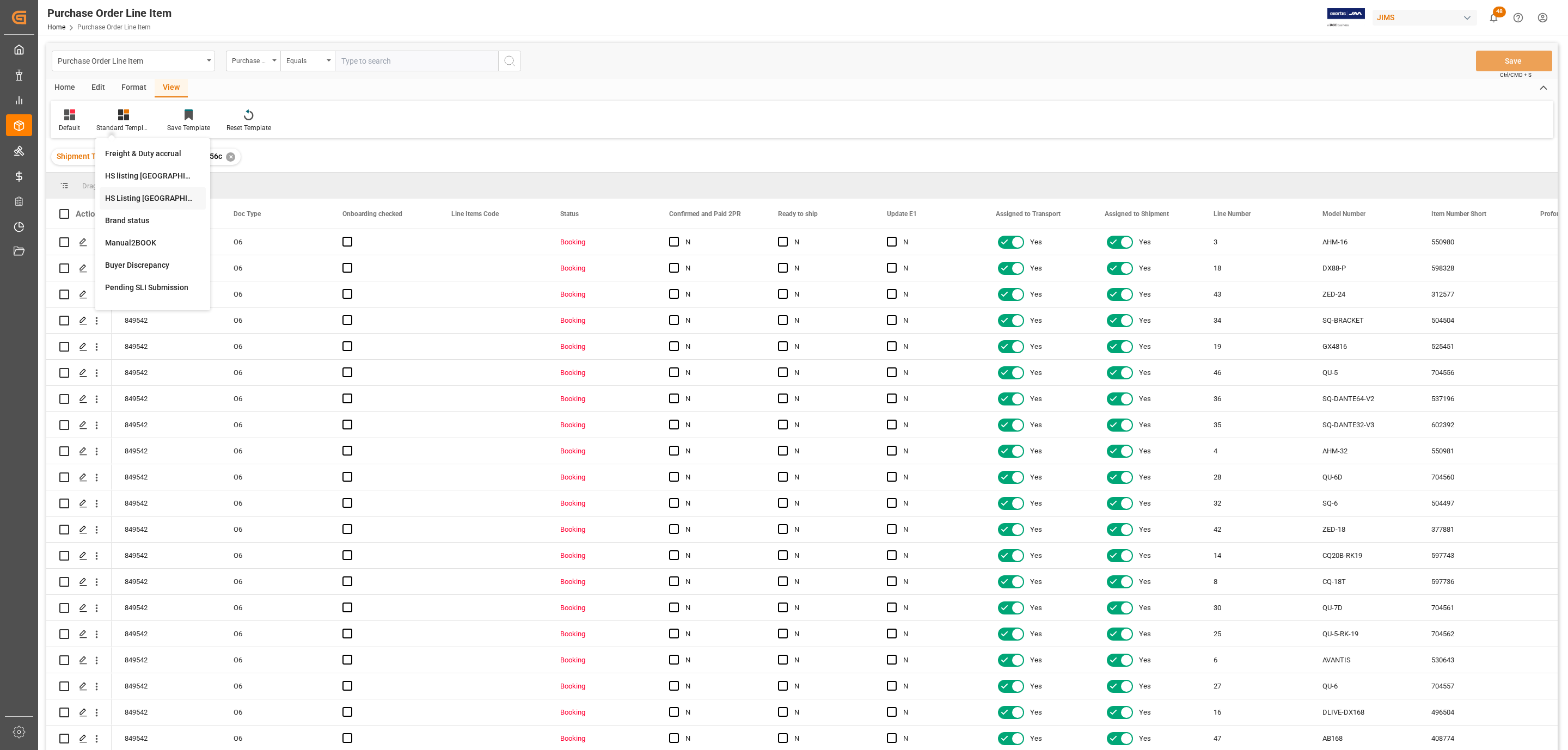
click at [174, 196] on div "HS Listing CANADA" at bounding box center [153, 198] width 95 height 12
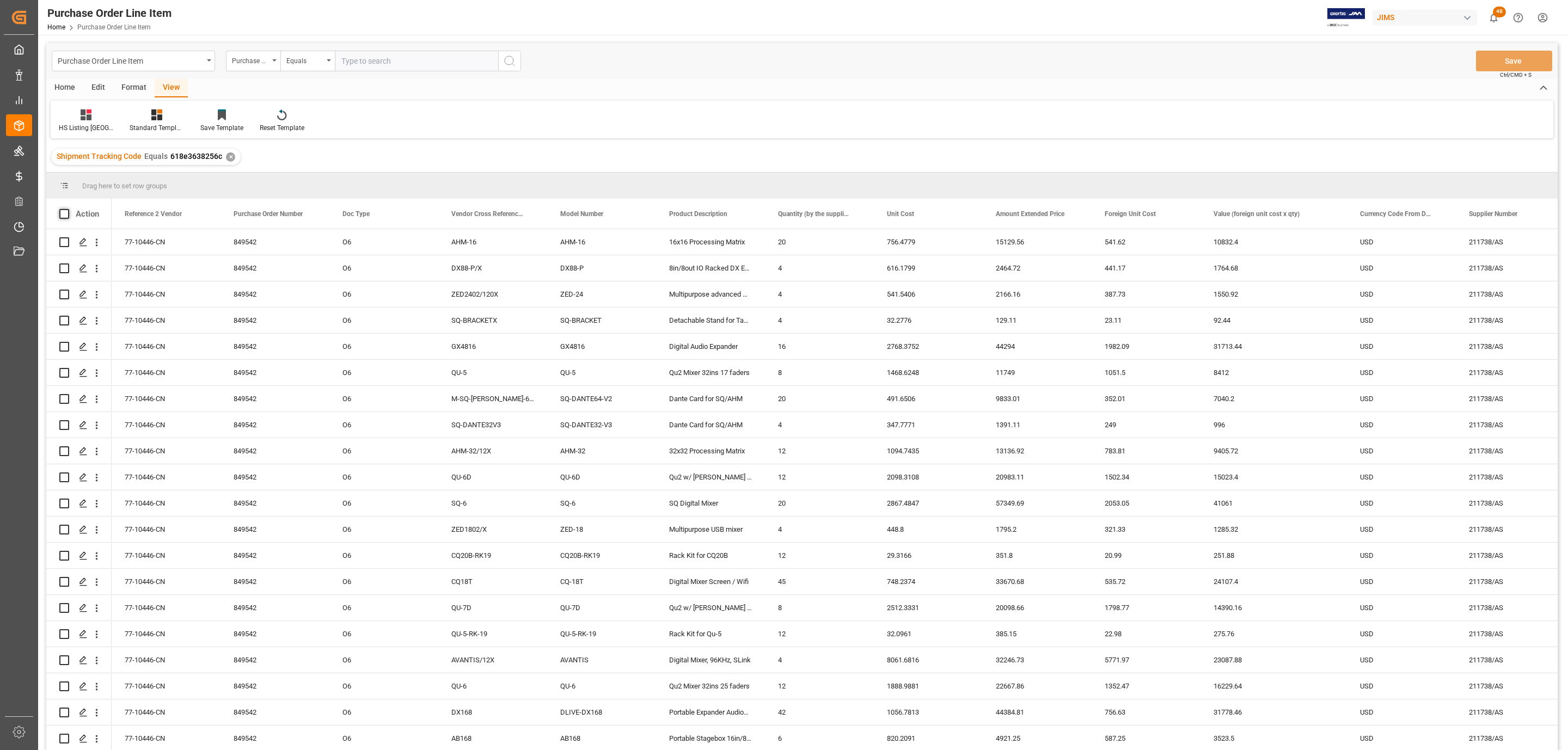
click at [65, 212] on span at bounding box center [64, 214] width 10 height 10
click at [67, 209] on input "checkbox" at bounding box center [67, 209] width 0 height 0
checkbox input "true"
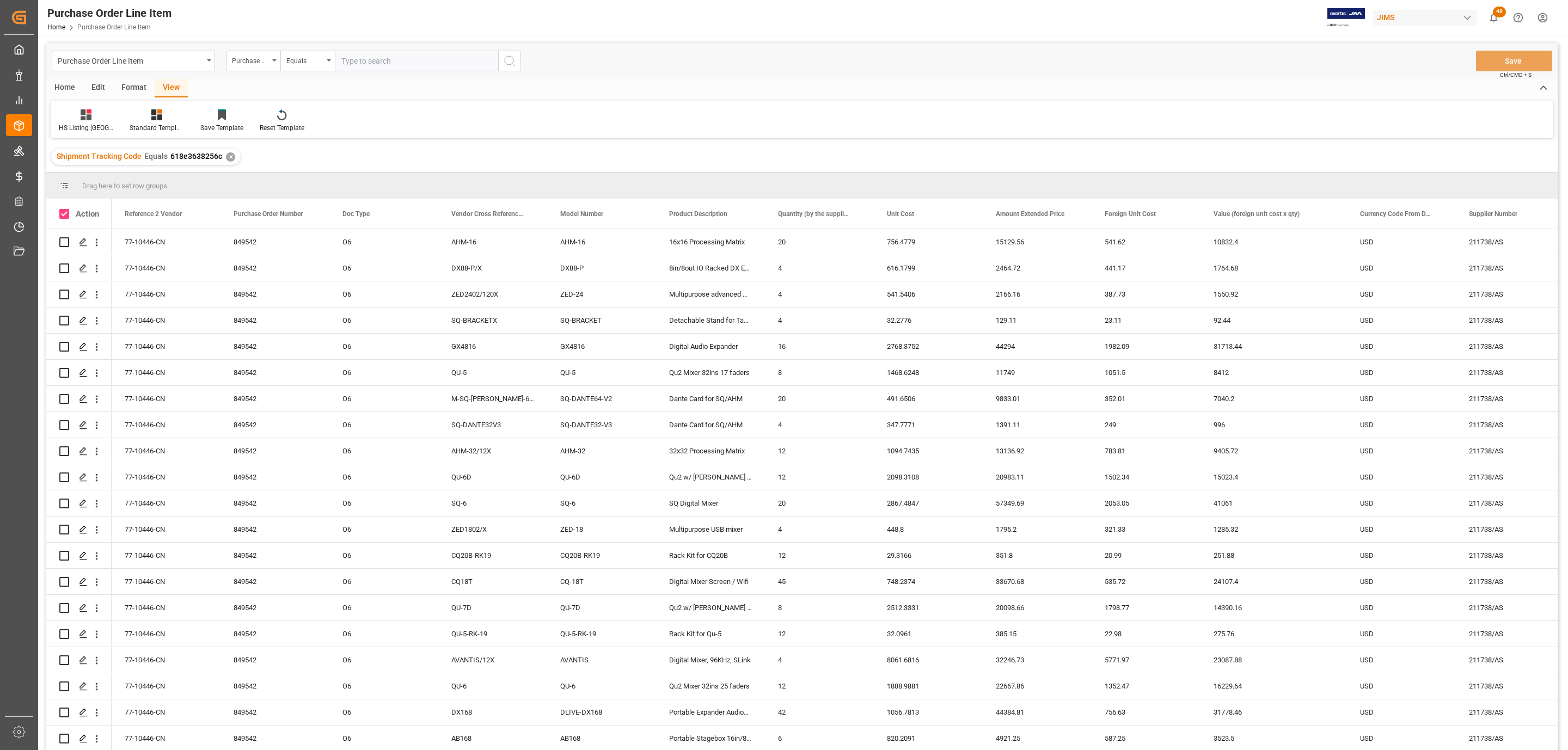
checkbox input "true"
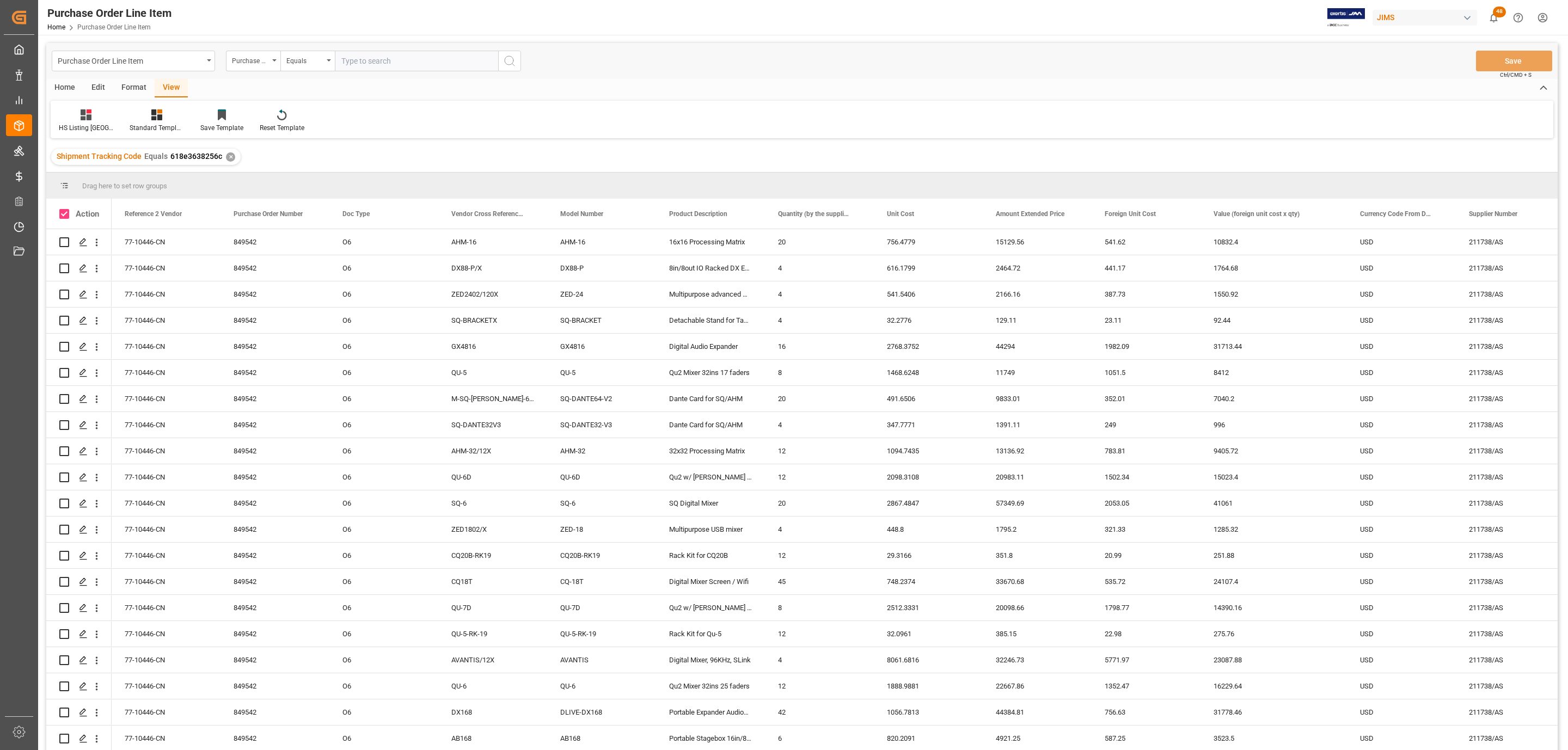
checkbox input "true"
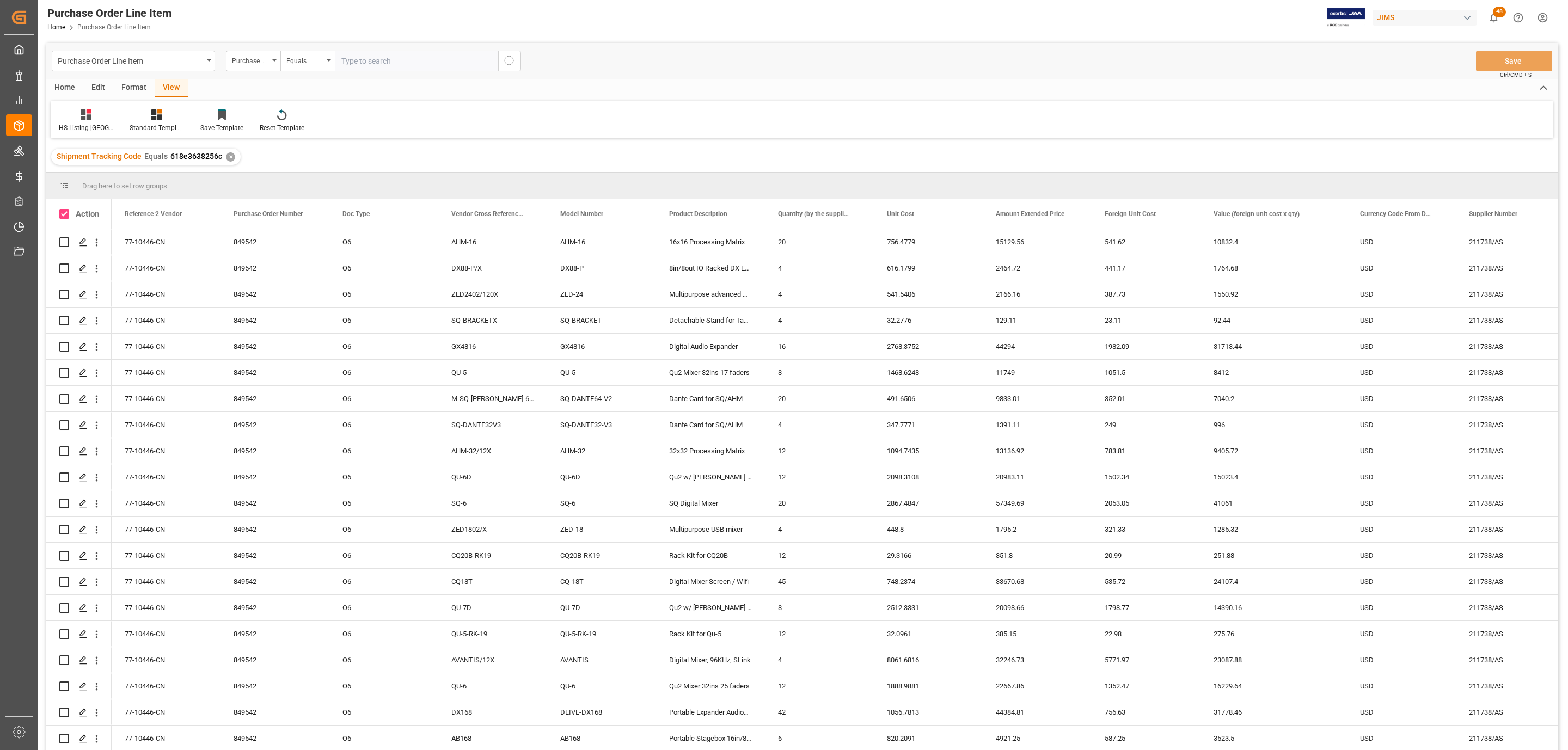
checkbox input "true"
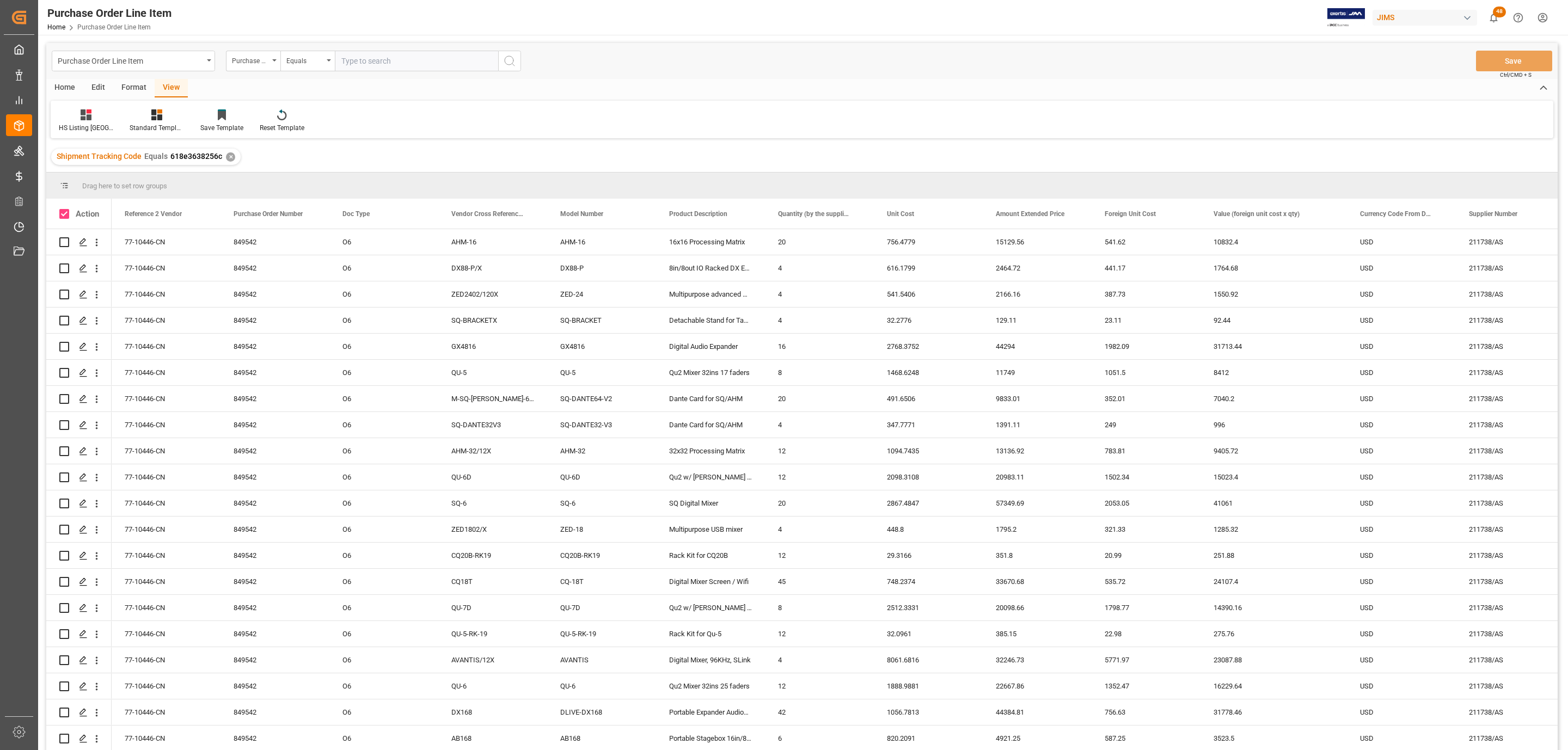
checkbox input "true"
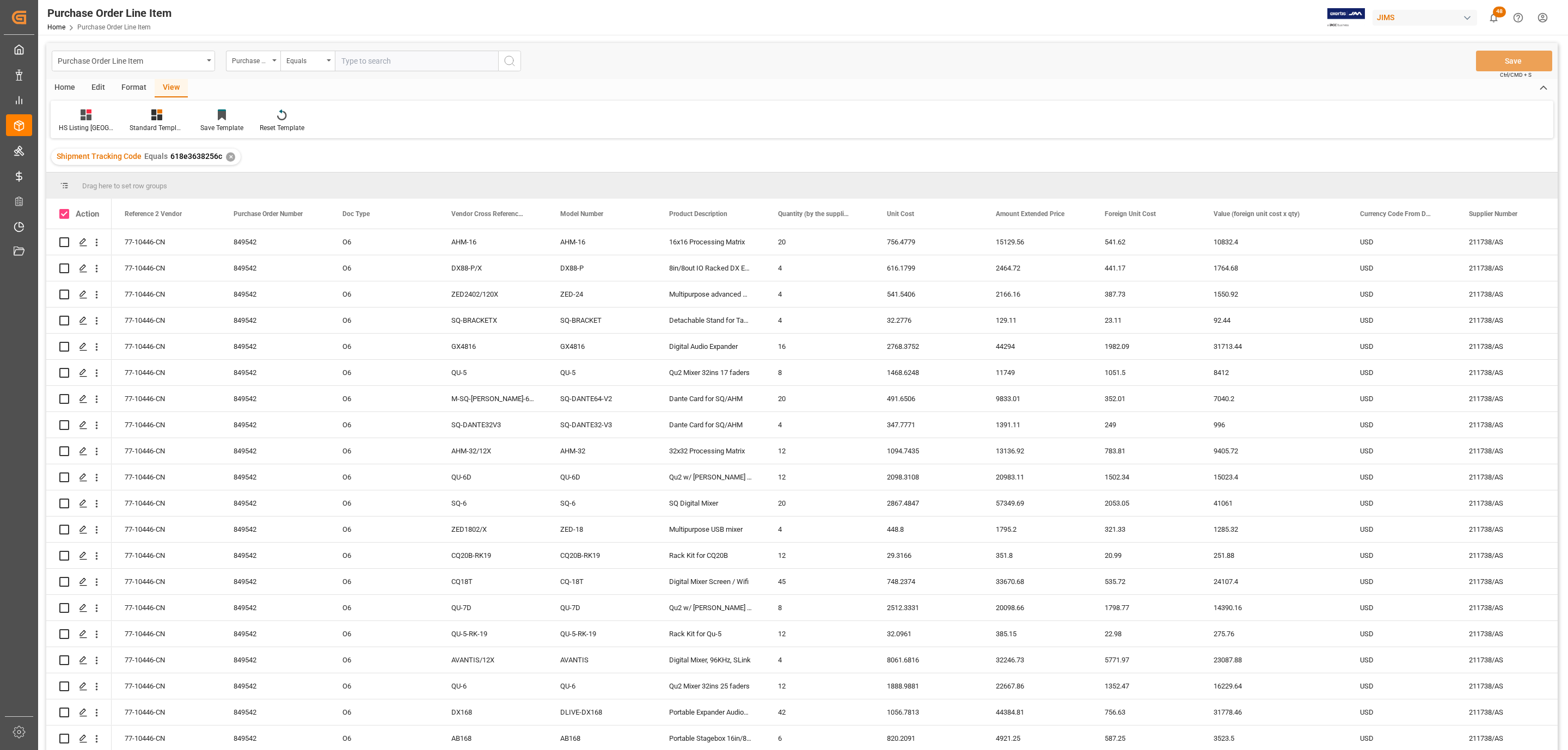
checkbox input "true"
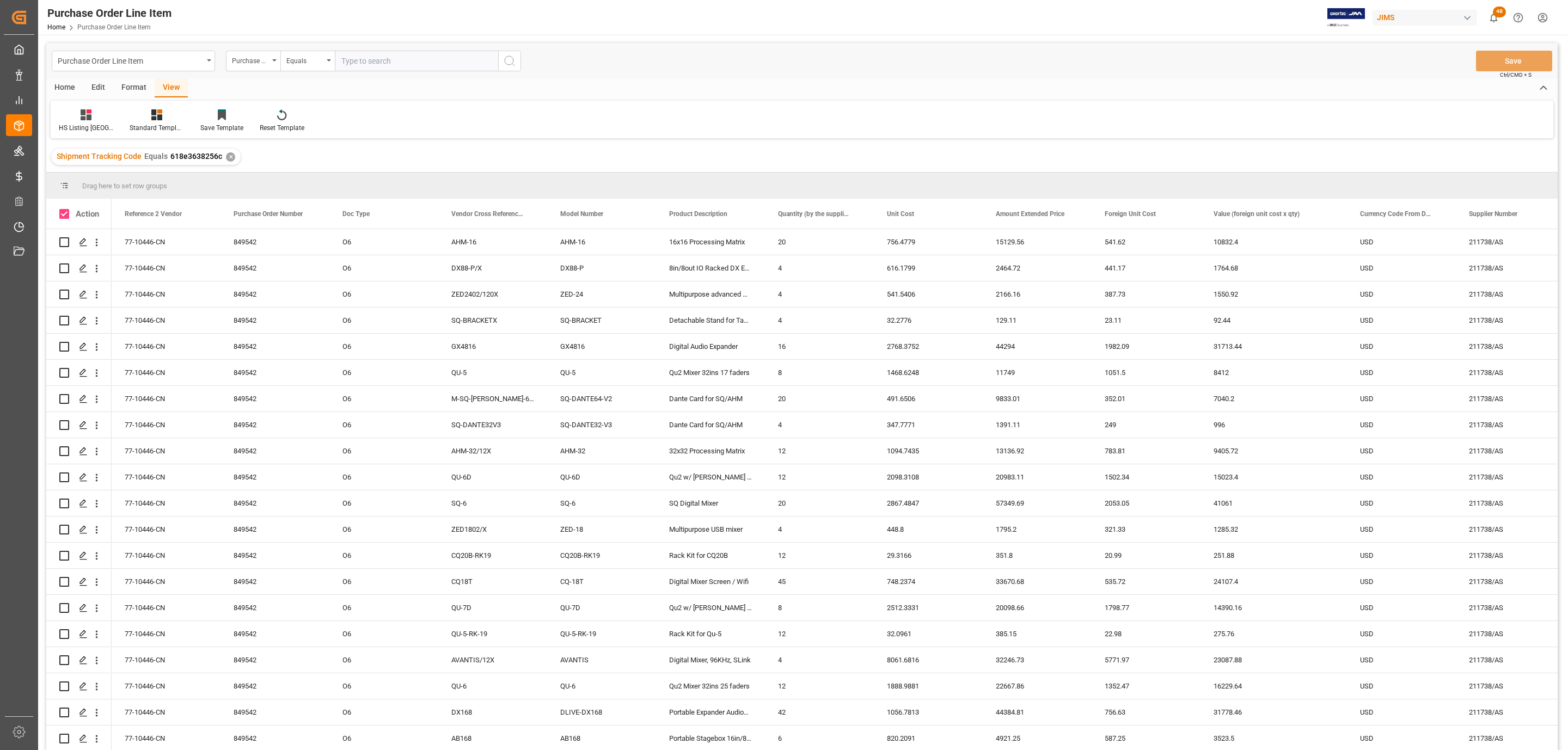
checkbox input "true"
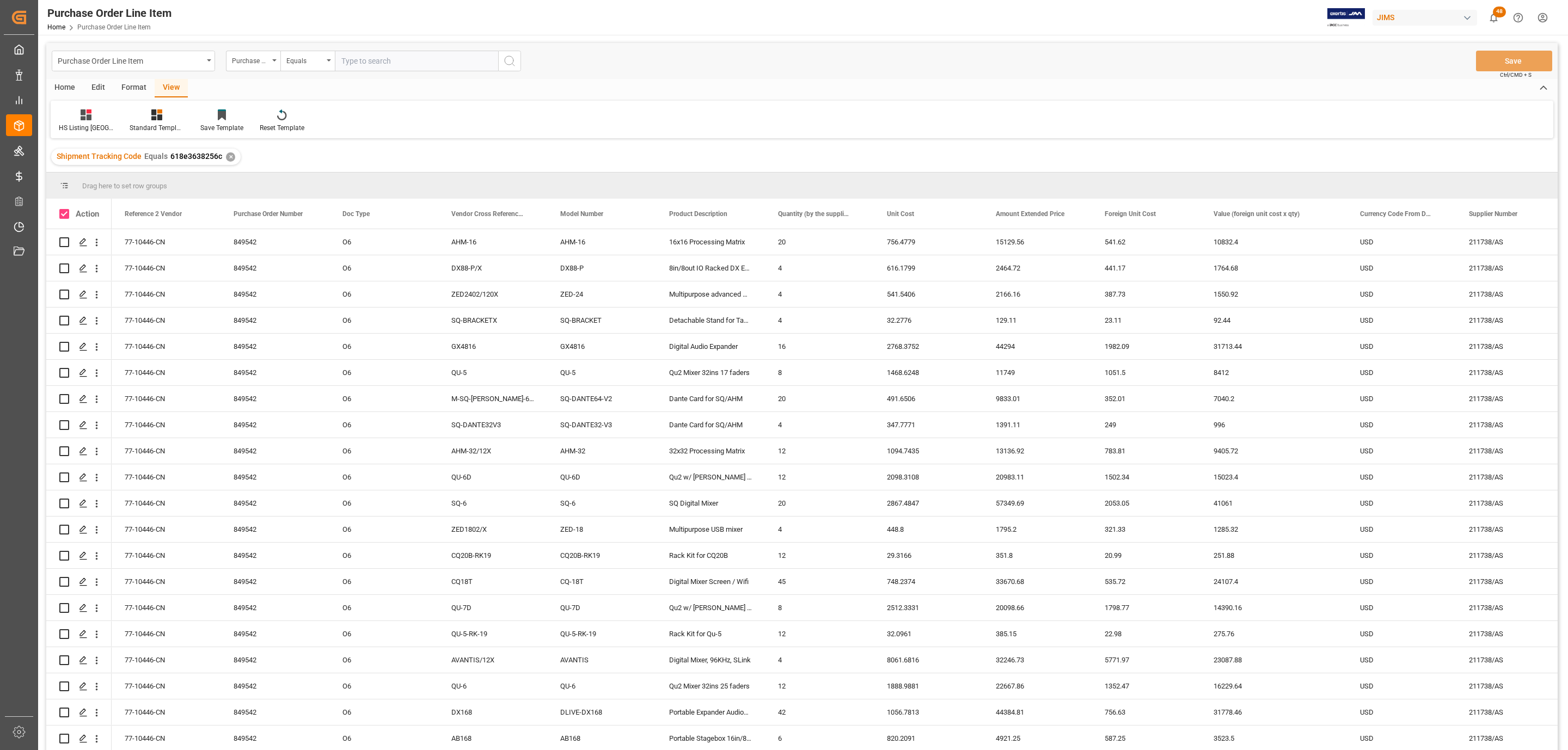
checkbox input "true"
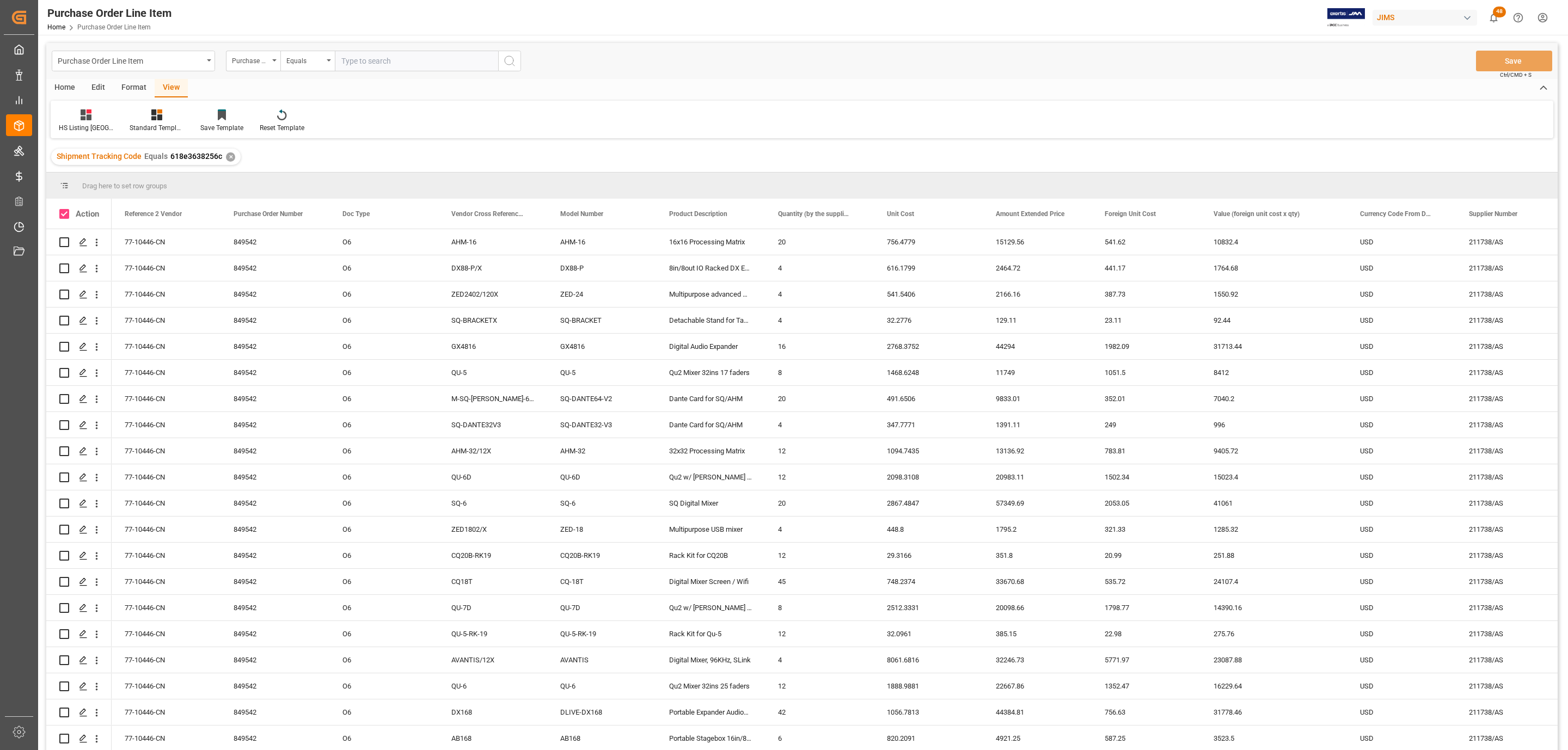
checkbox input "true"
click at [56, 74] on div "Purchase Order Line Item Purchase Order Number Equals Save Ctrl/CMD + S" at bounding box center [802, 60] width 1512 height 36
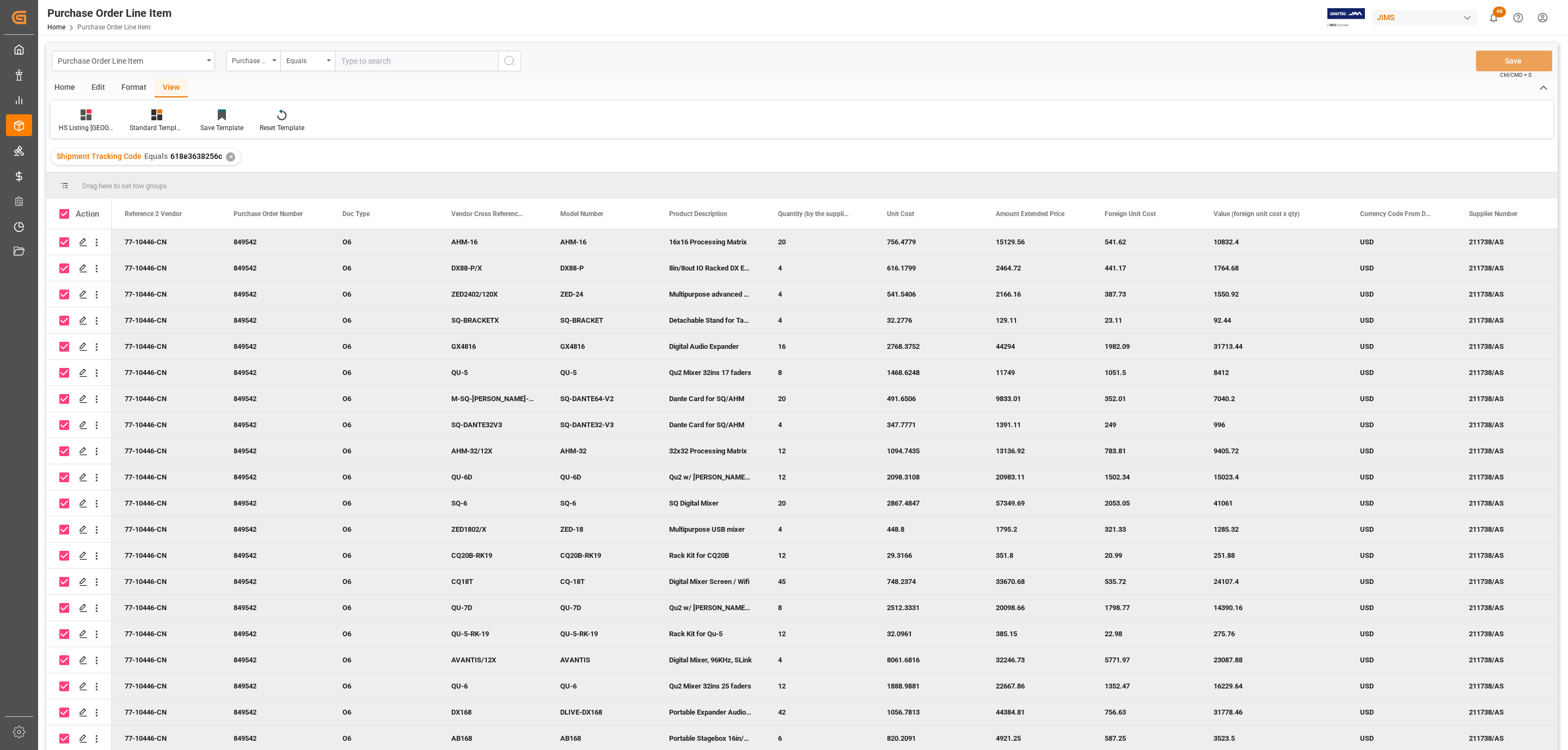
click at [59, 82] on div "Home" at bounding box center [65, 88] width 37 height 18
click at [111, 122] on div "Download" at bounding box center [120, 120] width 46 height 24
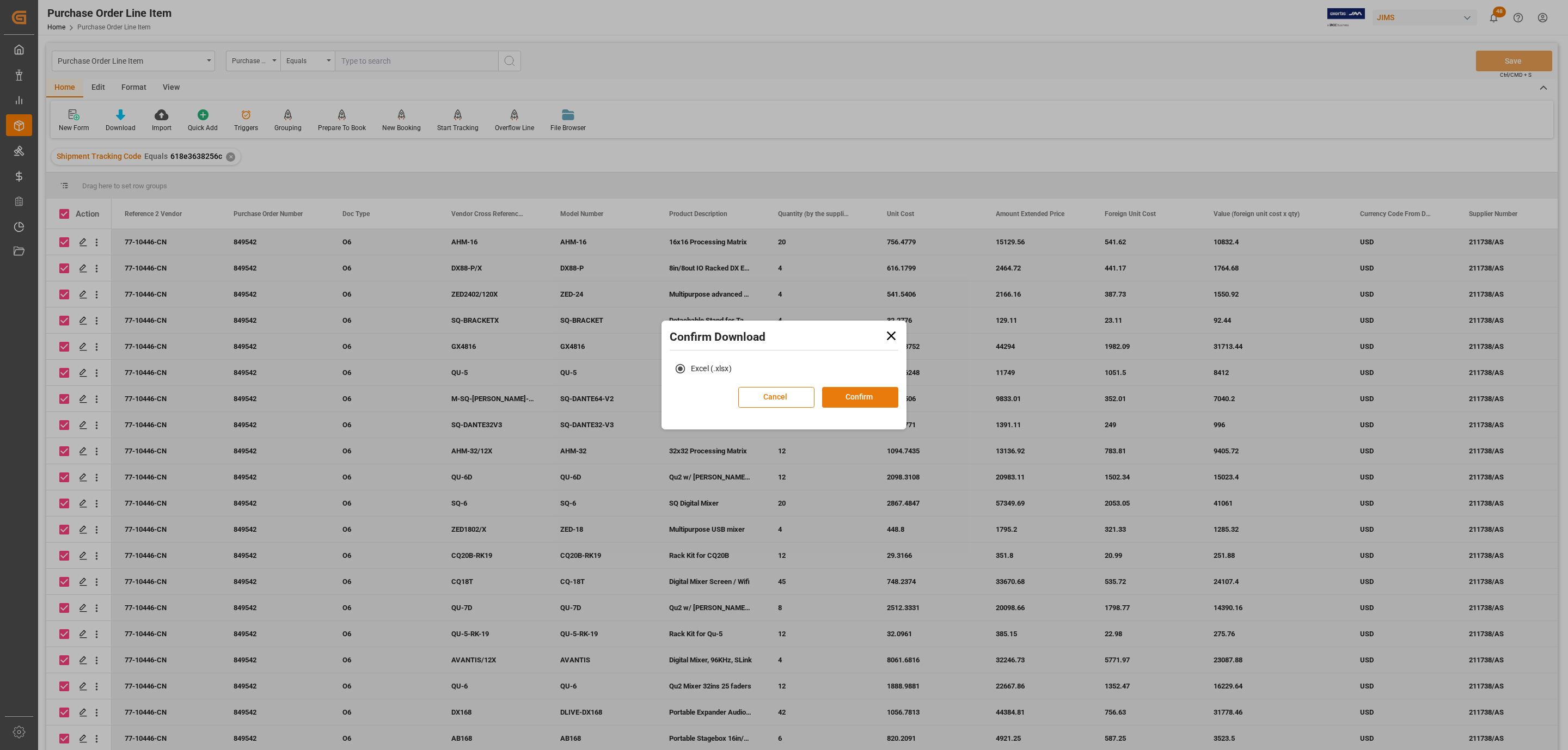
click at [843, 395] on button "Confirm" at bounding box center [860, 397] width 76 height 20
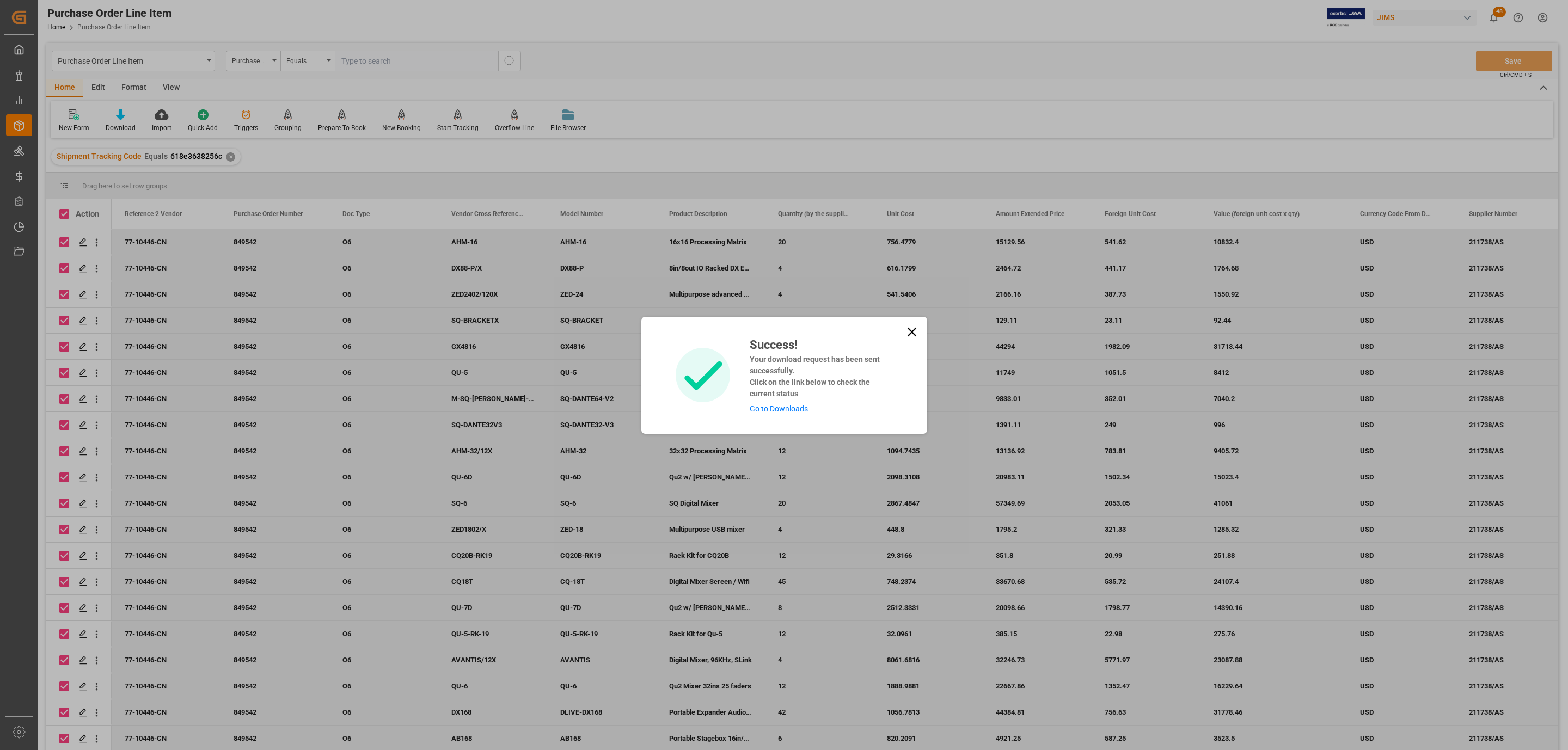
click at [797, 410] on link "Go to Downloads" at bounding box center [779, 408] width 58 height 9
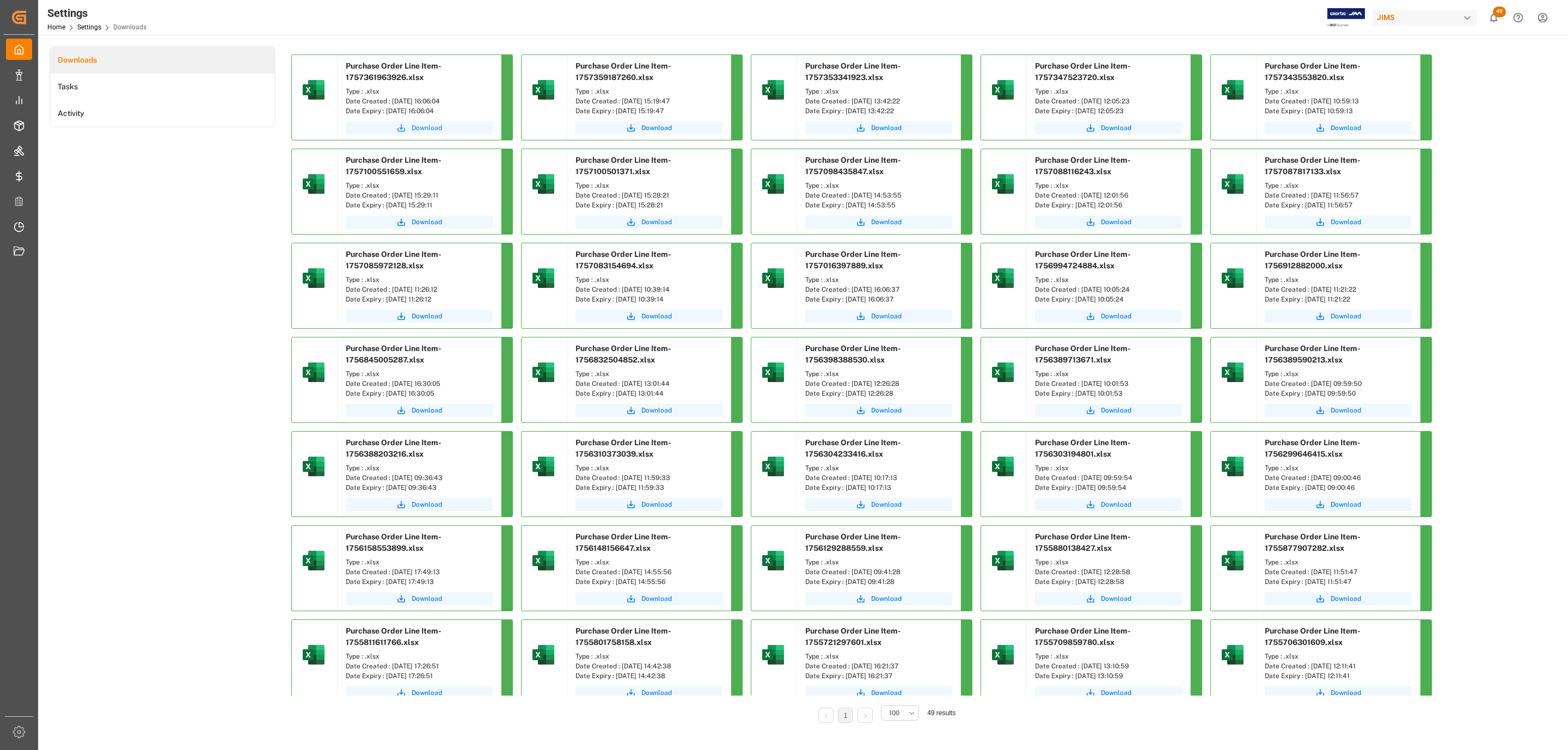
click at [422, 130] on span "Download" at bounding box center [427, 128] width 31 height 10
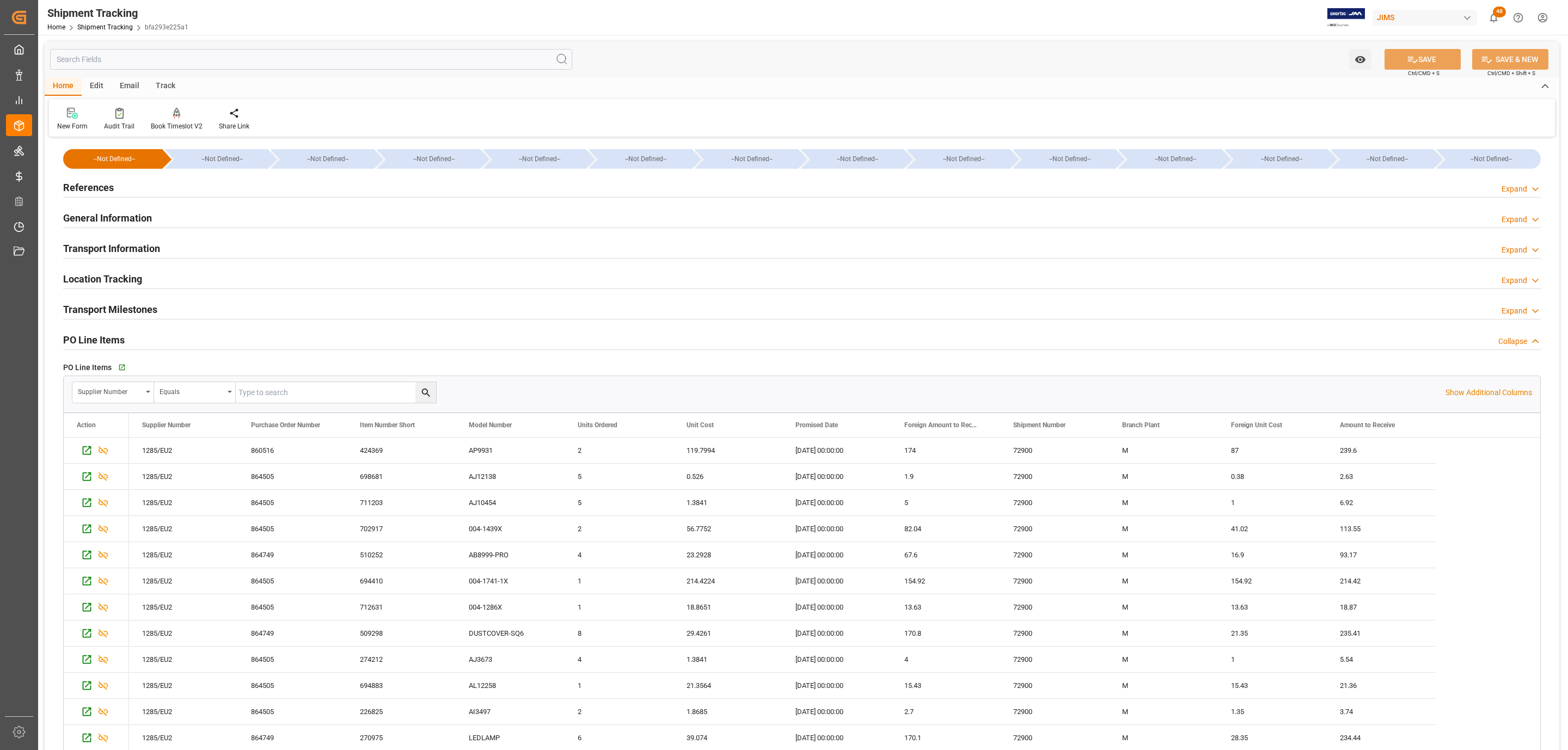
click at [101, 188] on h2 "References" at bounding box center [88, 188] width 50 height 15
